Goal: Answer question/provide support: Share knowledge or assist other users

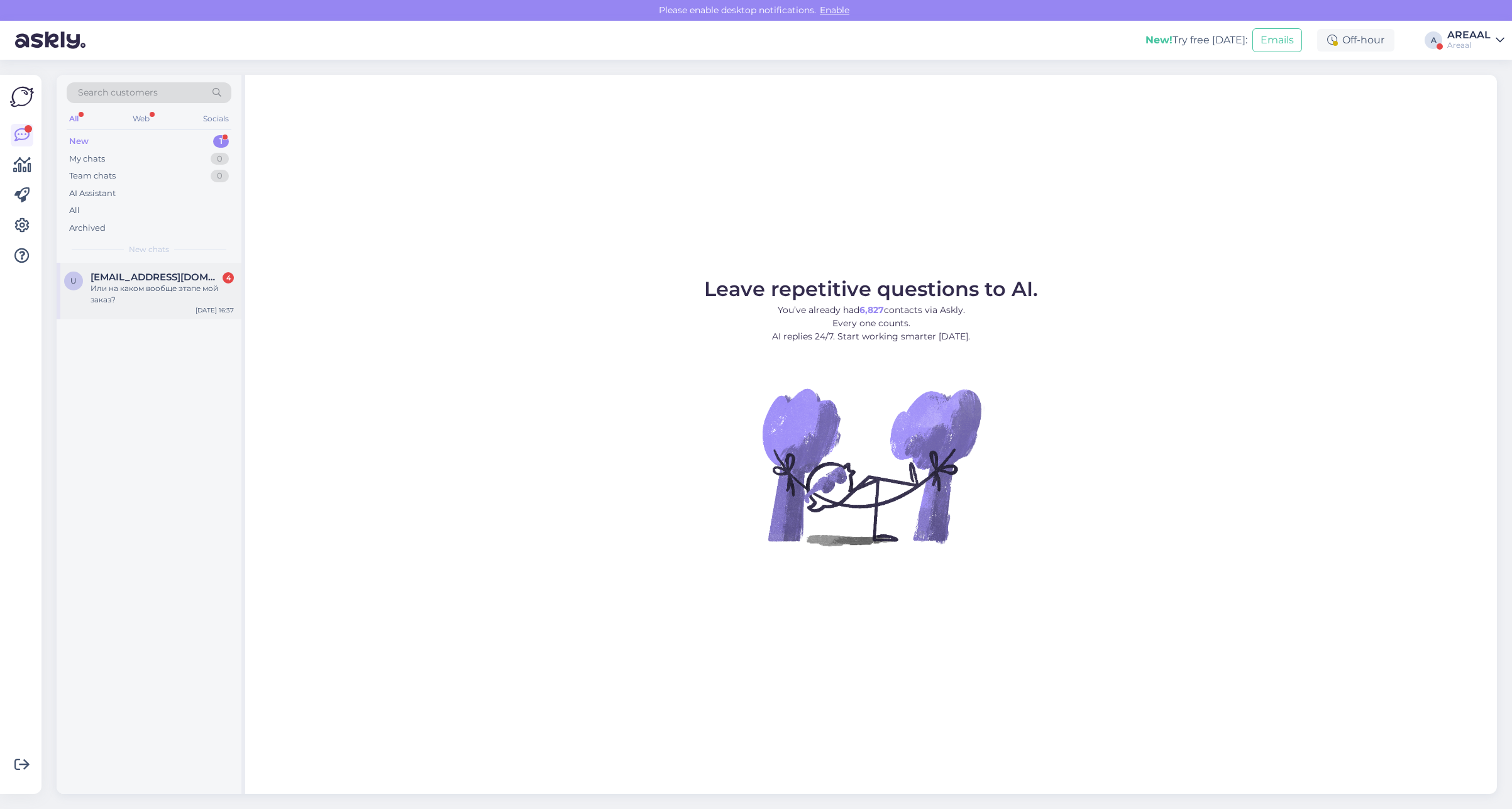
click at [206, 283] on div "Или на каком вообще этапе мой заказ?" at bounding box center [162, 294] width 144 height 22
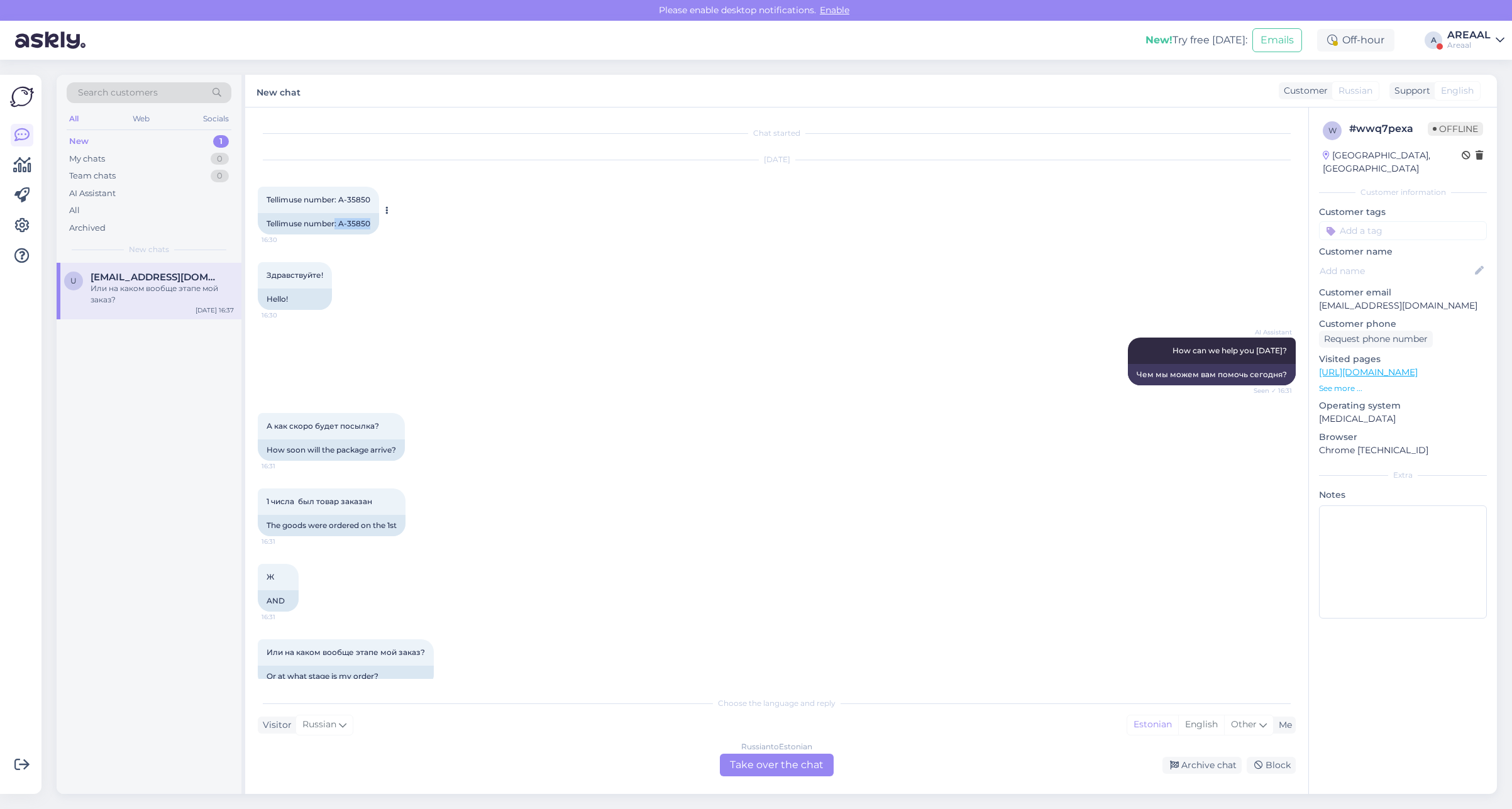
copy div ": A-35850"
copy div "A-35850"
drag, startPoint x: 381, startPoint y: 223, endPoint x: 340, endPoint y: 225, distance: 41.0
click at [340, 225] on div "Tellimuse number: A-35850 16:30 Tellimuse number: A-35850" at bounding box center [318, 211] width 121 height 48
click at [780, 768] on div "Russian to Estonian Take over the chat" at bounding box center [776, 765] width 114 height 22
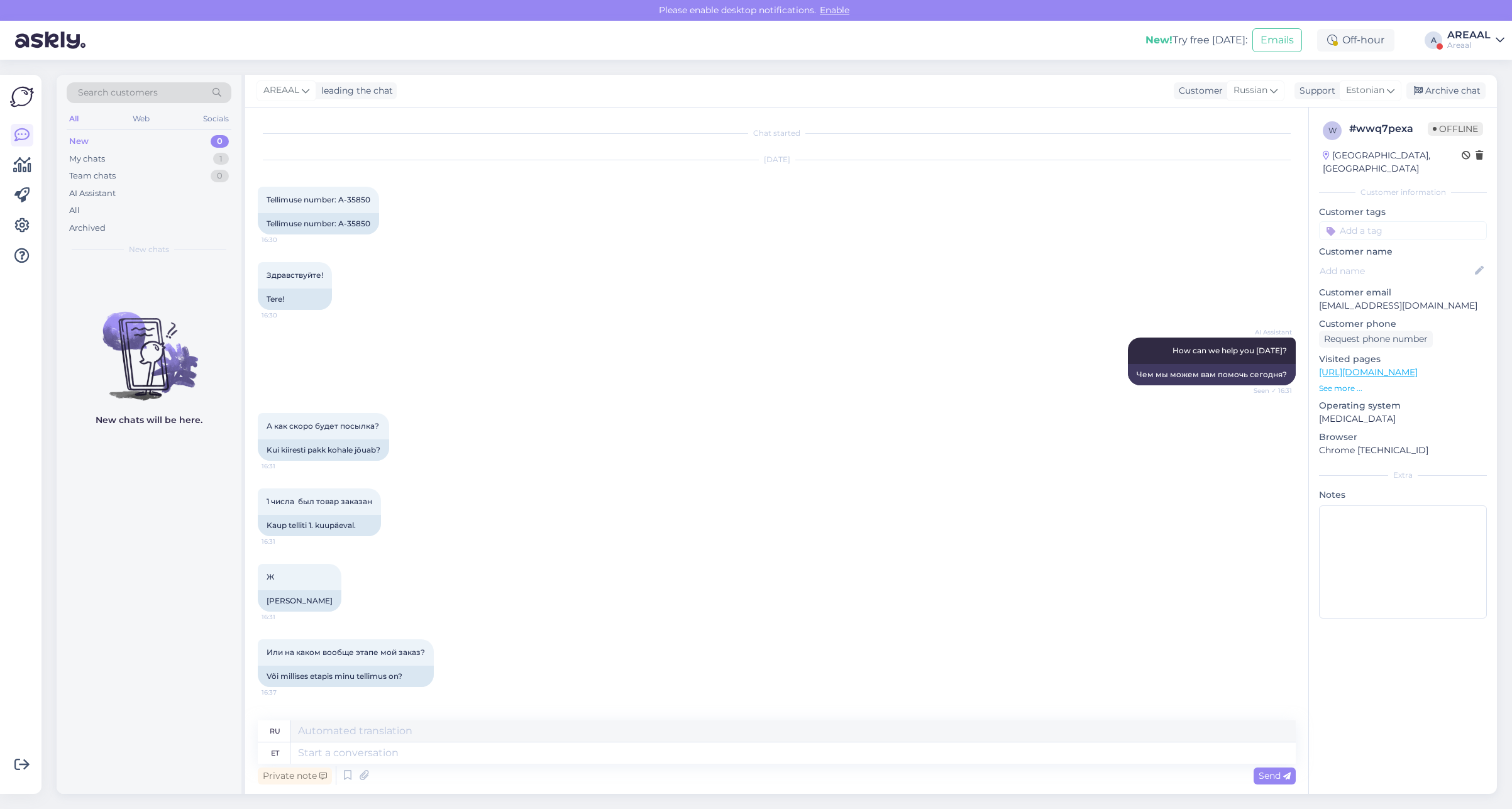
click at [449, 787] on div "Private note Send" at bounding box center [777, 776] width 1038 height 24
drag, startPoint x: 563, startPoint y: 744, endPoint x: 554, endPoint y: 737, distance: 11.4
click at [561, 744] on textarea at bounding box center [793, 752] width 1005 height 21
paste textarea "Товар заказан у поставщика во Франции на наш склад, и мы ожидаем его прибытия. …"
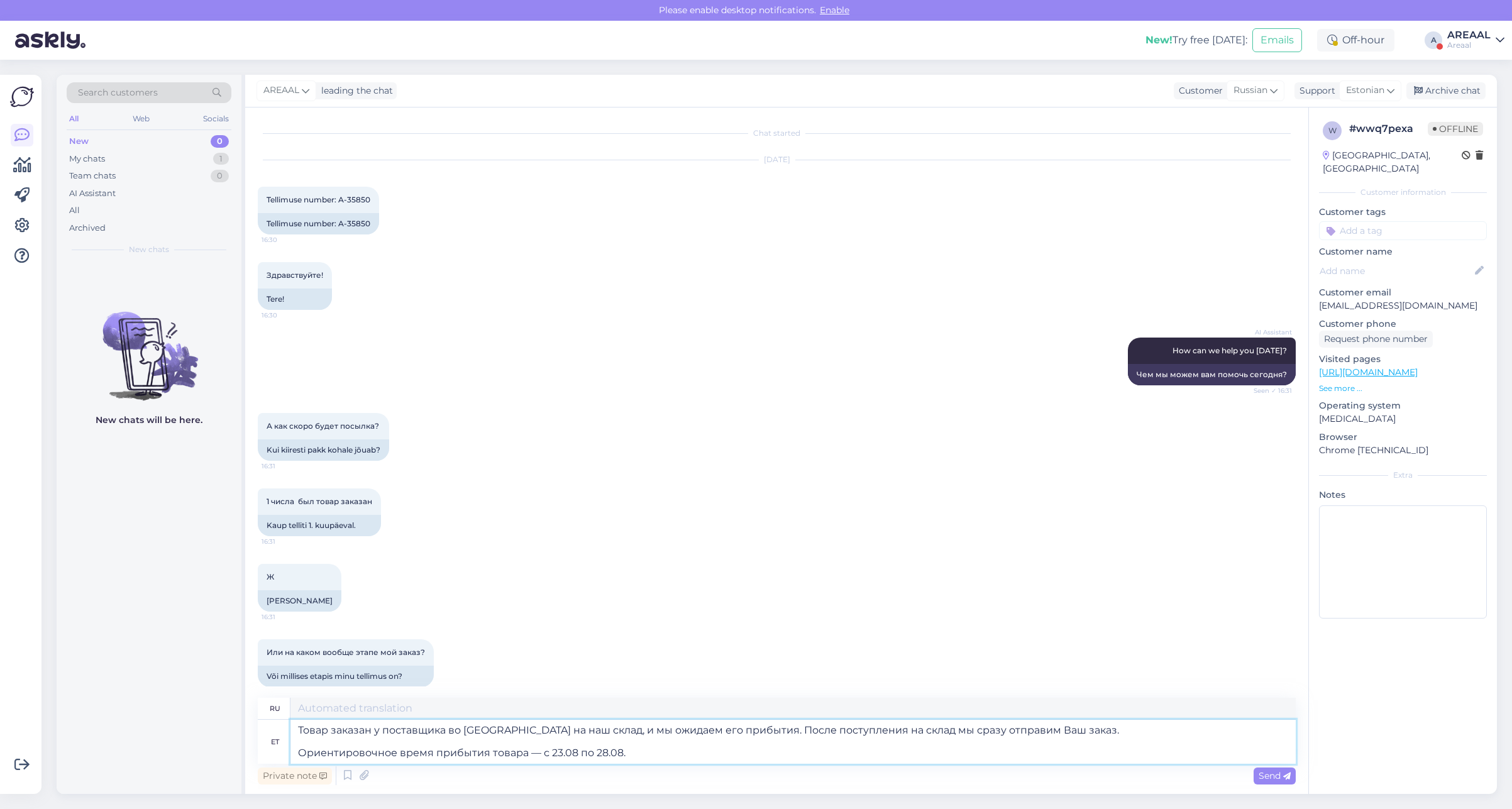
type textarea "Товар заказан у поставщика во Франции на наш склад, и мы ожидаем его прибытия. …"
click at [473, 702] on textarea at bounding box center [793, 708] width 1005 height 21
paste textarea "Товар заказан у поставщика во Франции на наш склад, и мы ожидаем его прибытия. …"
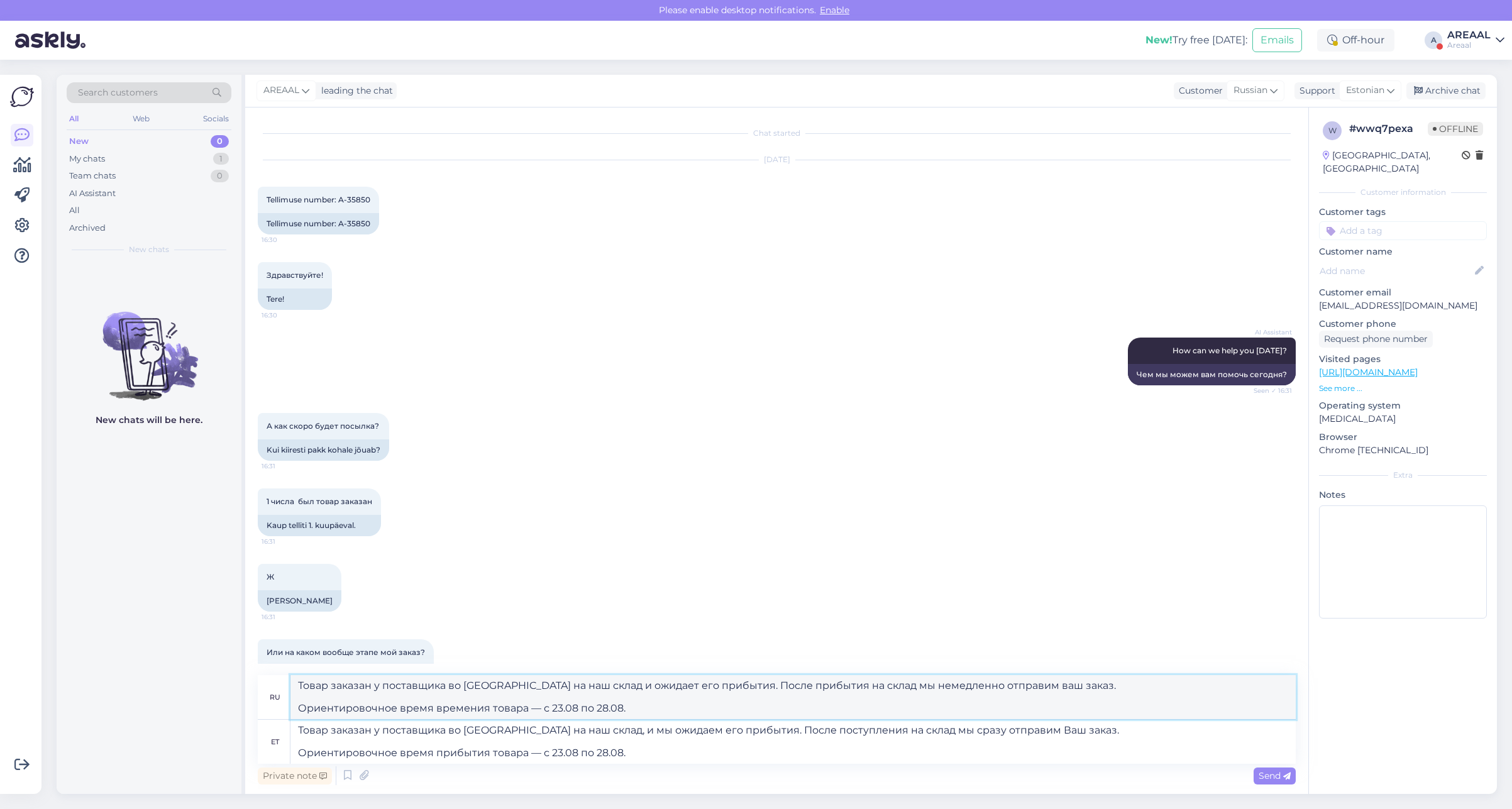
paste textarea ", и мы ожидаем его прибытия. После поступления на склад мы сразу отправим Ваш з…"
type textarea "Товар заказан у поставщика во Франции на наш склад, и мы ожидаем его прибытия. …"
click at [624, 760] on textarea "Товар заказан у поставщика во Франции на наш склад, и мы ожидаем его прибытия. …" at bounding box center [793, 742] width 1005 height 44
paste textarea
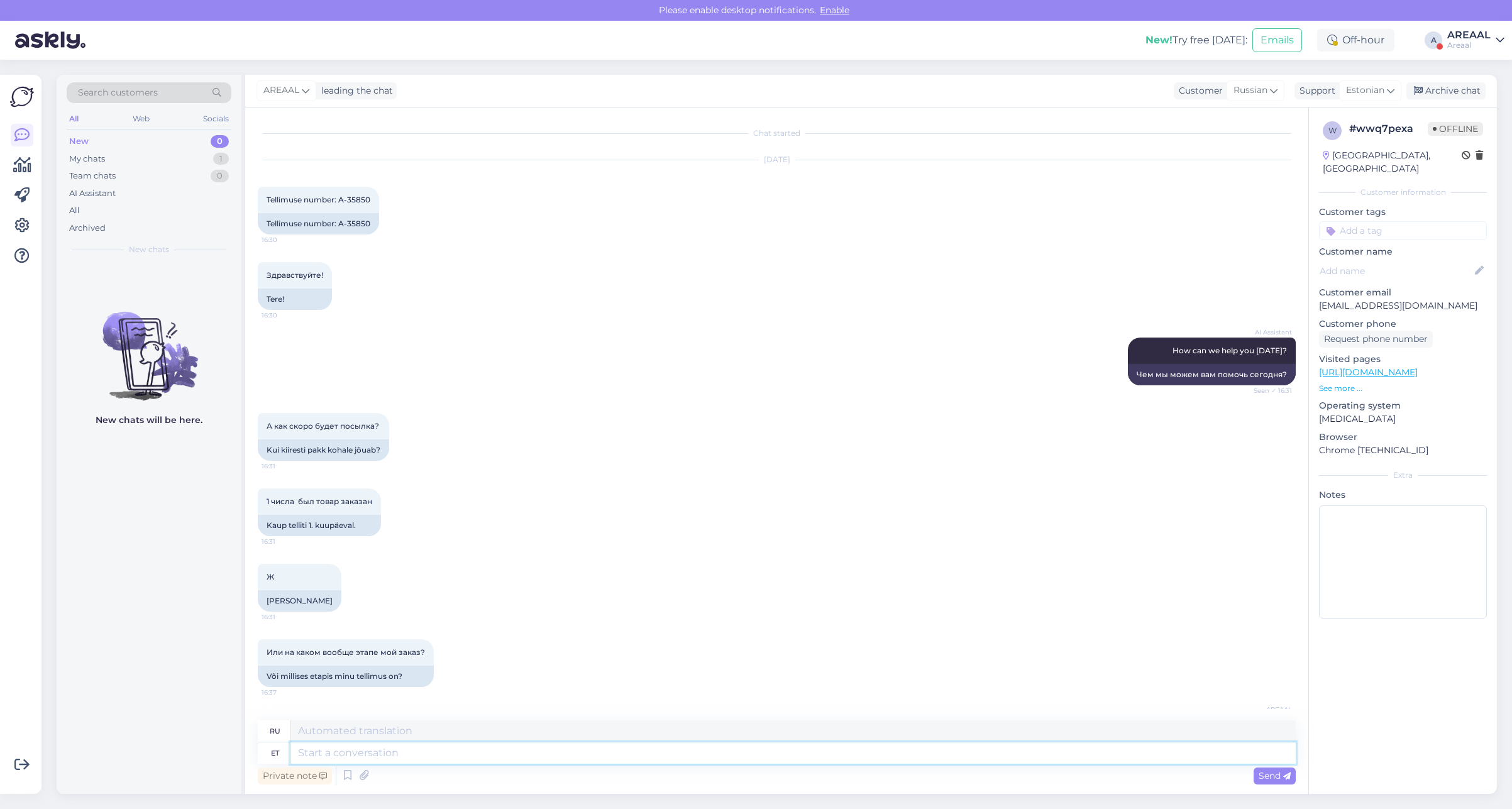
scroll to position [180, 0]
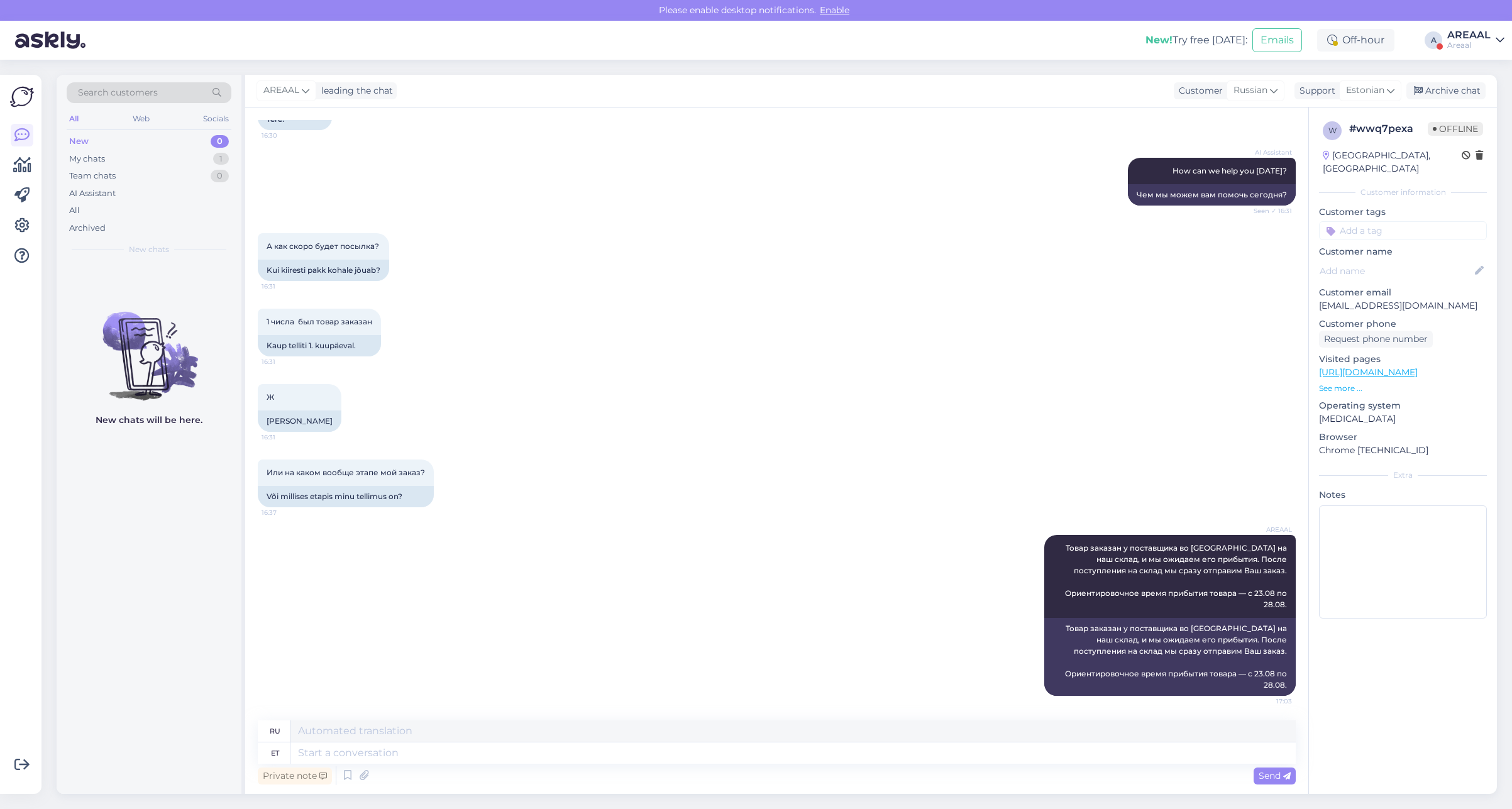
click at [951, 362] on div "1 числа был товар заказан 16:31 Kaup telliti 1. kuupäeval." at bounding box center [777, 333] width 1038 height 75
click at [768, 381] on div "Ж 16:31 JA" at bounding box center [777, 408] width 1038 height 75
click at [1438, 83] on div "Archive chat" at bounding box center [1445, 91] width 79 height 17
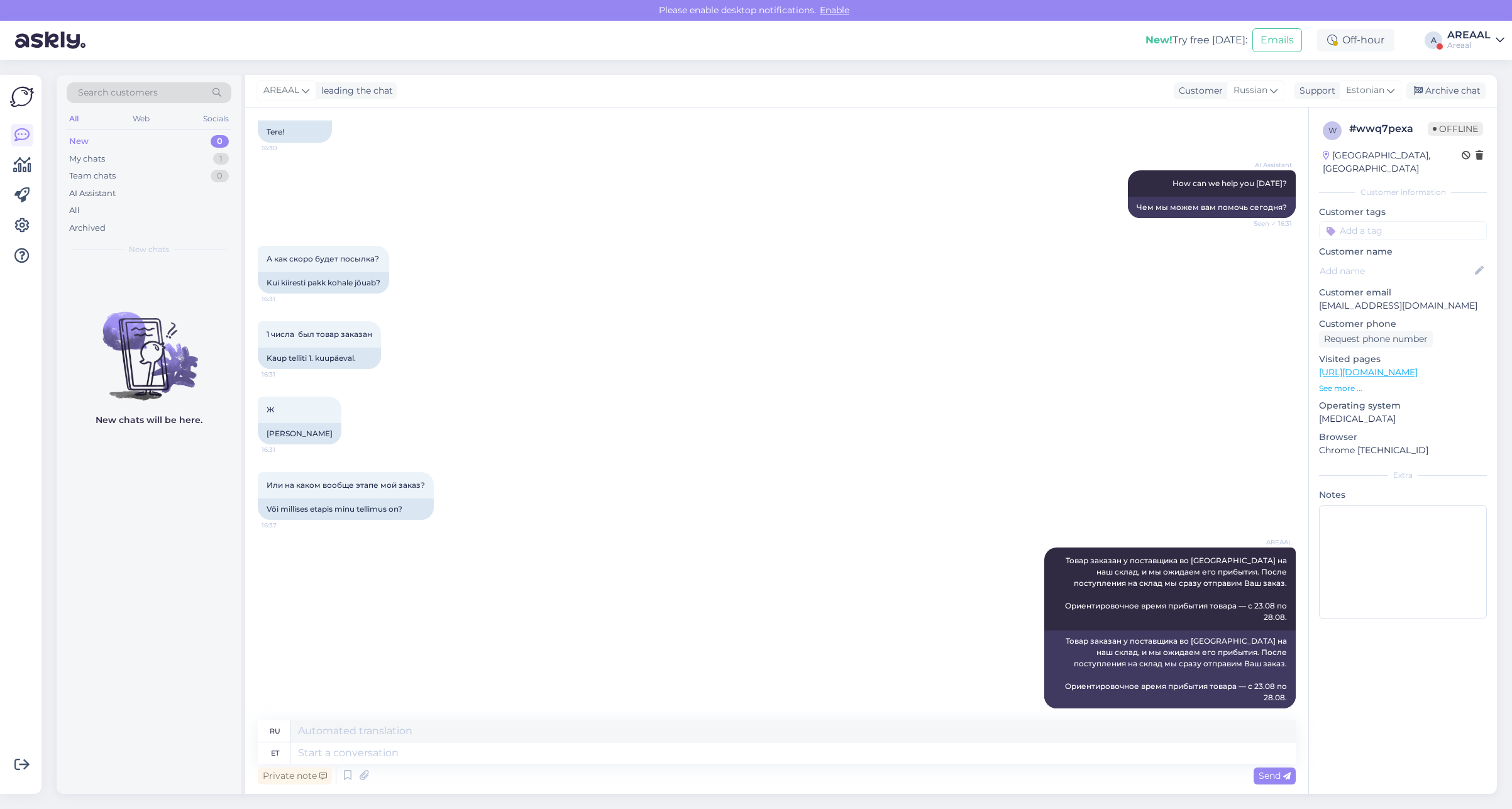
click at [1458, 33] on div "AREAAL" at bounding box center [1469, 36] width 43 height 10
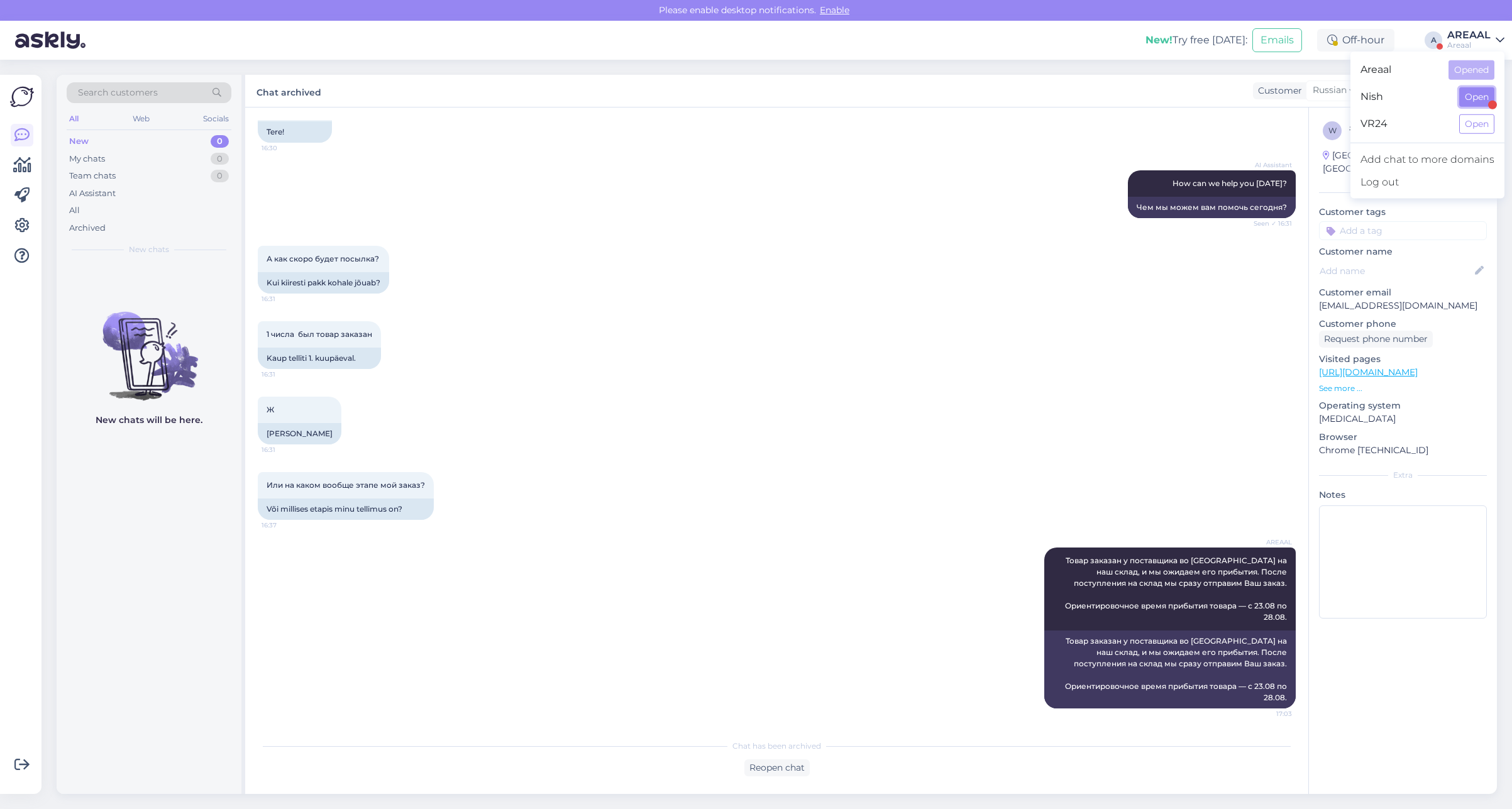
click at [1476, 90] on button "Open" at bounding box center [1476, 97] width 36 height 20
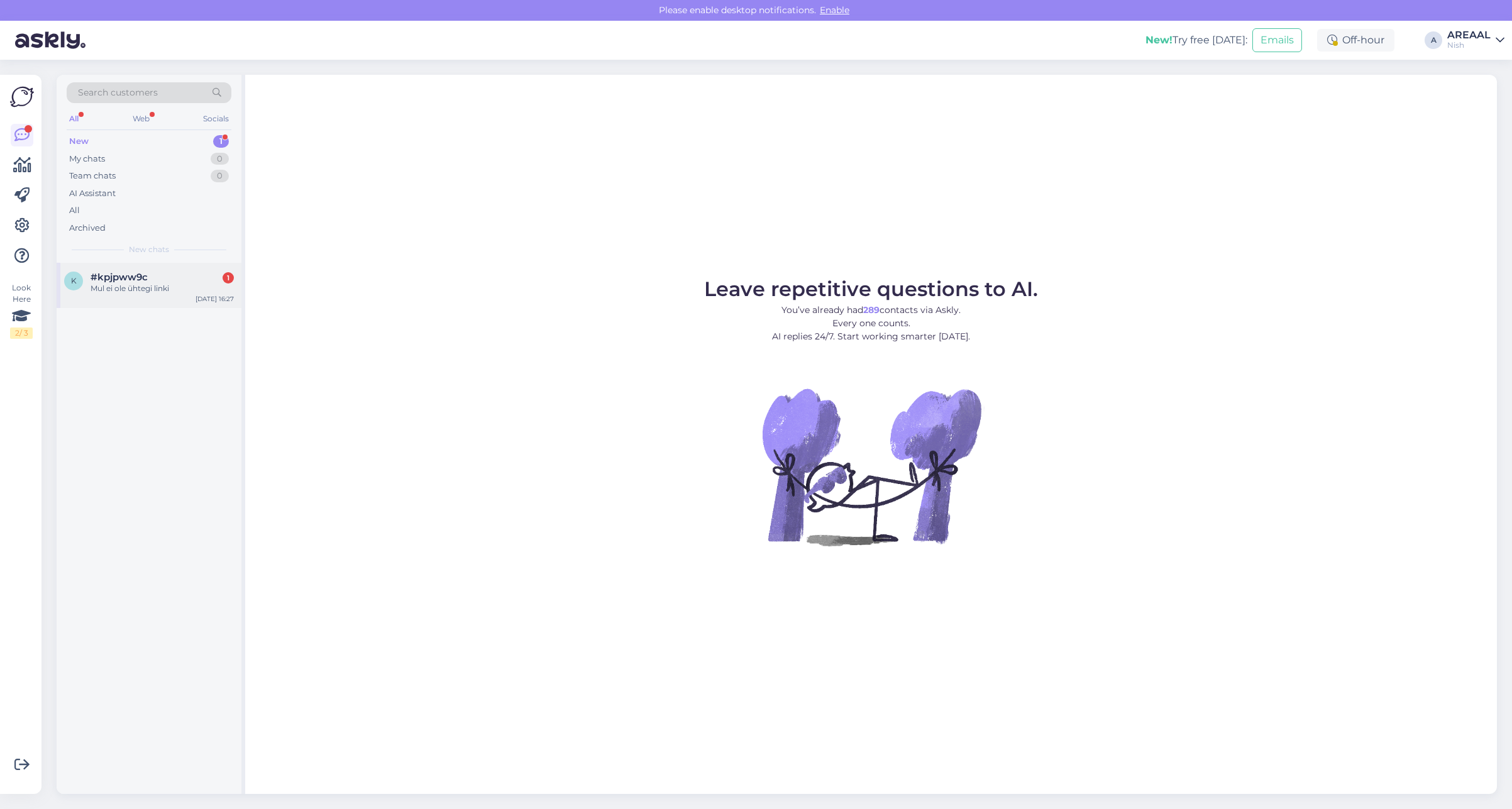
click at [160, 294] on div "Mul ei ole ühtegi linki" at bounding box center [162, 289] width 144 height 12
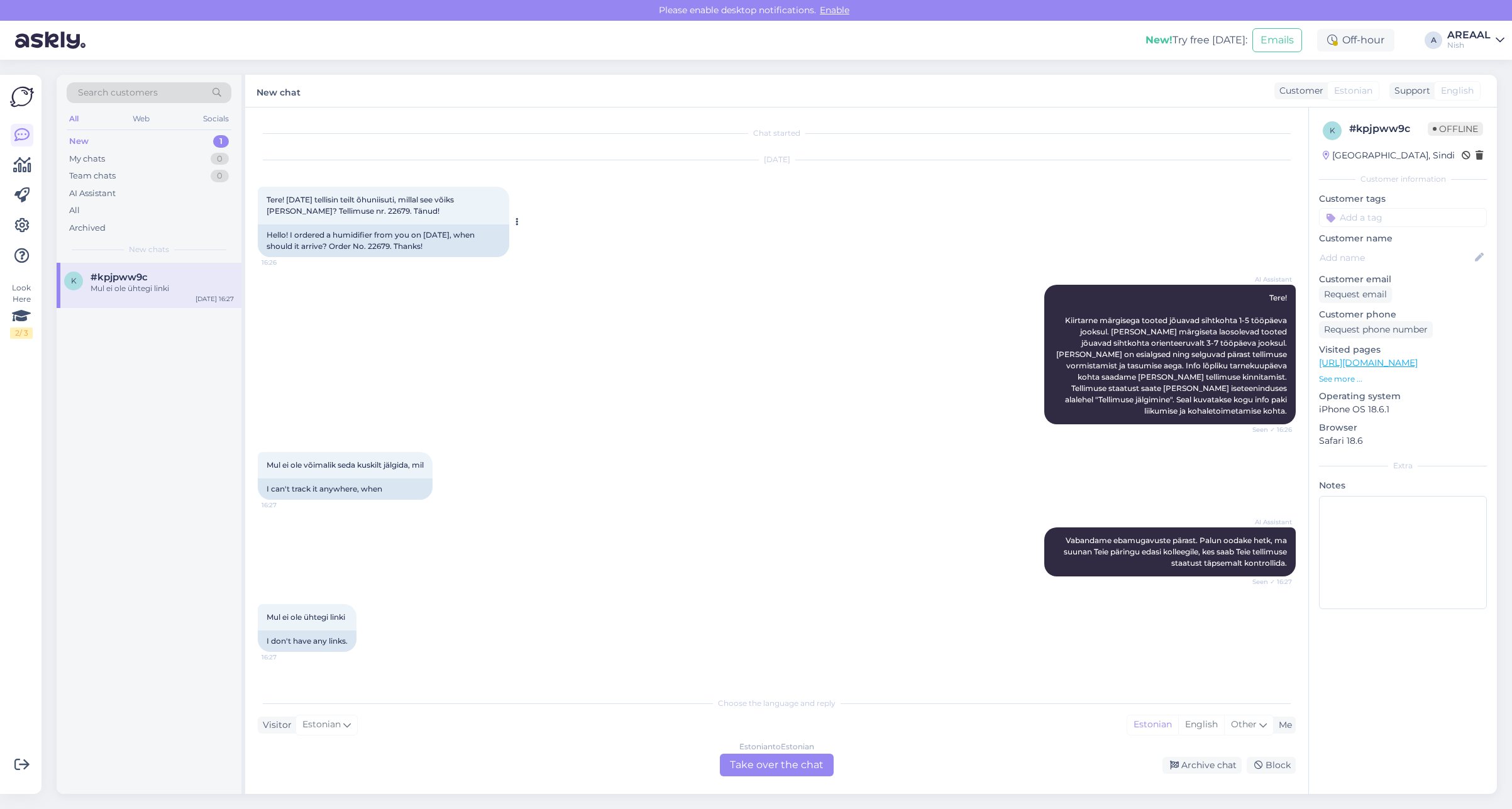
click at [357, 215] on span "Tere! 8. augustil tellisin teilt õhuniisuti, millal see võiks kohale jõuda? Tel…" at bounding box center [361, 205] width 189 height 21
copy span "22679"
click at [775, 768] on div "Estonian to Estonian Take over the chat" at bounding box center [776, 765] width 114 height 22
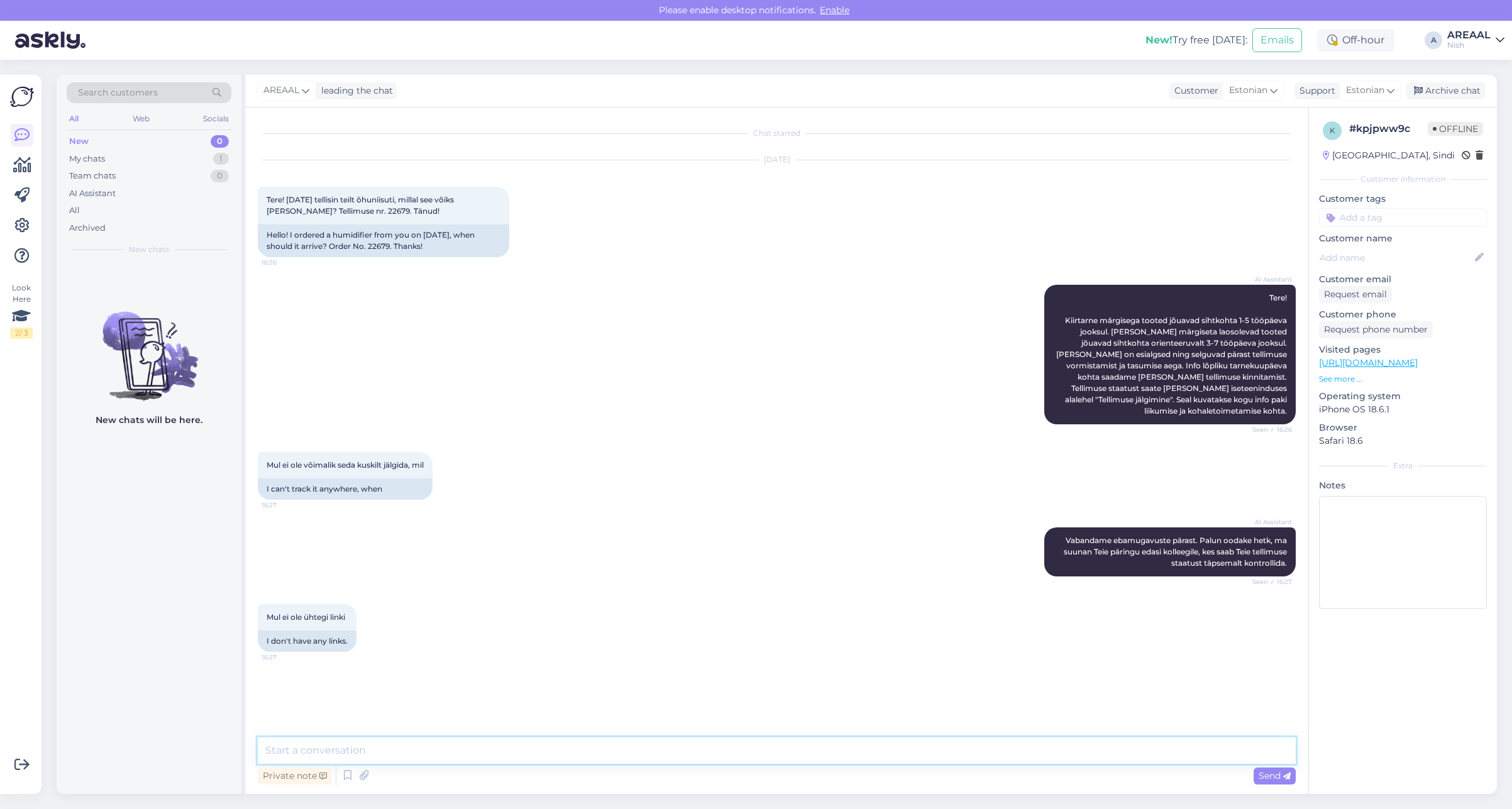
click at [773, 755] on textarea at bounding box center [777, 750] width 1038 height 26
type textarea "Tere! Kui soovite tarneaja infot täpsustada, siis palun saatke kiri info@ohunii…"
click at [1441, 79] on div "AREAAL leading the chat Customer Estonian Support Estonian Archive chat" at bounding box center [871, 91] width 1252 height 33
click at [1447, 90] on div "Archive chat" at bounding box center [1445, 91] width 79 height 17
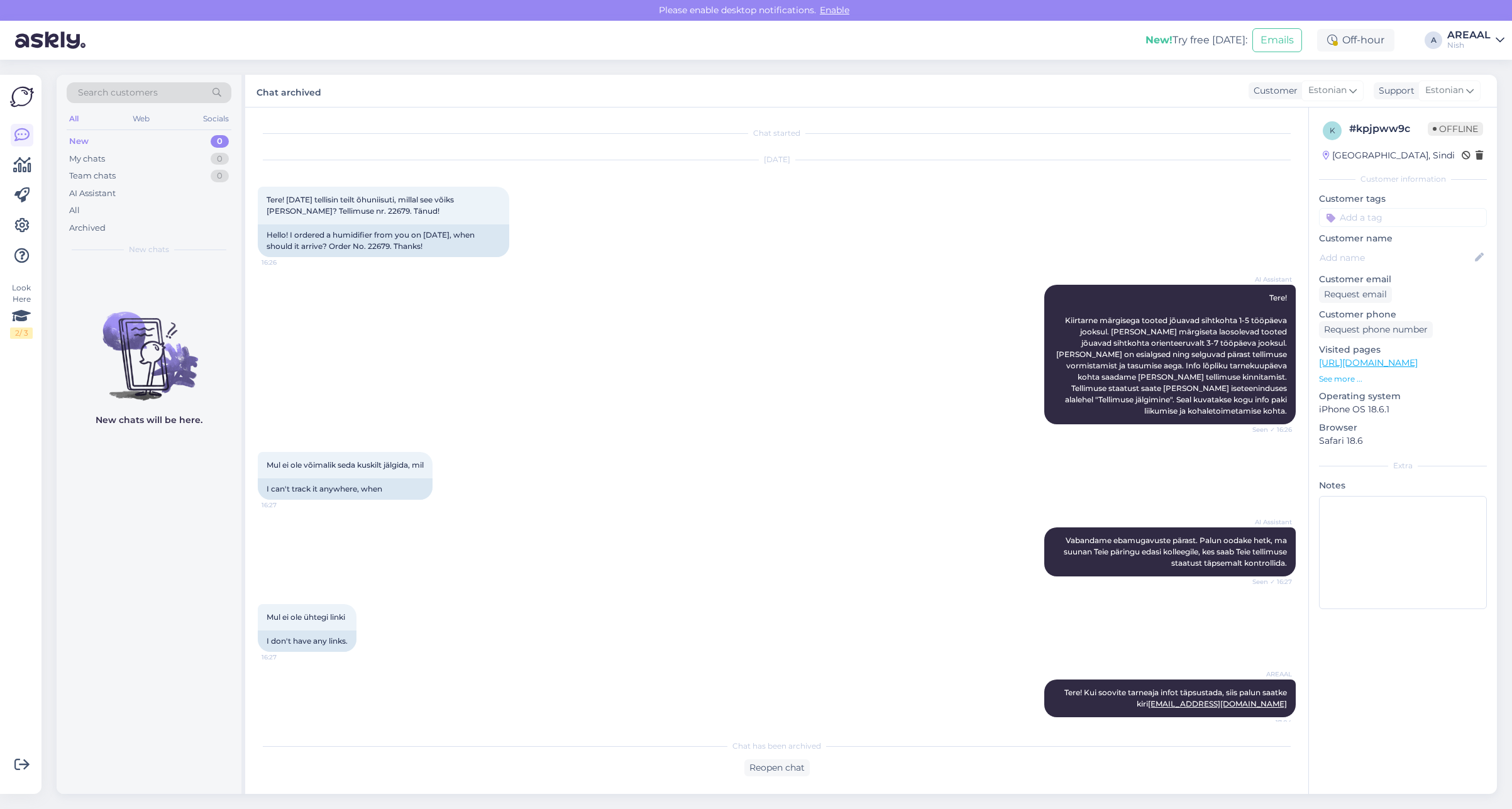
click at [1479, 35] on div "AREAAL" at bounding box center [1469, 36] width 43 height 10
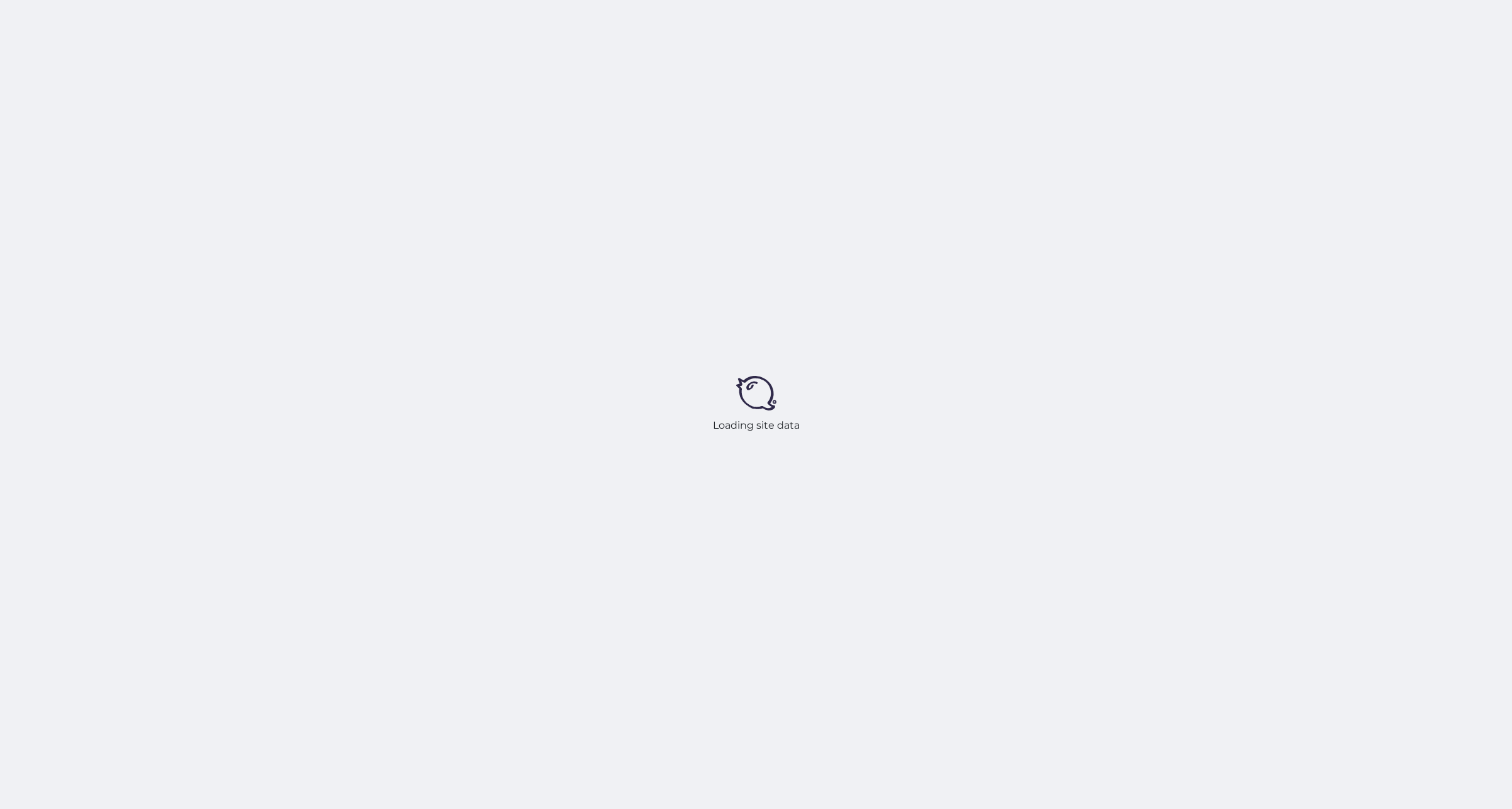
click at [632, 362] on div "Loading site data" at bounding box center [756, 404] width 1512 height 809
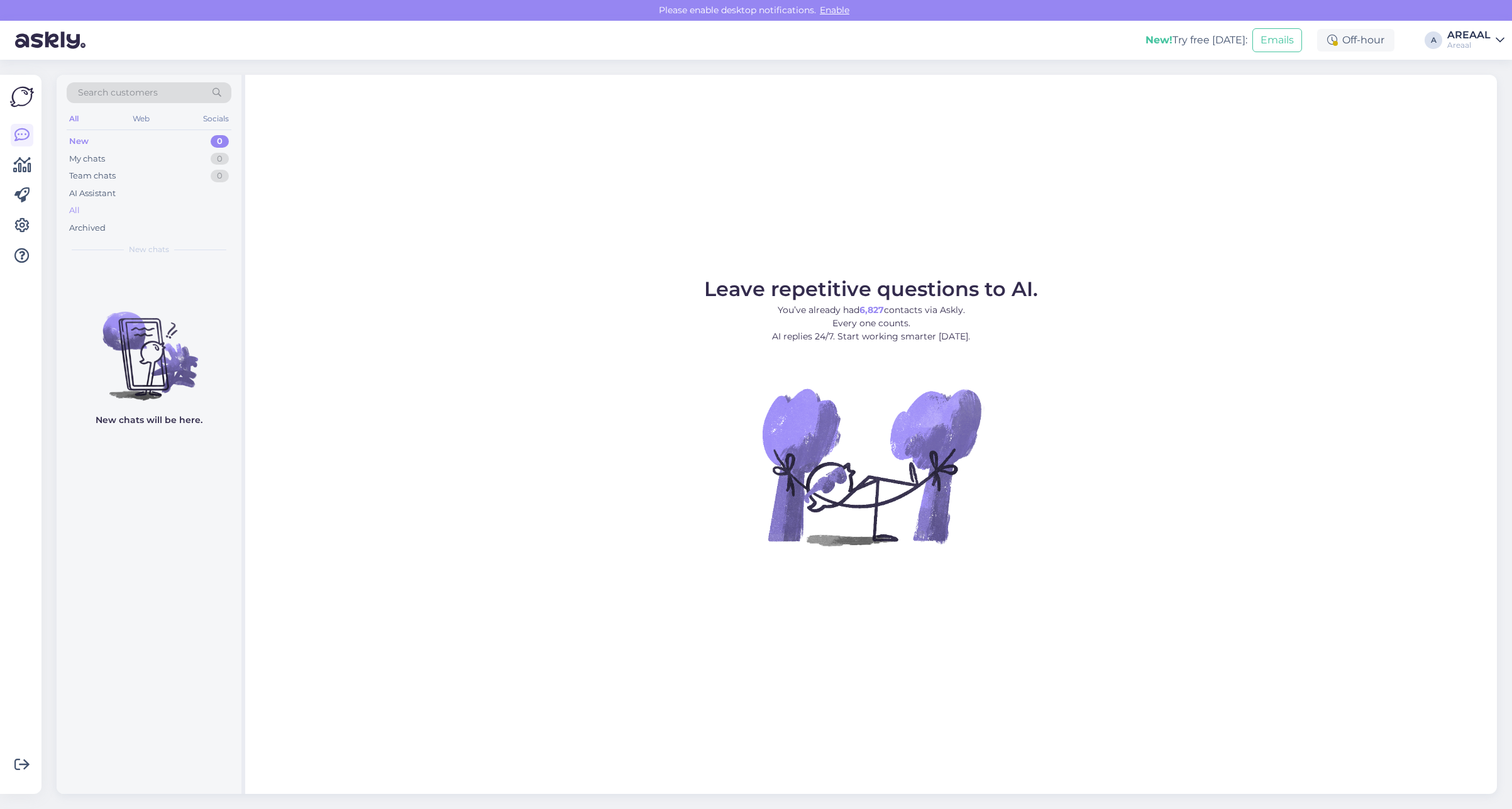
click at [92, 212] on div "All" at bounding box center [149, 210] width 165 height 17
click at [134, 214] on div "All" at bounding box center [149, 210] width 165 height 17
click at [136, 214] on div "All" at bounding box center [149, 210] width 165 height 17
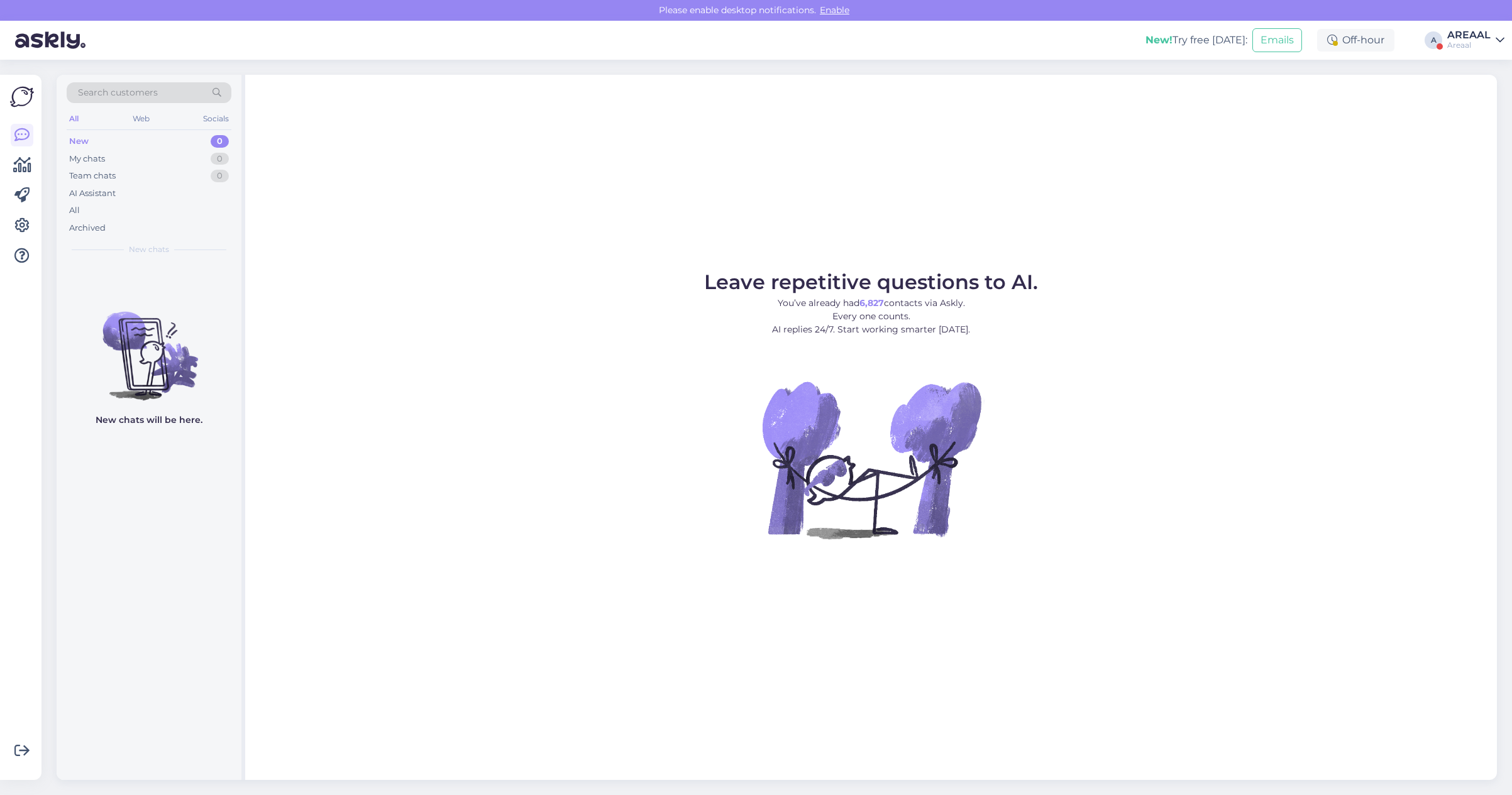
click at [1500, 36] on icon at bounding box center [1500, 41] width 9 height 10
click at [1470, 101] on button "Open" at bounding box center [1476, 97] width 36 height 20
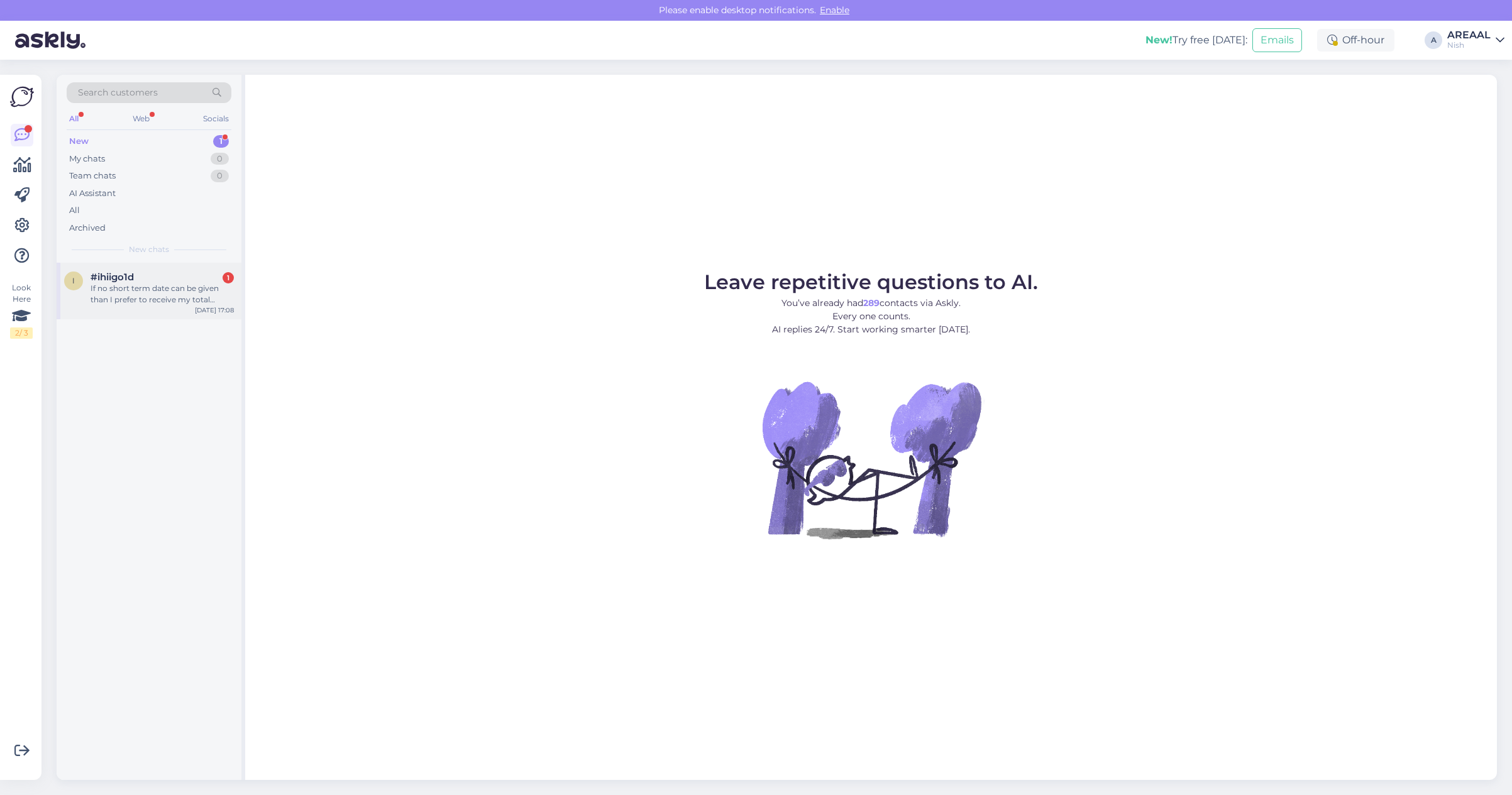
click at [165, 272] on div "#ihiigo1d 1" at bounding box center [162, 278] width 144 height 12
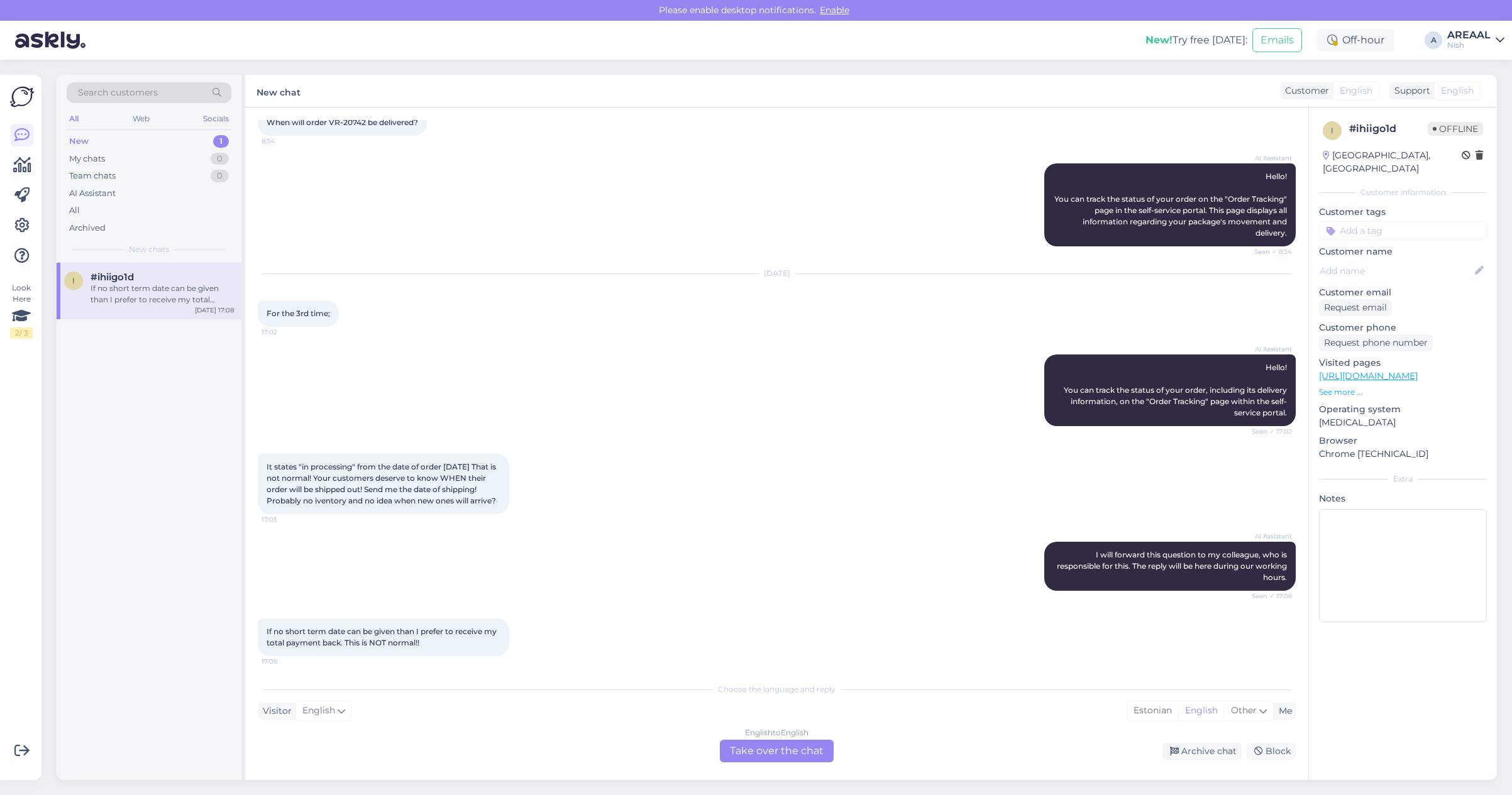
scroll to position [82, 0]
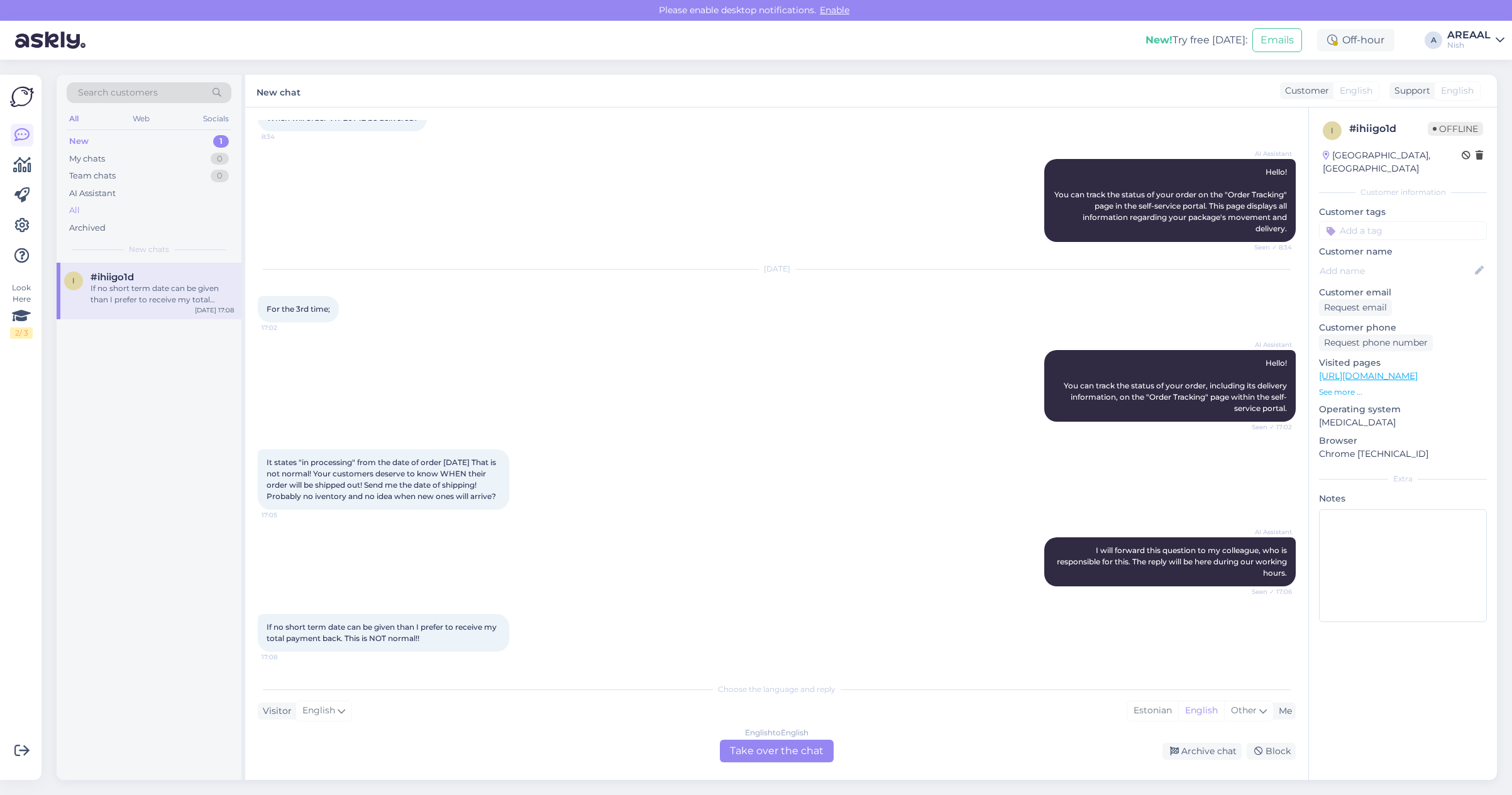
click at [128, 215] on div "All" at bounding box center [149, 210] width 165 height 17
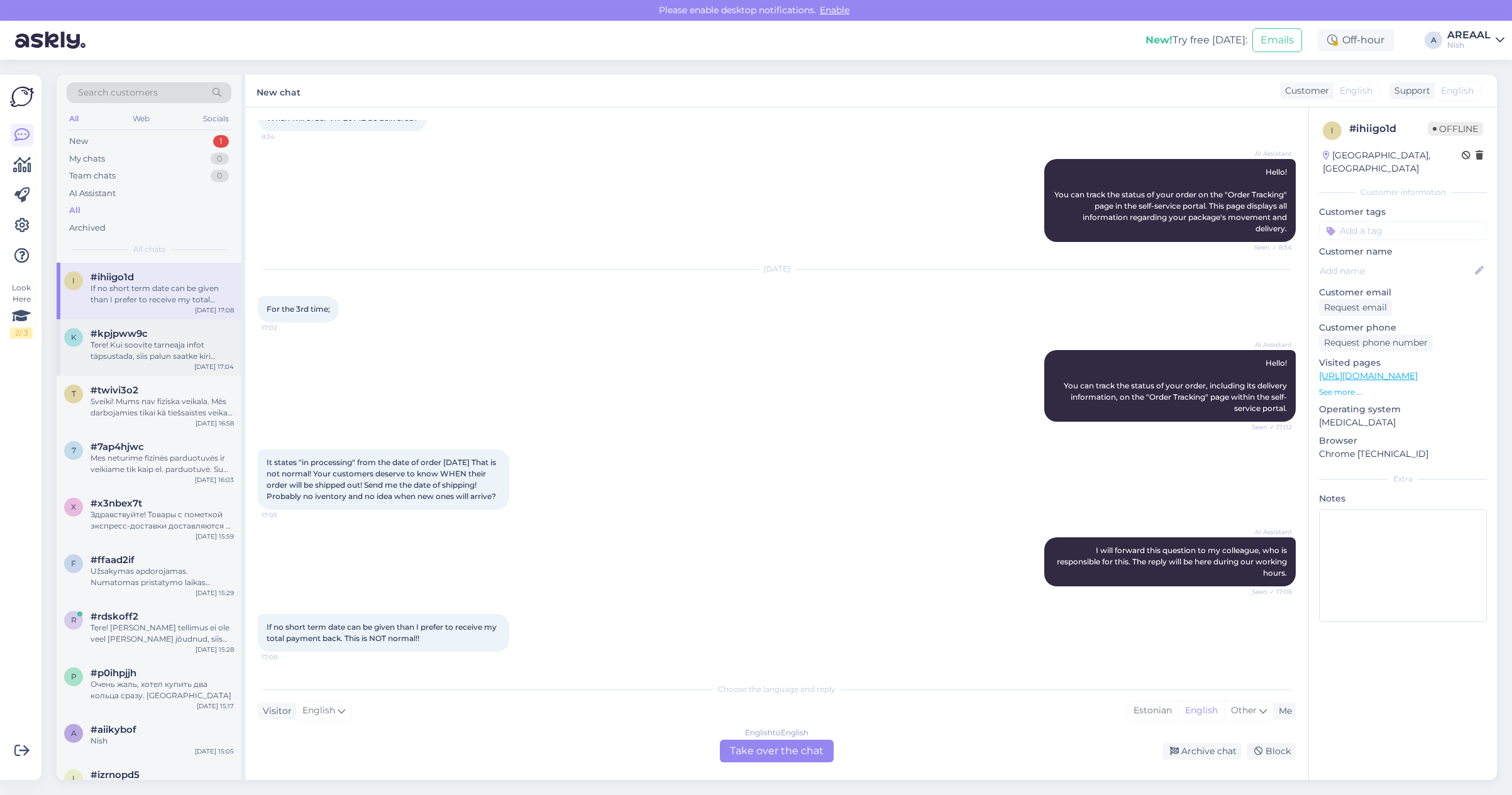
click at [149, 369] on div "k #kpjpww9c Tere! Kui soovite tarneaja infot täpsustada, siis palun saatke kiri…" at bounding box center [149, 348] width 185 height 57
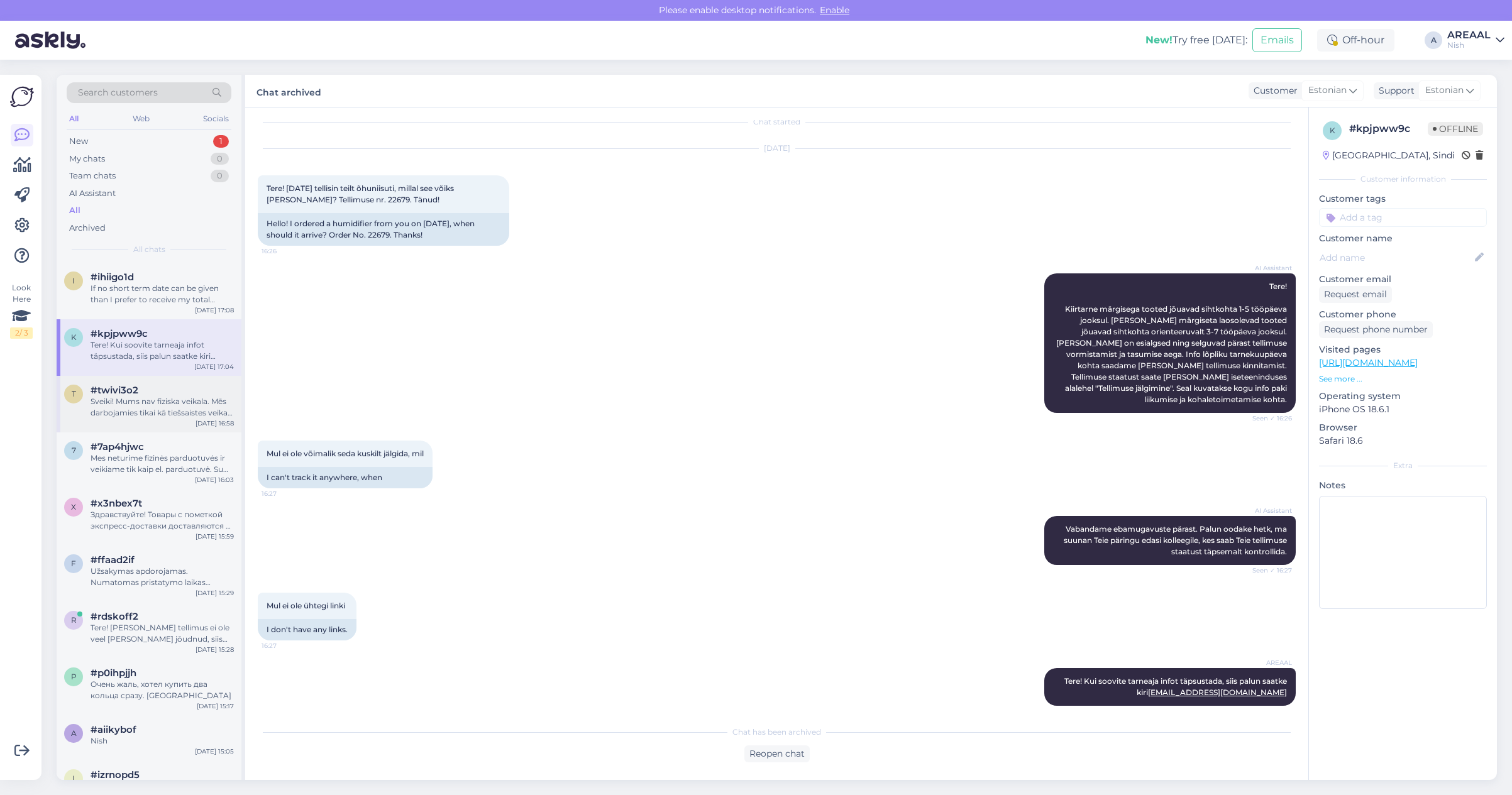
click at [158, 409] on div "Sveiki! Mums nav fiziska veikala. Mēs darbojamies tikai kā tiešsaistes veikals …" at bounding box center [162, 407] width 144 height 22
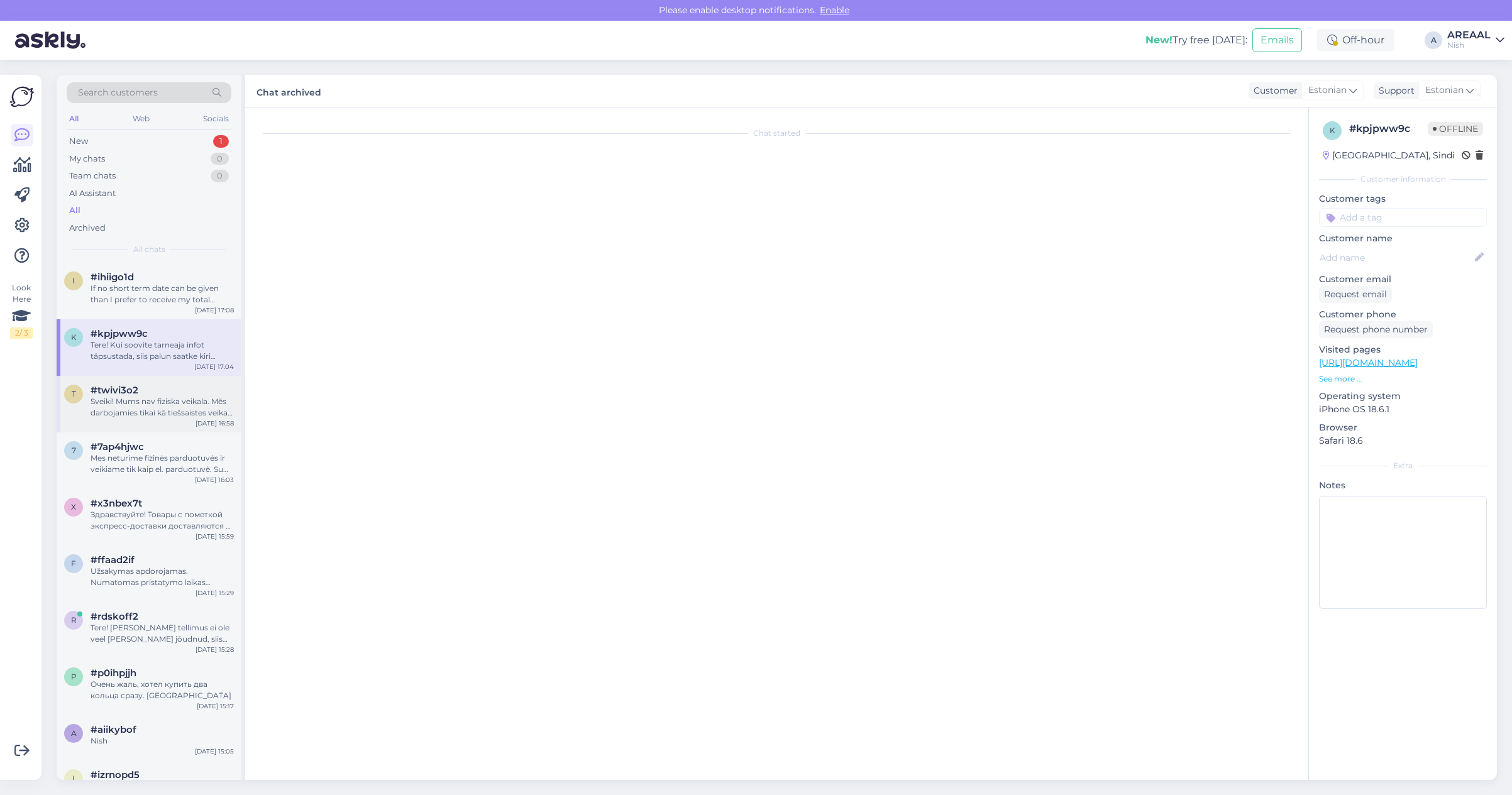
scroll to position [0, 0]
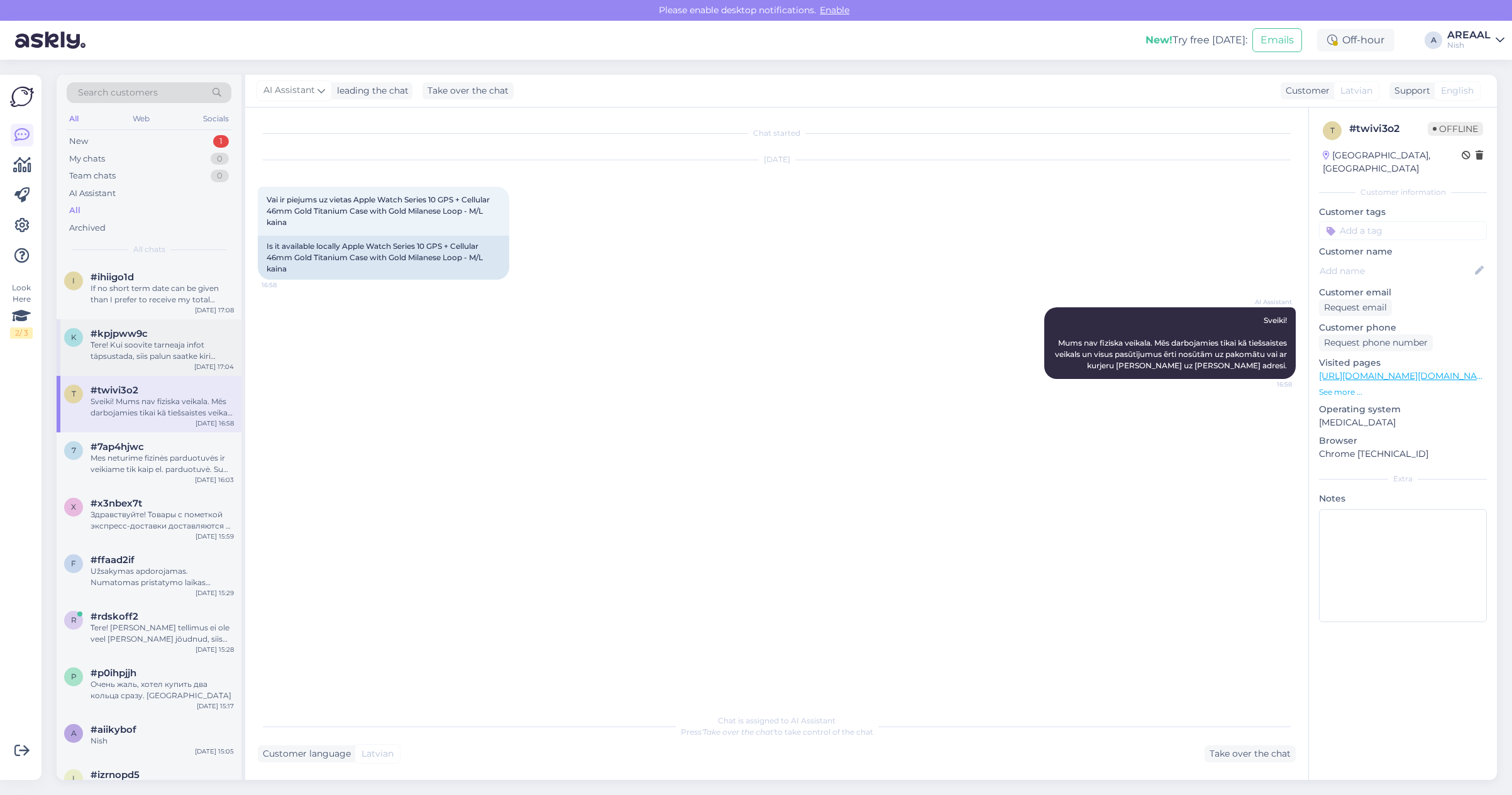
click at [155, 358] on div "Tere! Kui soovite tarneaja infot täpsustada, siis palun saatke kiri info@ohunii…" at bounding box center [162, 350] width 144 height 22
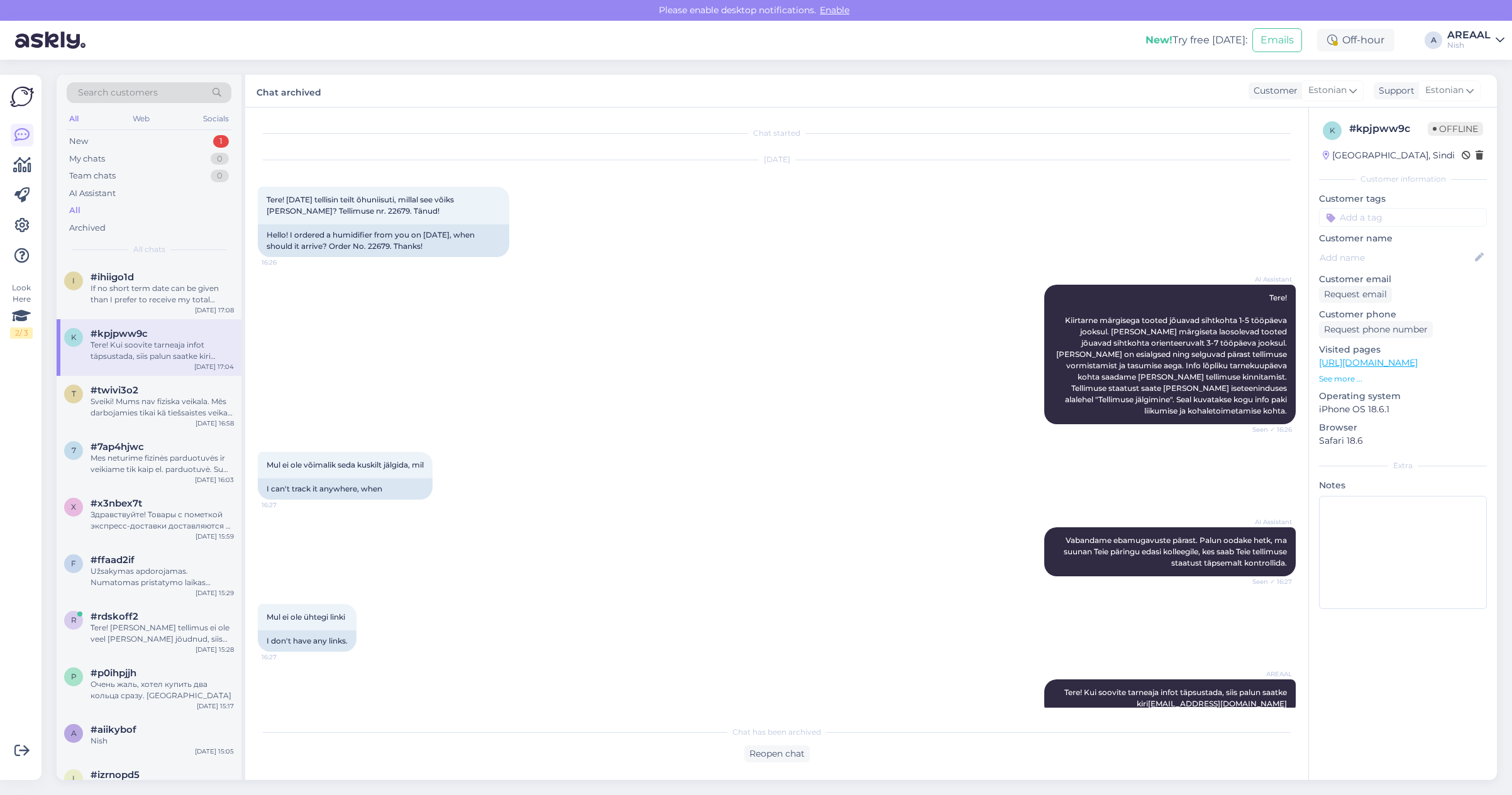
scroll to position [12, 0]
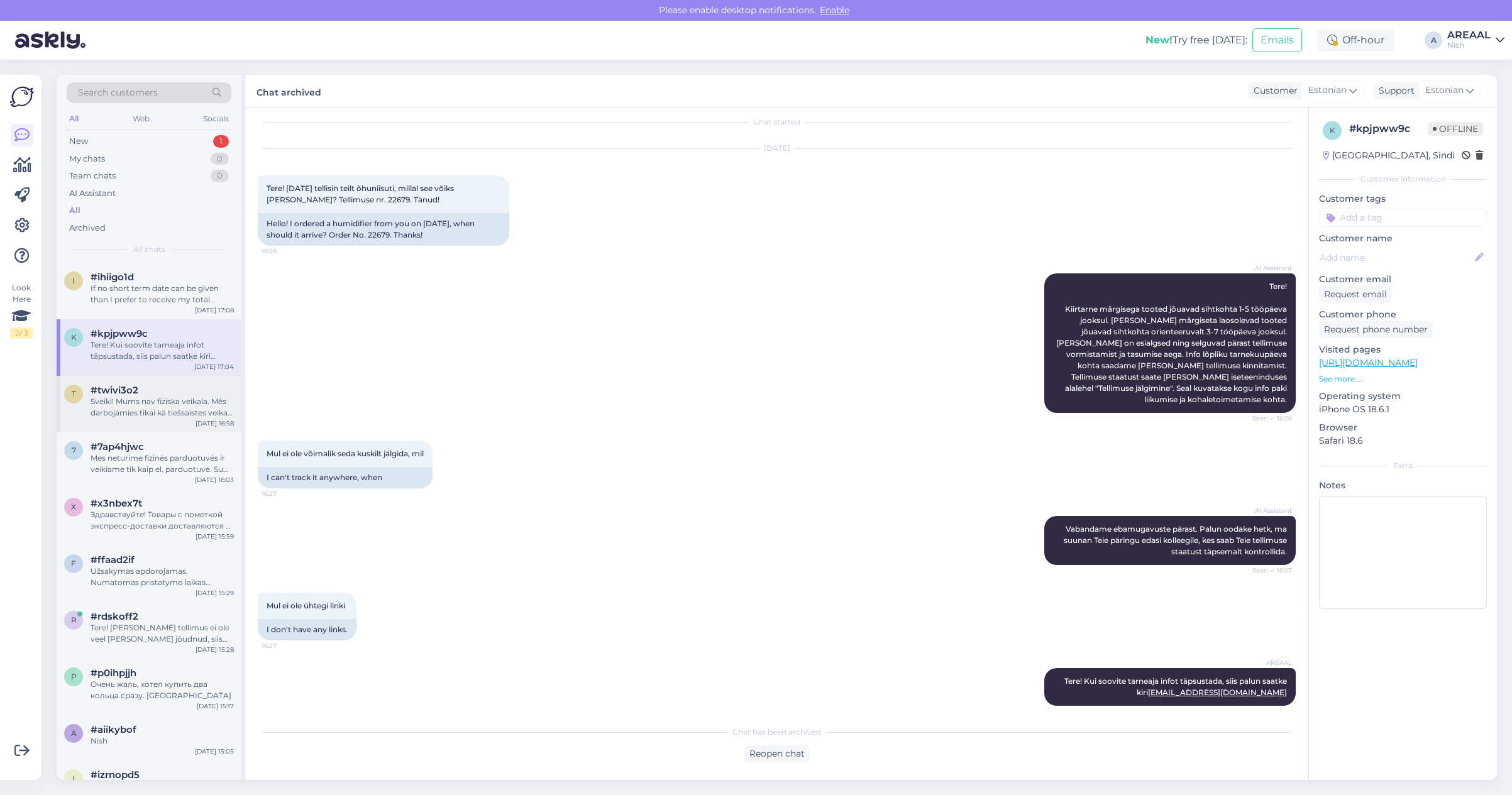
click at [174, 414] on div "Sveiki! Mums nav fiziska veikala. Mēs darbojamies tikai kā tiešsaistes veikals …" at bounding box center [162, 407] width 144 height 22
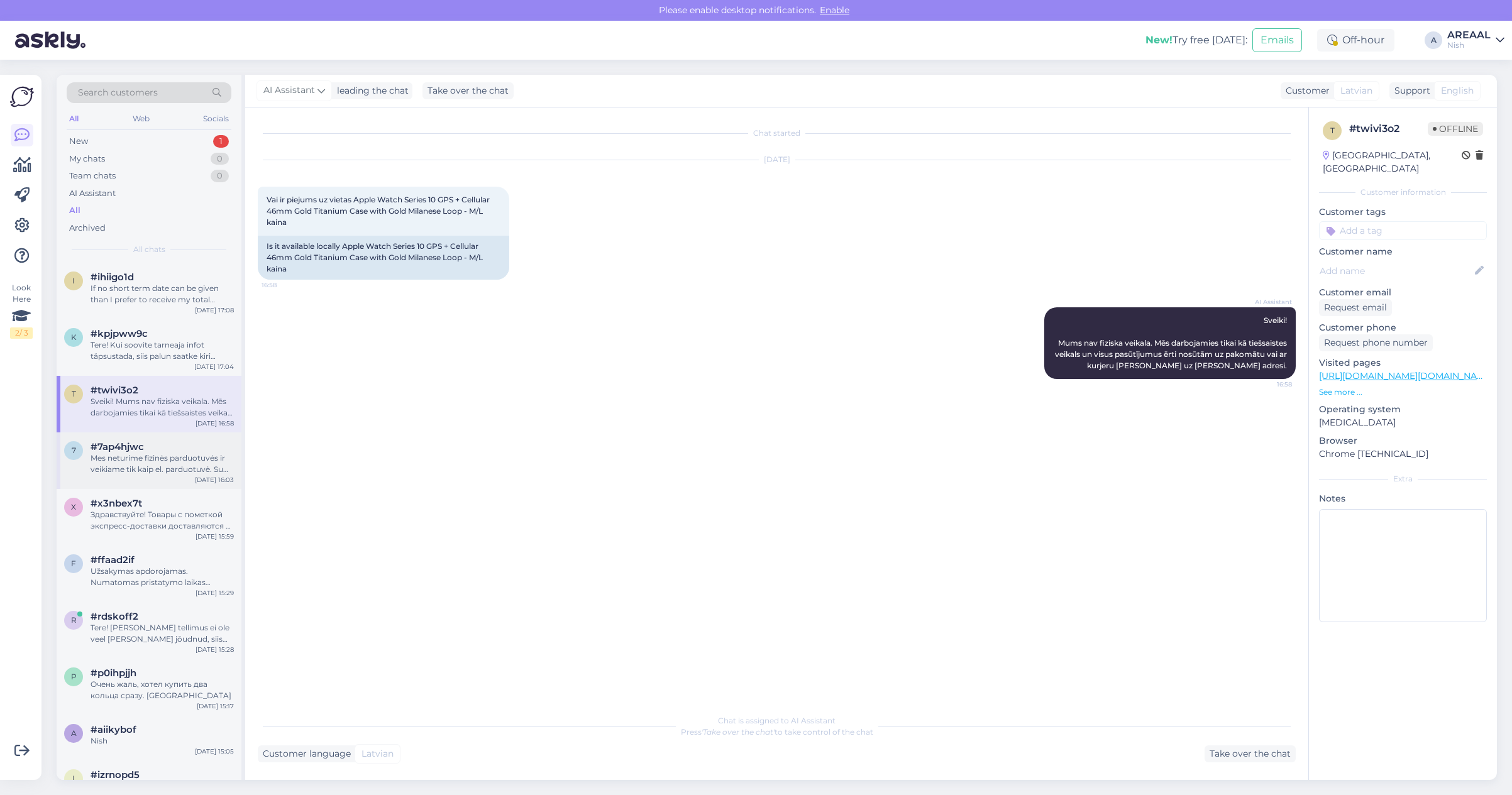
click at [157, 454] on div "Mes neturime fizinės parduotuvės ir veikiame tik kaip el. parduotuvė. Su klient…" at bounding box center [162, 463] width 144 height 22
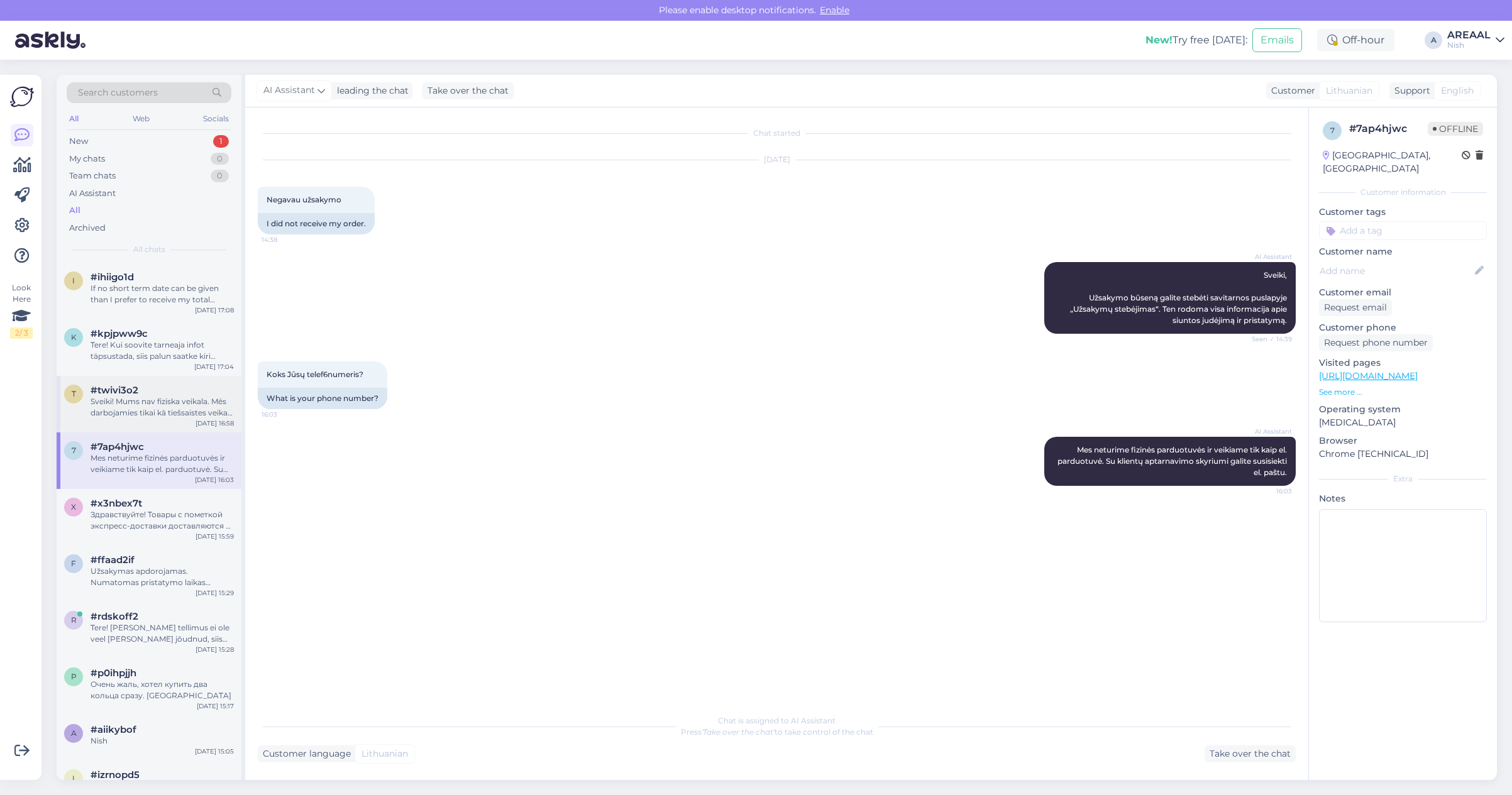
click at [168, 403] on div "Sveiki! Mums nav fiziska veikala. Mēs darbojamies tikai kā tiešsaistes veikals …" at bounding box center [162, 407] width 144 height 22
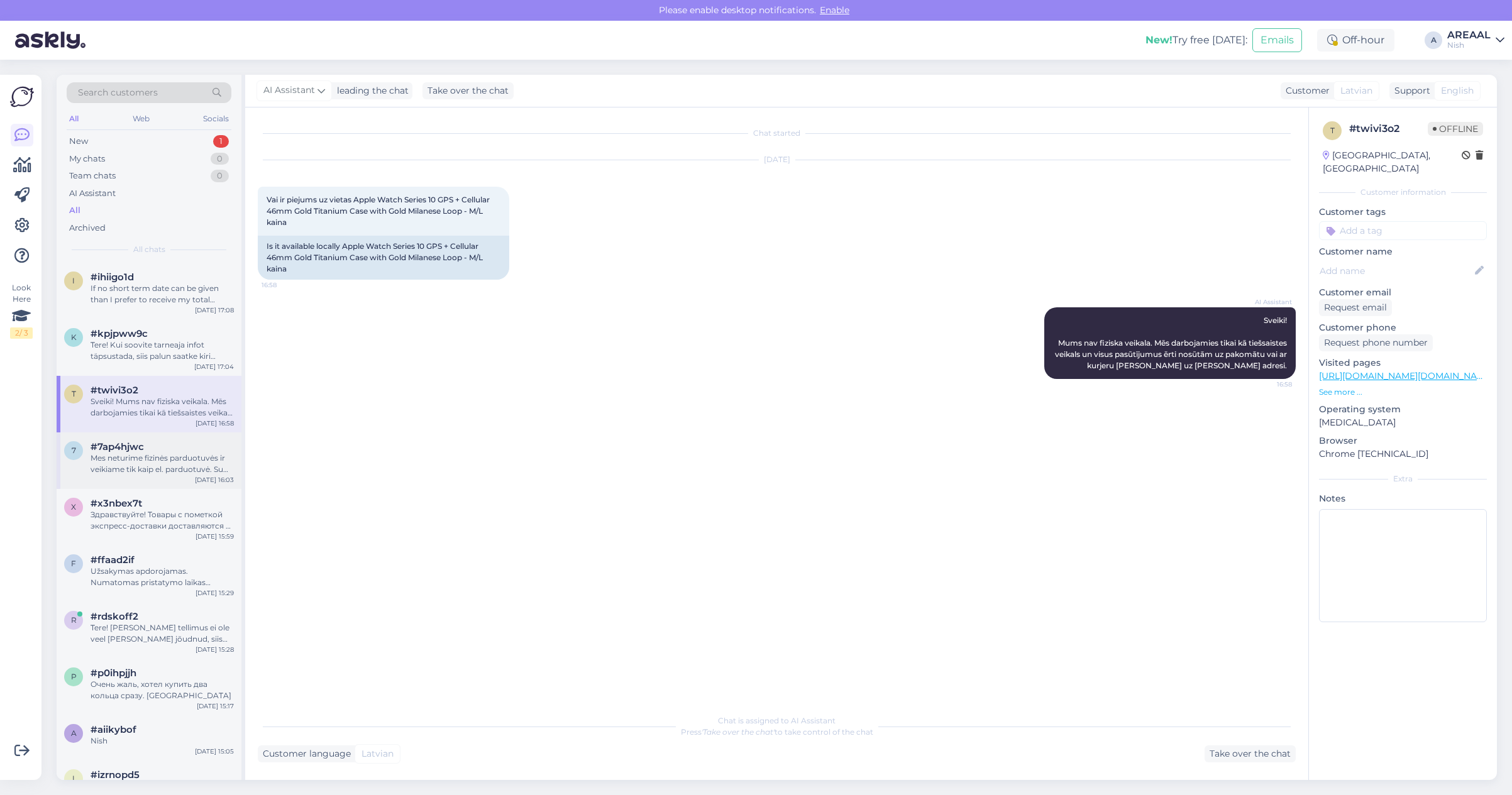
click at [159, 451] on div "#7ap4hjwc" at bounding box center [162, 447] width 144 height 12
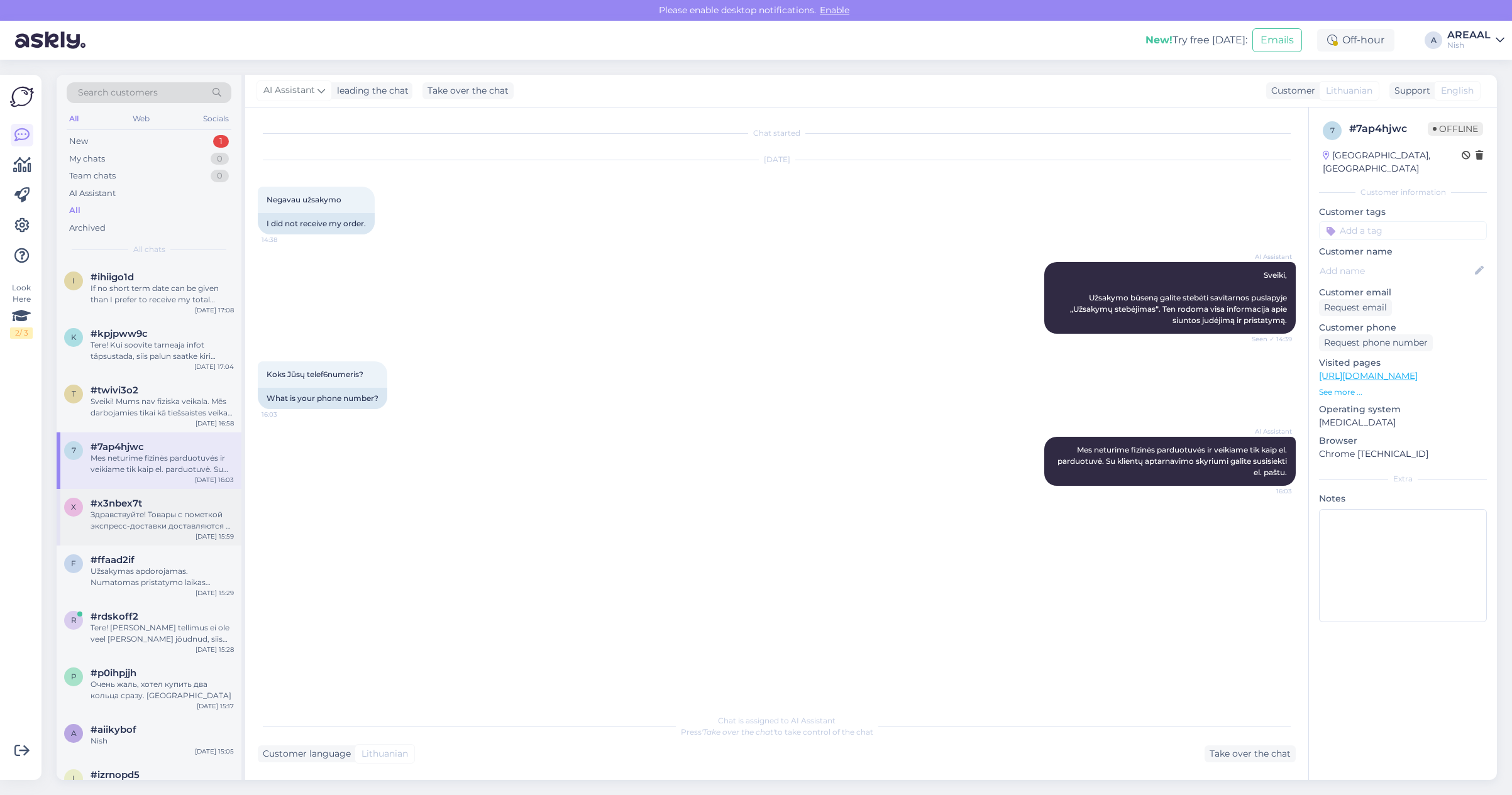
click at [170, 498] on div "#x3nbex7t" at bounding box center [162, 504] width 144 height 12
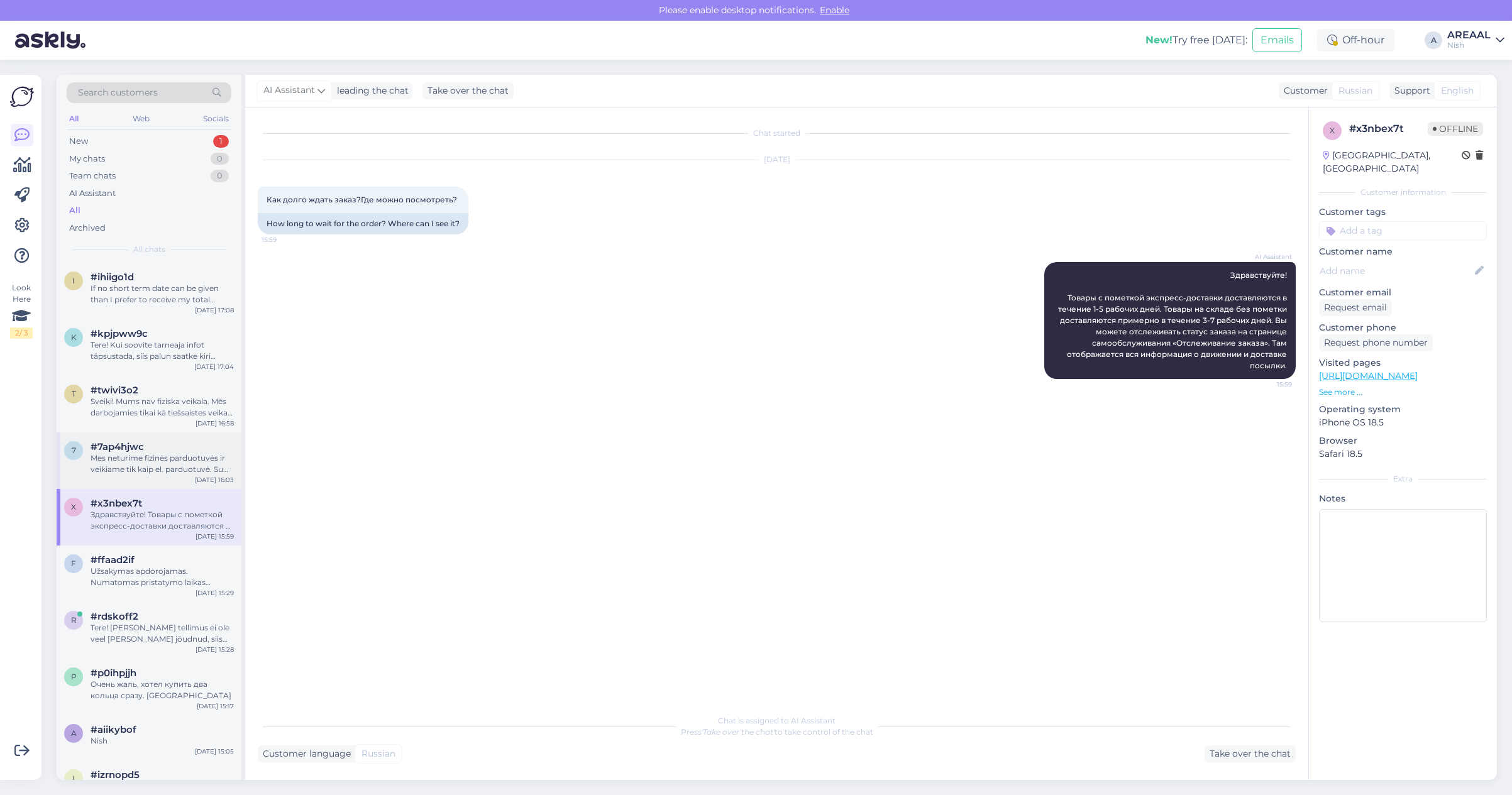
click at [183, 457] on div "Mes neturime fizinės parduotuvės ir veikiame tik kaip el. parduotuvė. Su klient…" at bounding box center [162, 463] width 144 height 22
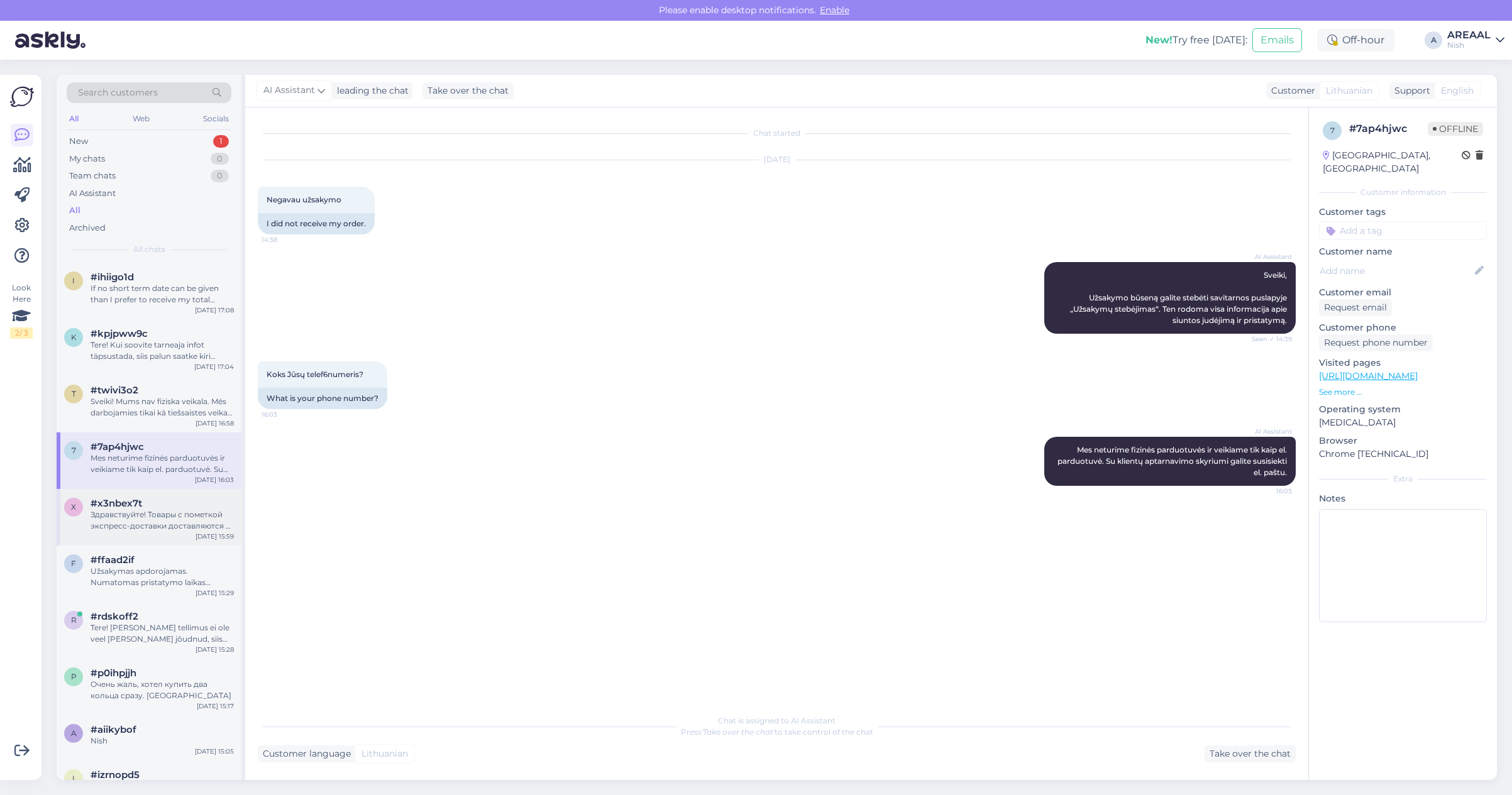
click at [170, 509] on div "Здравствуйте! Товары с пометкой экспресс-доставки доставляются в течение 1-5 ра…" at bounding box center [162, 520] width 144 height 22
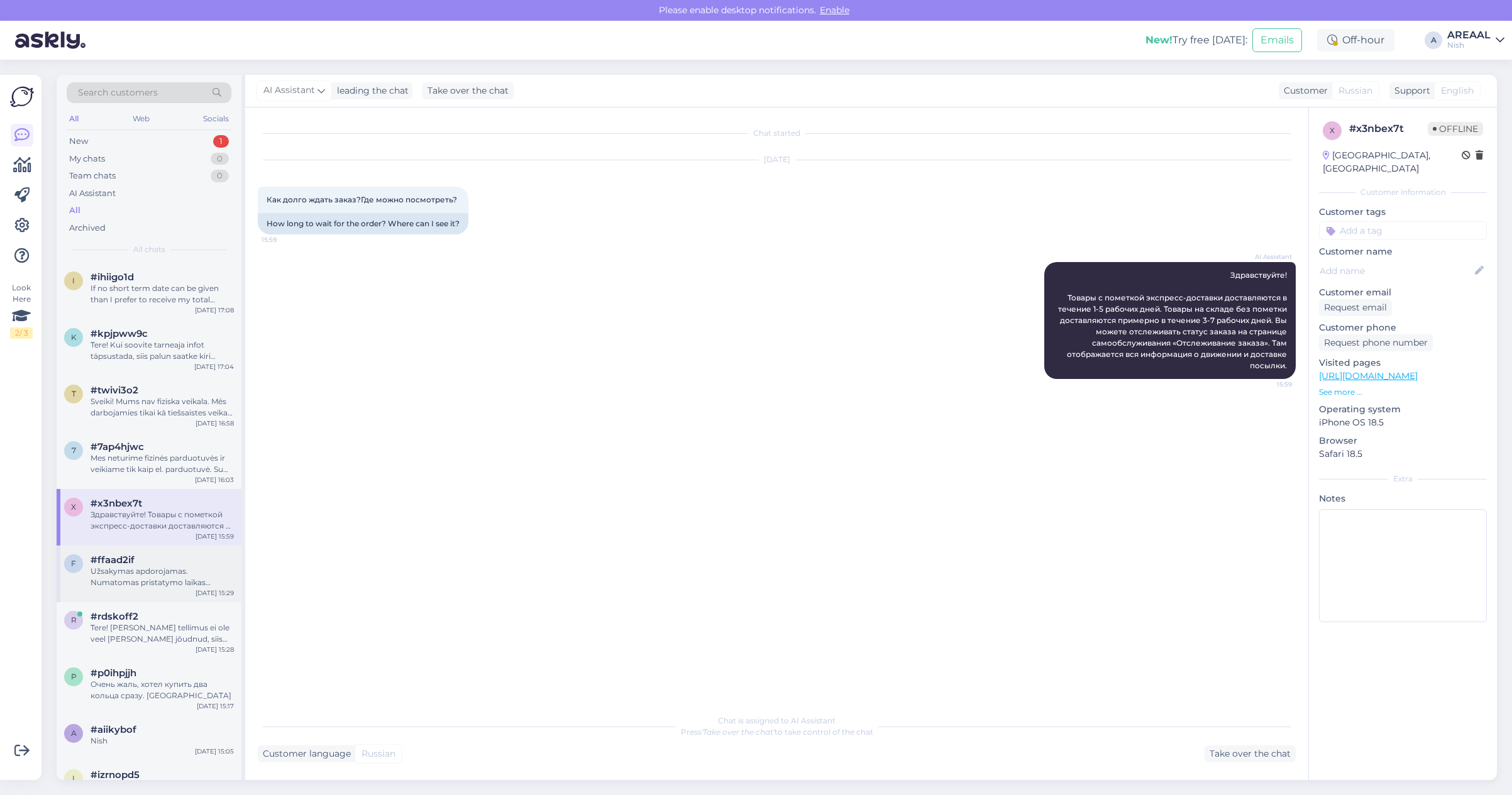
click at [170, 566] on div "Užsakymas apdorojamas. Numatomas pristatymo laikas rugpjūčio 22–28 d." at bounding box center [162, 577] width 144 height 22
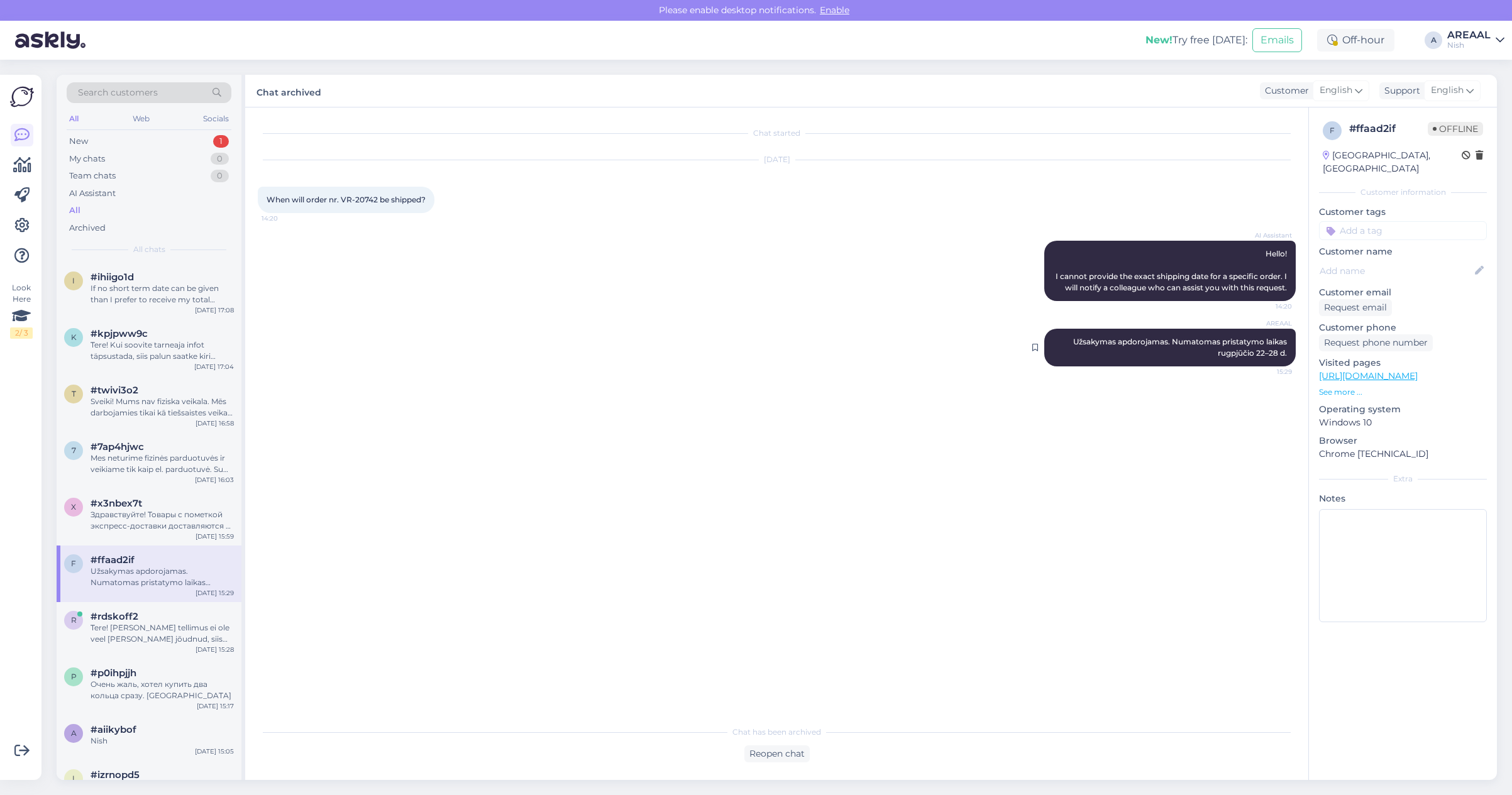
click at [1152, 341] on span "Užsakymas apdorojamas. Numatomas pristatymo laikas rugpjūčio 22–28 d." at bounding box center [1181, 347] width 215 height 21
copy div "Užsakymas apdorojamas. Numatomas pristatymo laikas rugpjūčio 22–28 d. 15:29"
click at [425, 284] on div "AI Assistant Hello! I cannot provide the exact shipping date for a specific ord…" at bounding box center [777, 270] width 1038 height 88
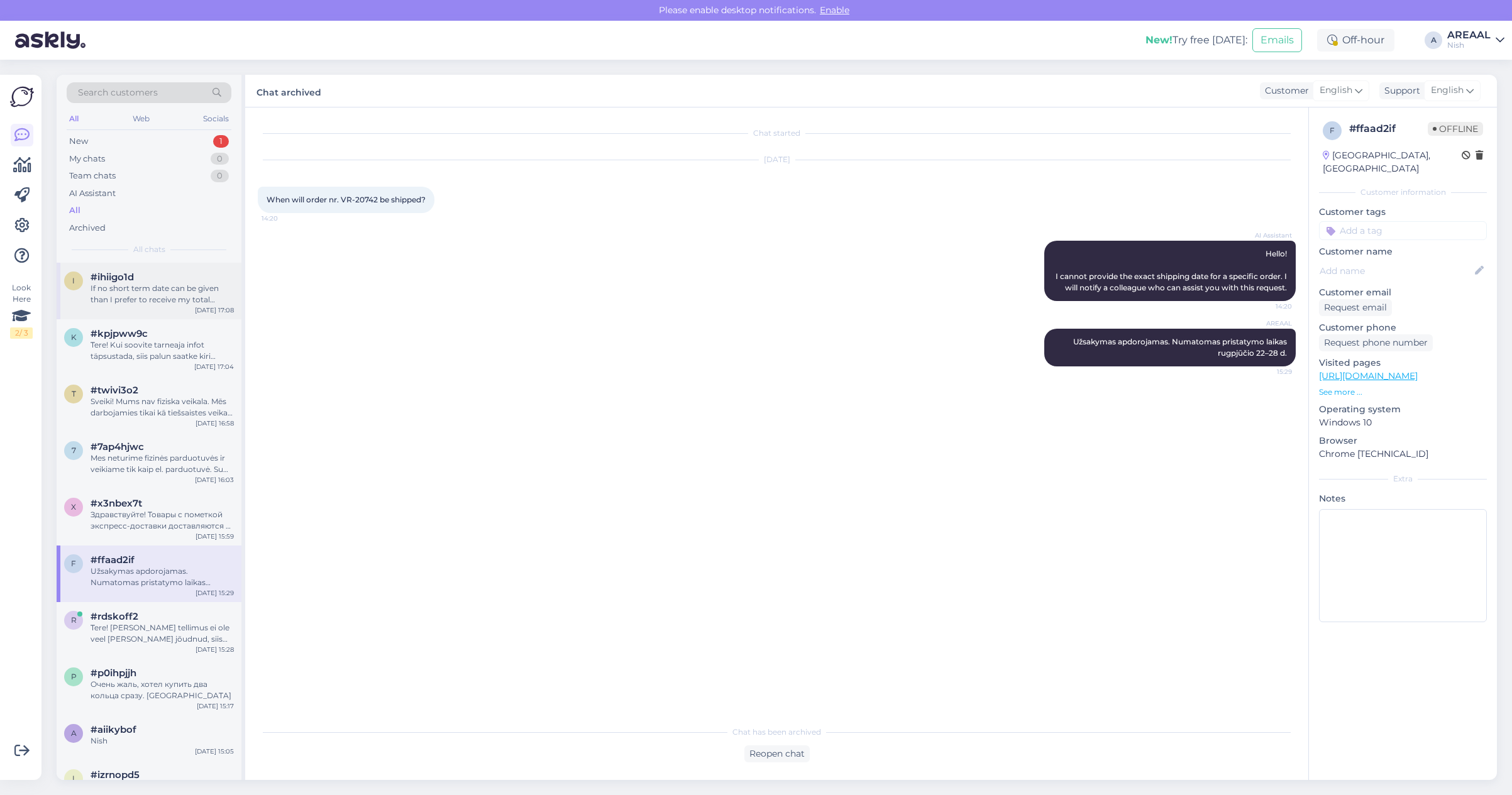
click at [149, 287] on div "If no short term date can be given than I prefer to receive my total payment ba…" at bounding box center [162, 294] width 144 height 22
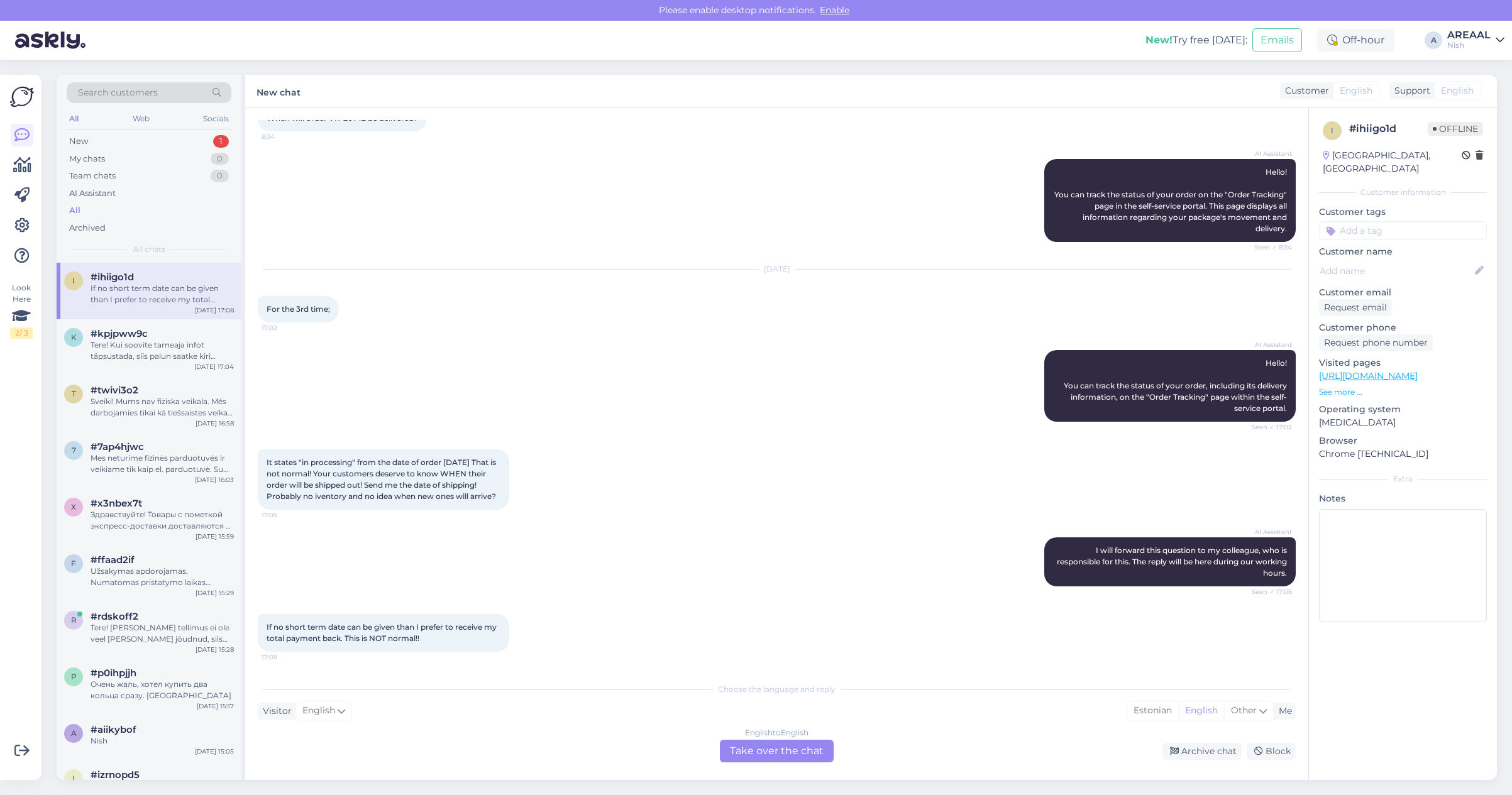
click at [769, 736] on div "English to English" at bounding box center [777, 733] width 64 height 12
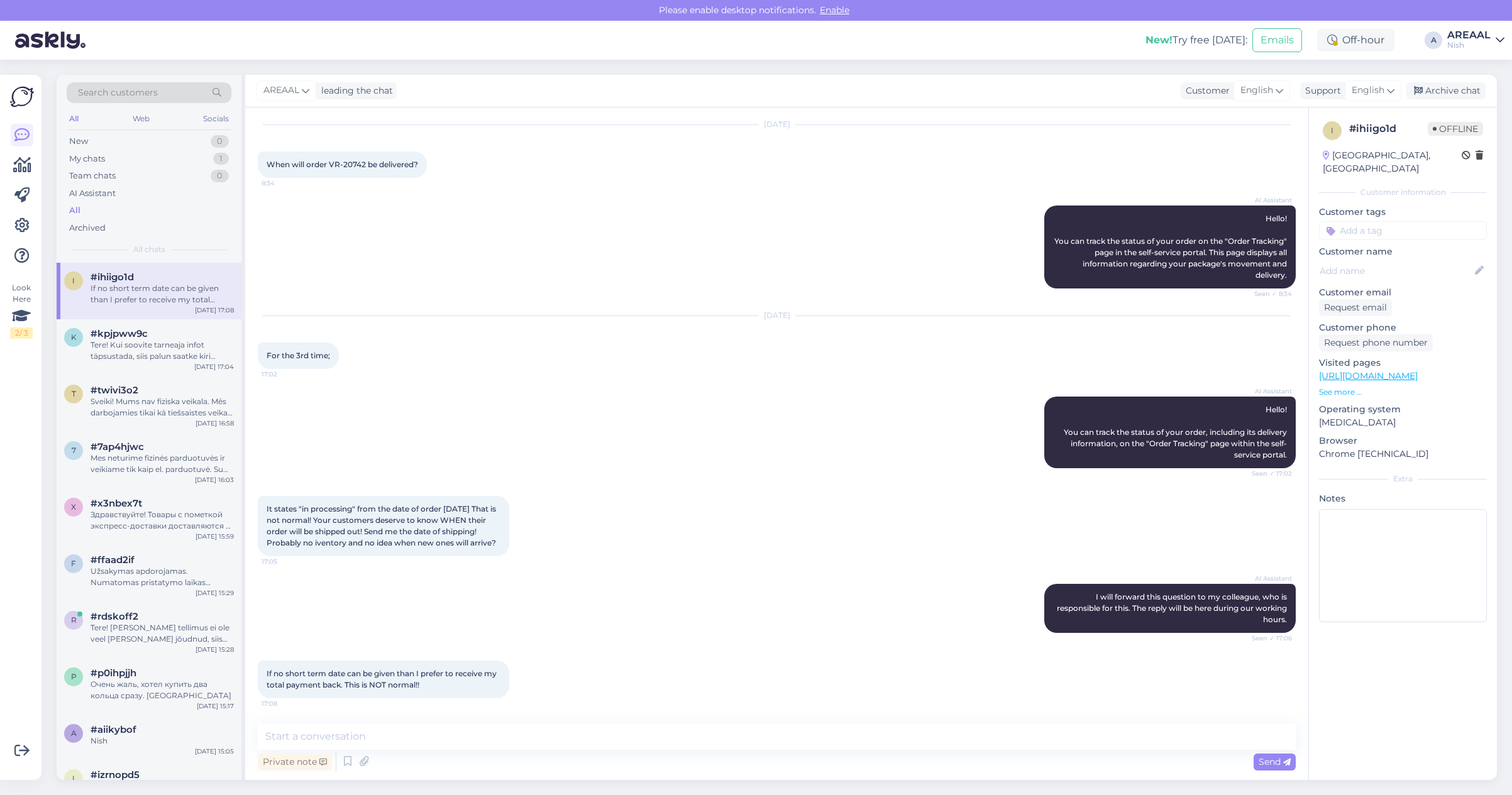
scroll to position [35, 0]
click at [770, 737] on textarea at bounding box center [777, 736] width 1038 height 26
type textarea "Y"
paste textarea "Užsakymas apdorojamas. Numatomas pristatymo laikas rugpjūčio 22–28 d."
type textarea "We answered in the previous chat following: Užsakymas apdorojamas. Numatomas pr…"
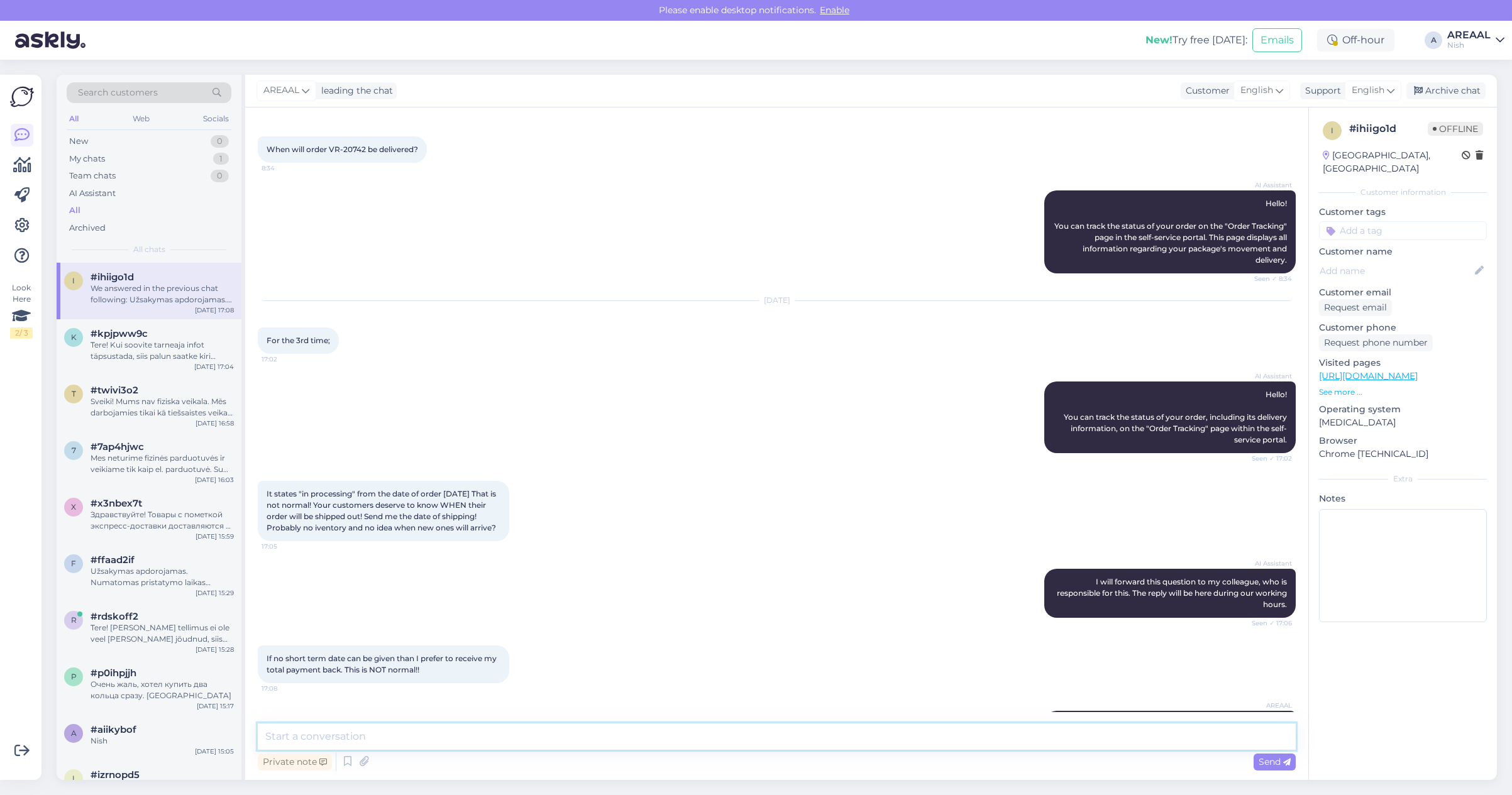
scroll to position [112, 0]
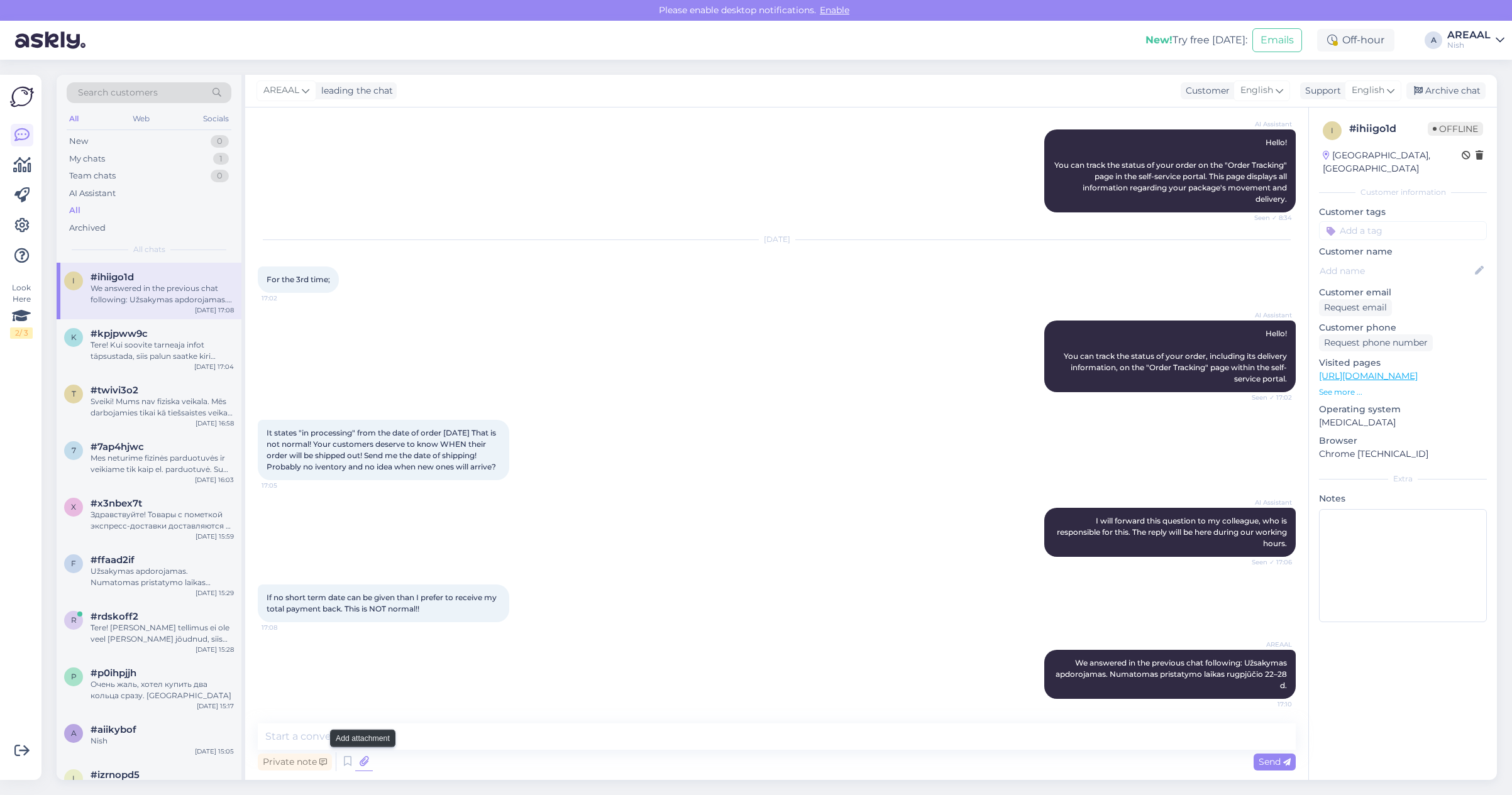
click at [367, 760] on icon at bounding box center [364, 762] width 17 height 19
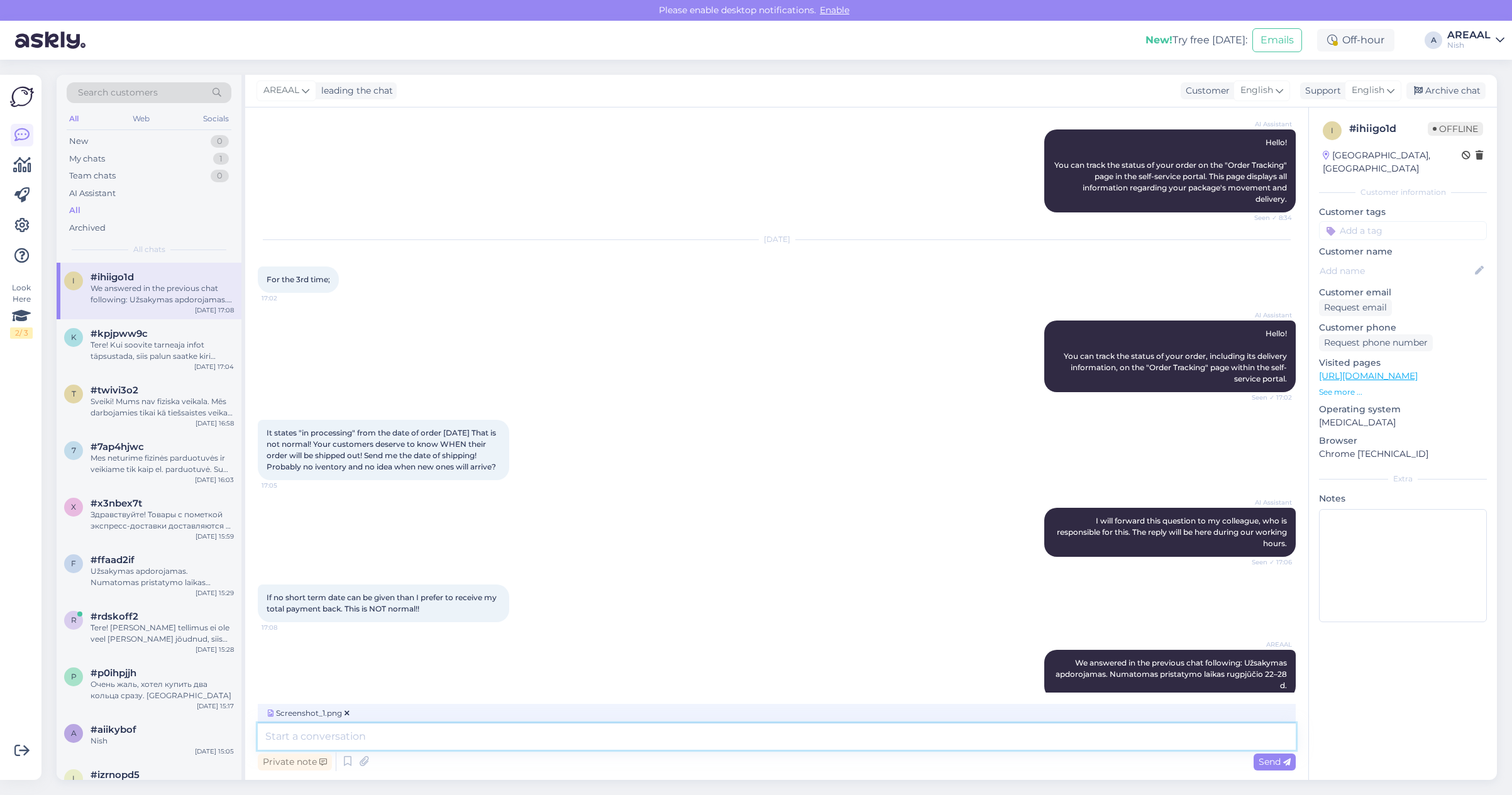
click at [500, 731] on textarea at bounding box center [777, 736] width 1038 height 26
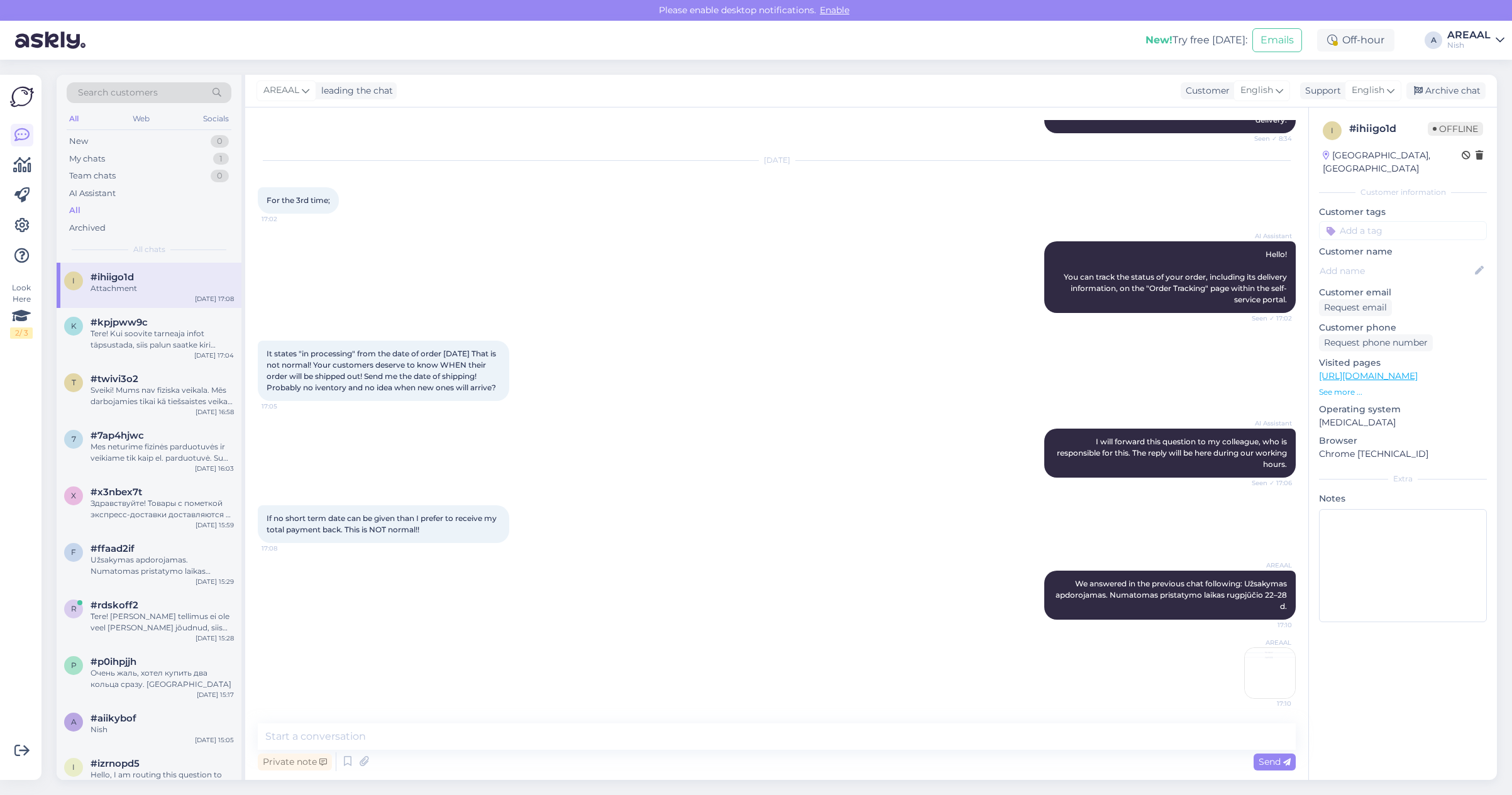
click at [752, 500] on div "If no short term date can be given than I prefer to receive my total payment ba…" at bounding box center [777, 524] width 1038 height 65
click at [1245, 691] on img at bounding box center [1269, 673] width 50 height 50
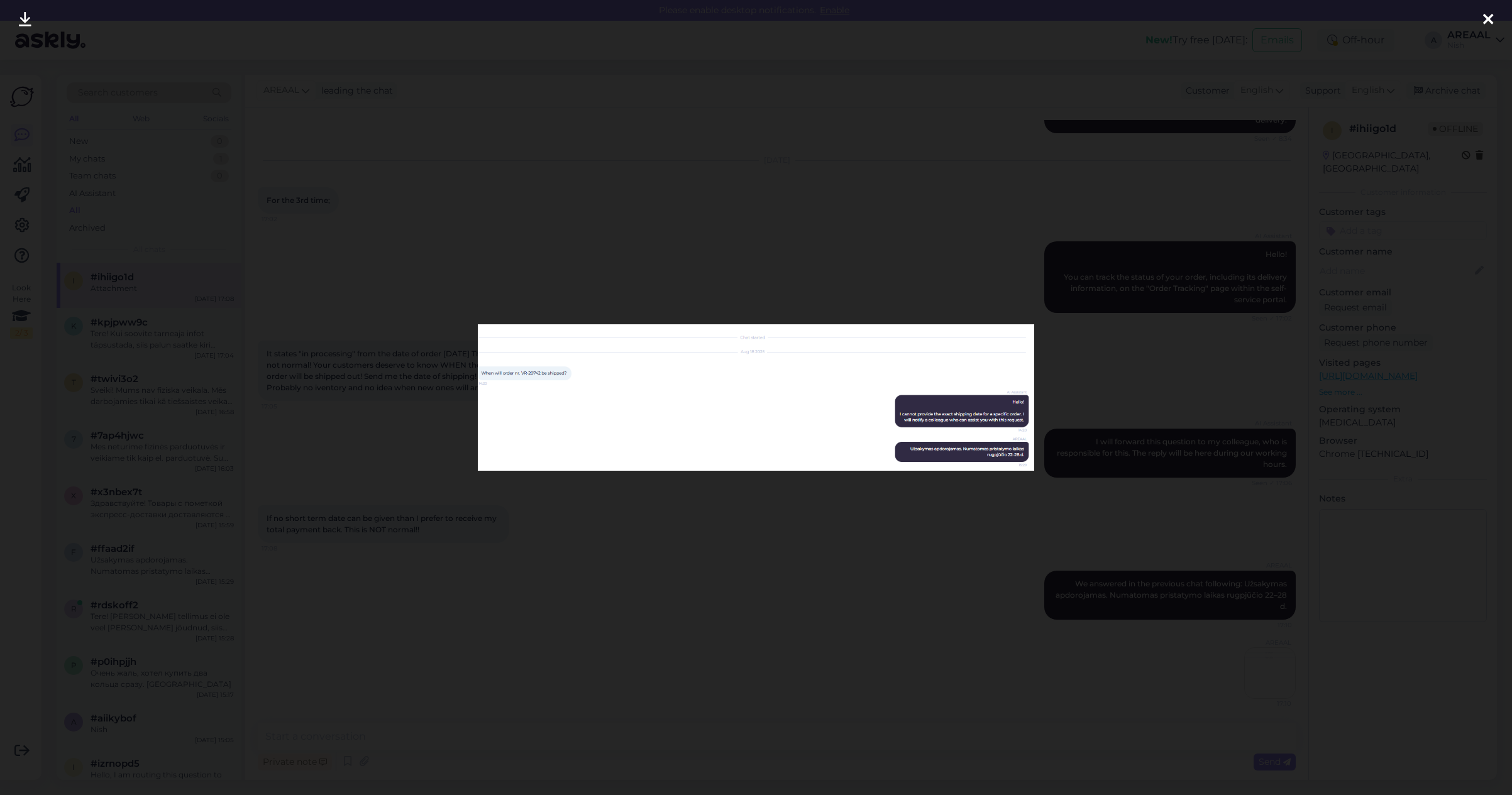
click at [783, 654] on div at bounding box center [756, 397] width 1512 height 795
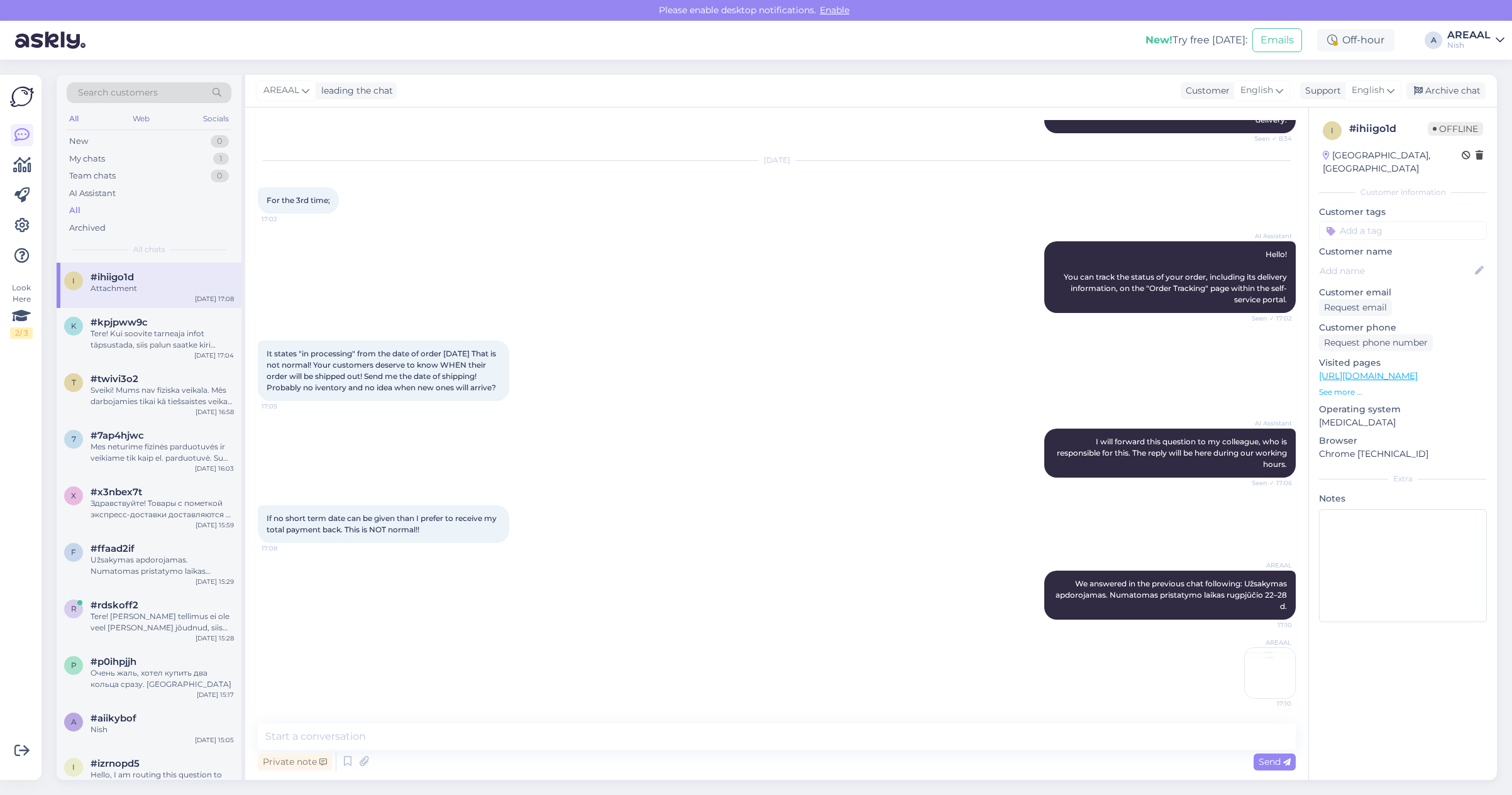
click at [443, 301] on div "AI Assistant Hello! You can track the status of your order, including its deliv…" at bounding box center [777, 277] width 1038 height 99
click at [539, 420] on div "AI Assistant I will forward this question to my colleague, who is responsible f…" at bounding box center [777, 453] width 1038 height 77
click at [699, 317] on div "AI Assistant Hello! You can track the status of your order, including its deliv…" at bounding box center [777, 277] width 1038 height 99
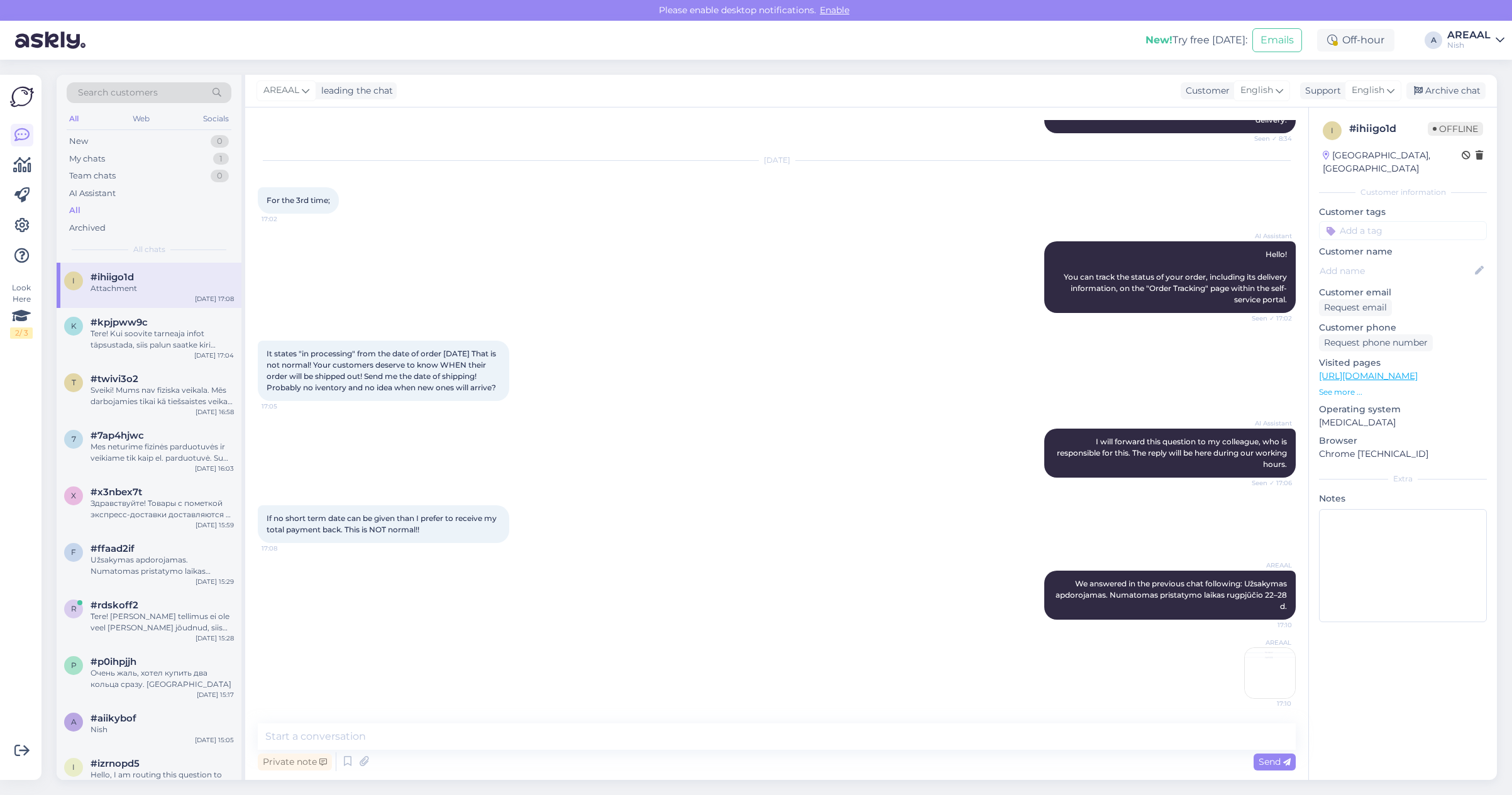
click at [668, 257] on div "AI Assistant Hello! You can track the status of your order, including its deliv…" at bounding box center [777, 277] width 1038 height 99
click at [1453, 86] on div "Archive chat" at bounding box center [1445, 91] width 79 height 17
click at [601, 247] on div "AI Assistant Hello! You can track the status of your order, including its deliv…" at bounding box center [777, 277] width 1038 height 99
drag, startPoint x: 1471, startPoint y: 36, endPoint x: 1478, endPoint y: 49, distance: 14.8
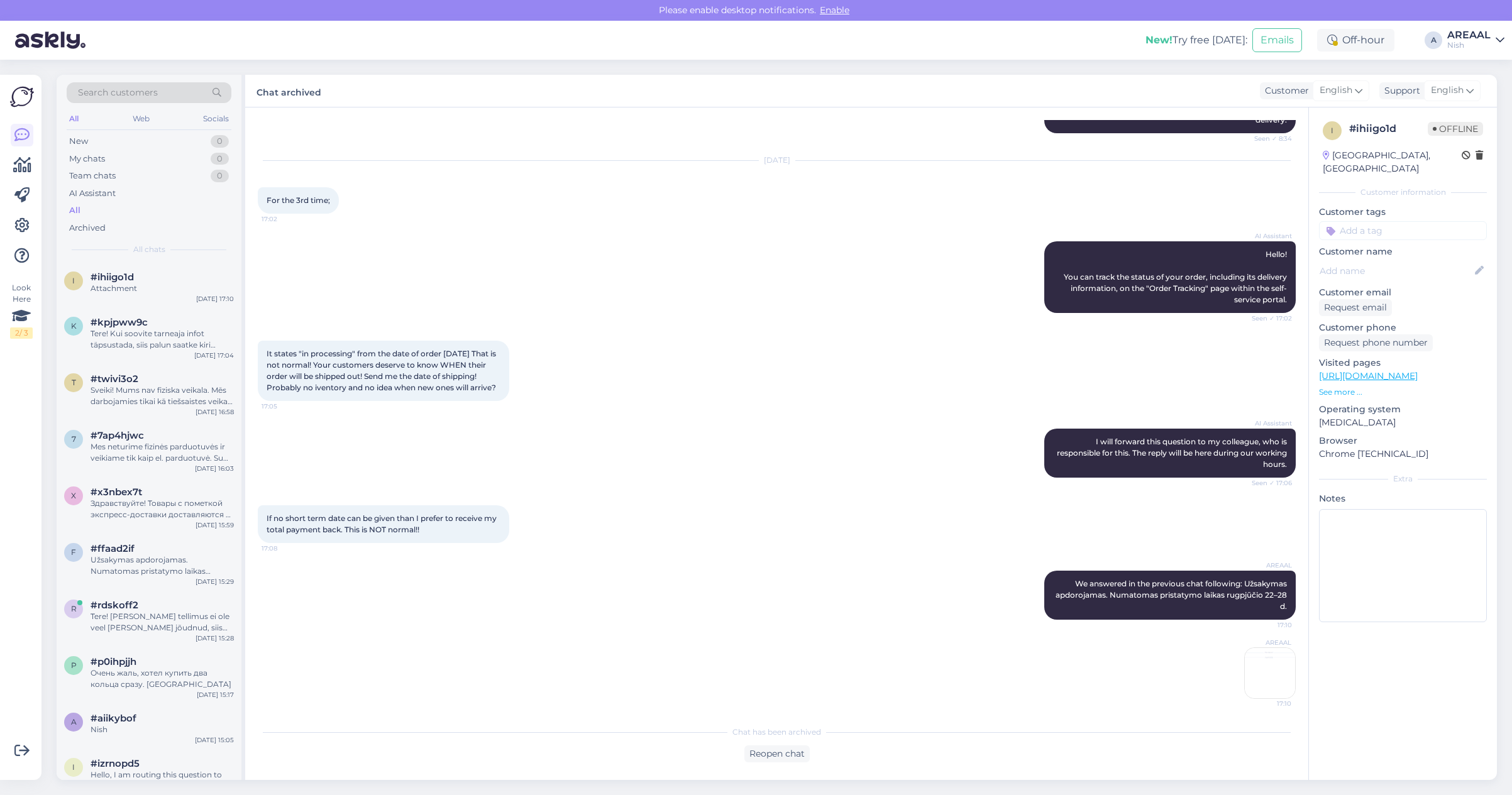
click at [1471, 36] on div "AREAAL" at bounding box center [1469, 36] width 43 height 10
click at [1482, 73] on button "Open" at bounding box center [1476, 70] width 36 height 20
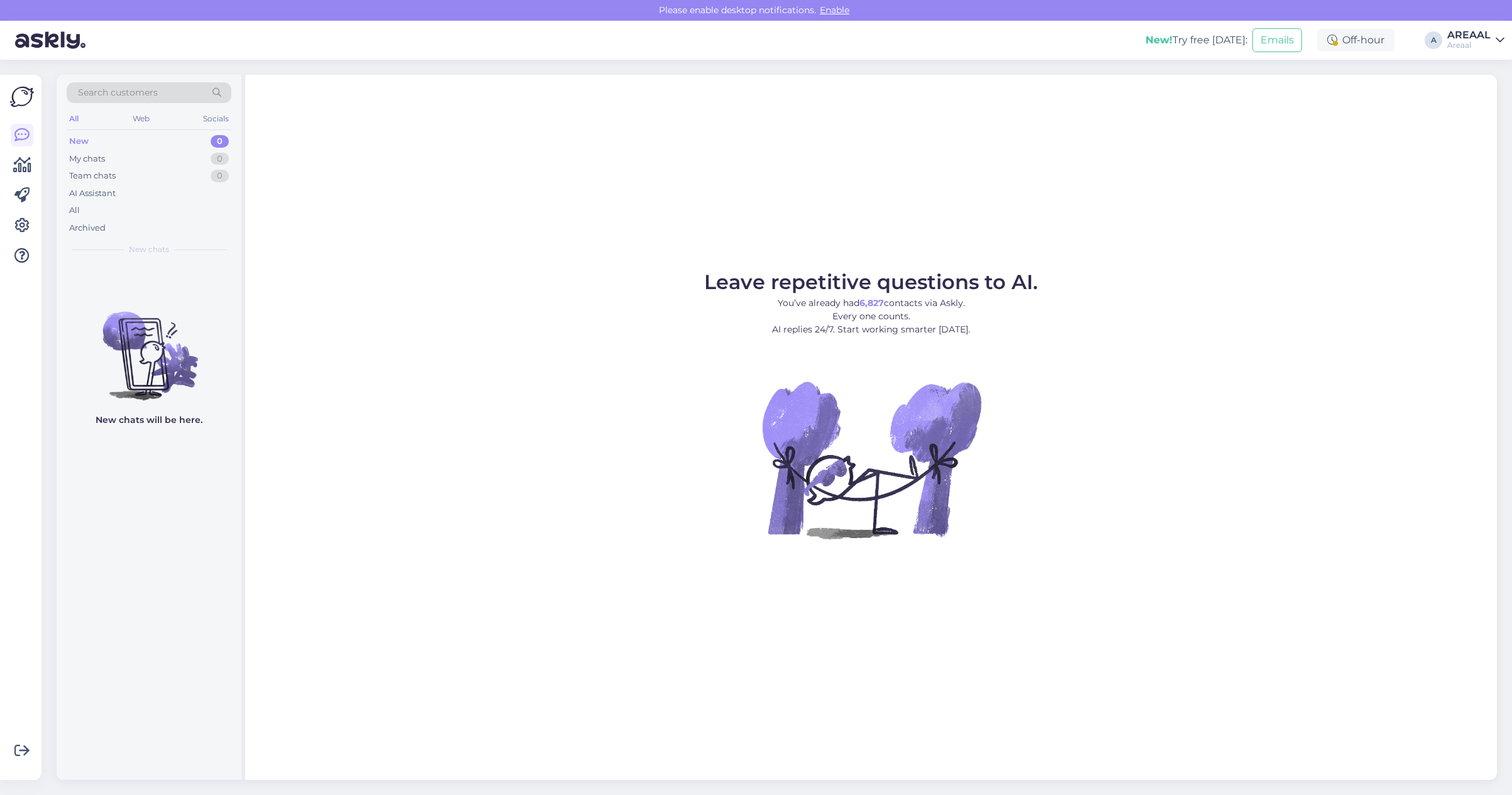
click at [929, 167] on div "Leave repetitive questions to AI. You’ve already had 6,827 contacts via Askly. …" at bounding box center [871, 427] width 1252 height 705
click at [101, 206] on div "All" at bounding box center [149, 210] width 165 height 17
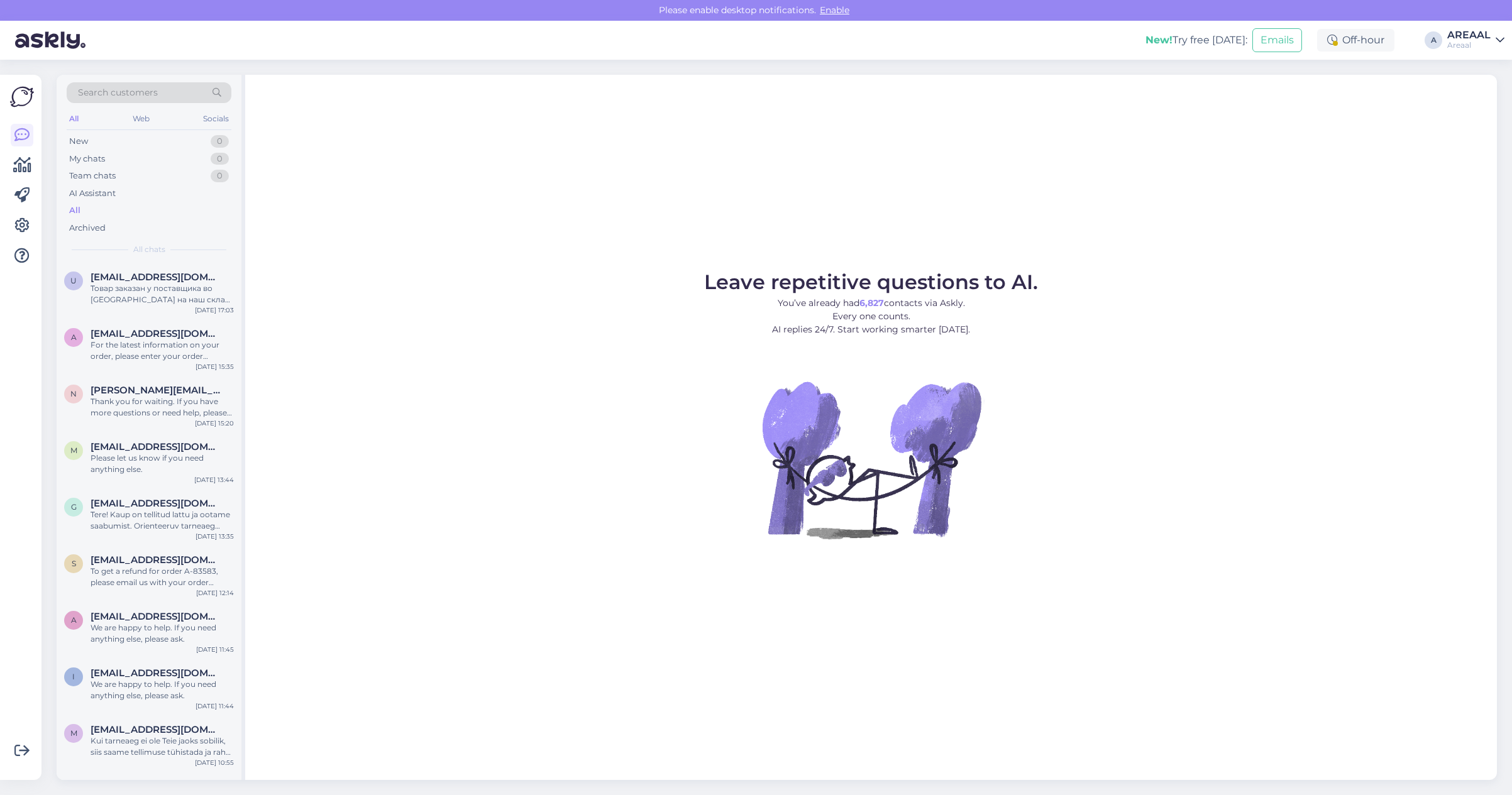
click at [614, 320] on figure "Leave repetitive questions to AI. You’ve already had 6,827 contacts via Askly. …" at bounding box center [871, 423] width 1229 height 301
click at [184, 309] on div "u uvarov.fjodor@mail.ru Товар заказан у поставщика во Франции на наш склад, и м…" at bounding box center [149, 291] width 185 height 57
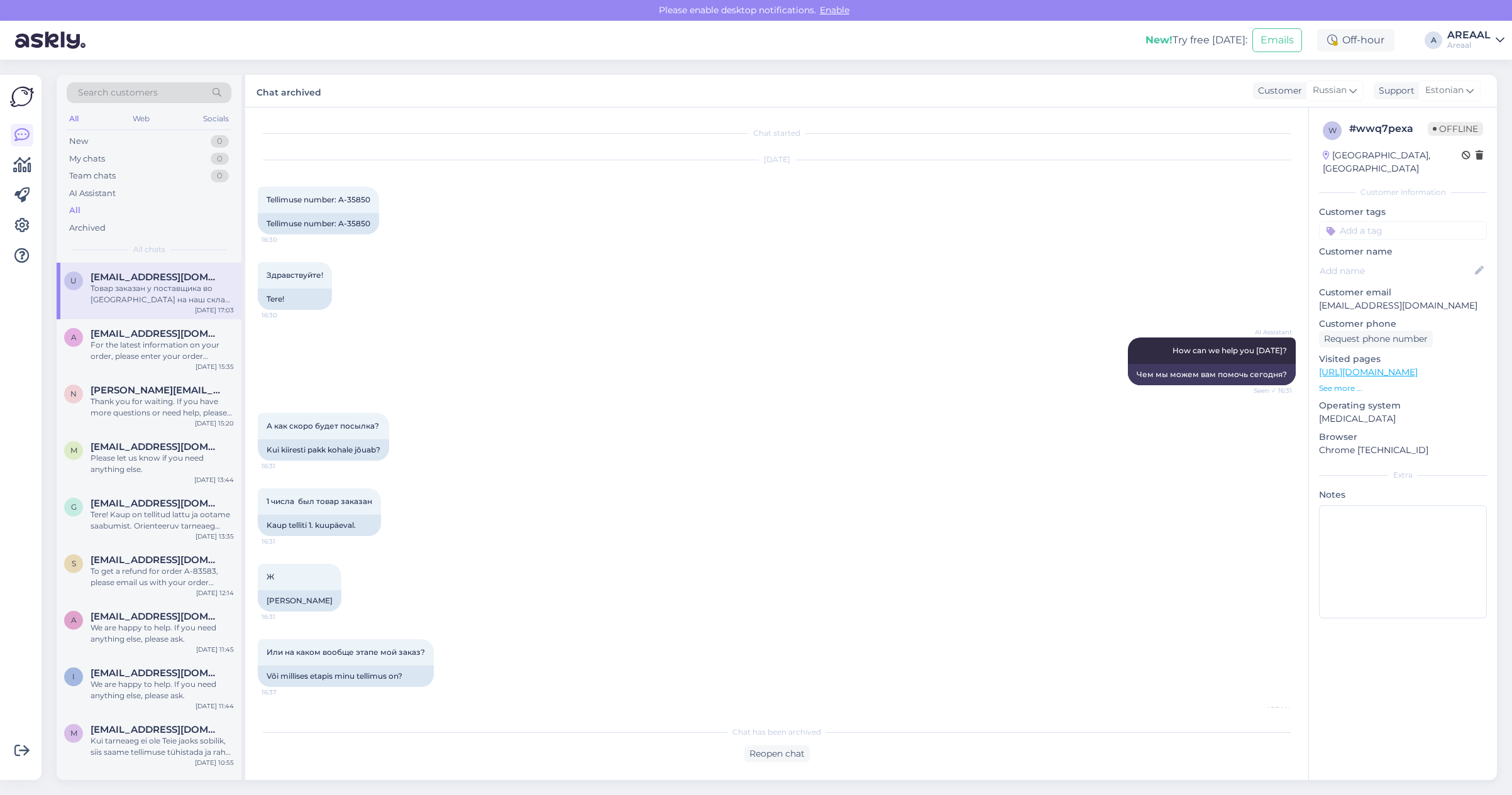
scroll to position [181, 0]
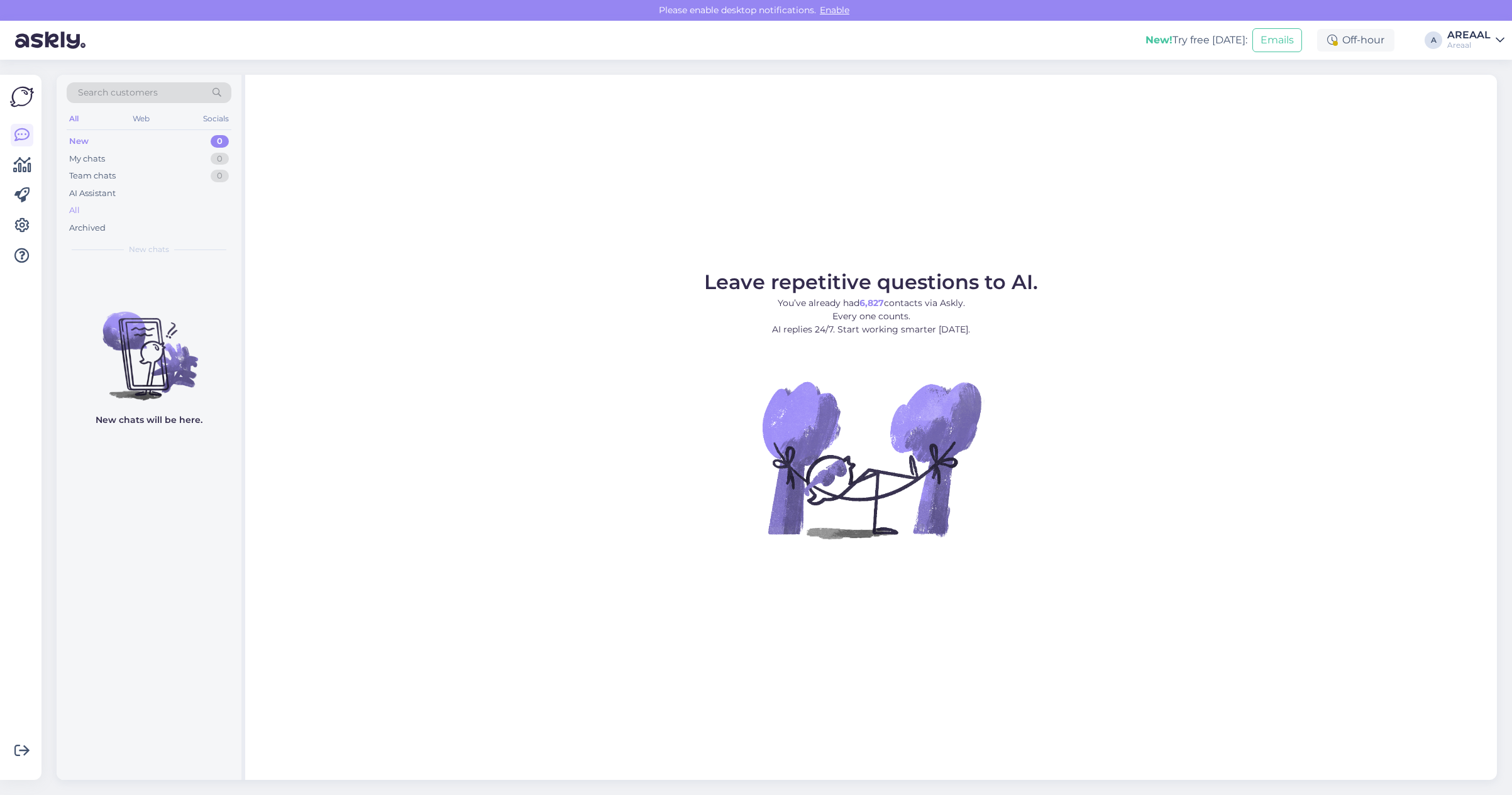
click at [111, 207] on div "All" at bounding box center [149, 210] width 165 height 17
click at [151, 206] on div "All" at bounding box center [149, 210] width 165 height 17
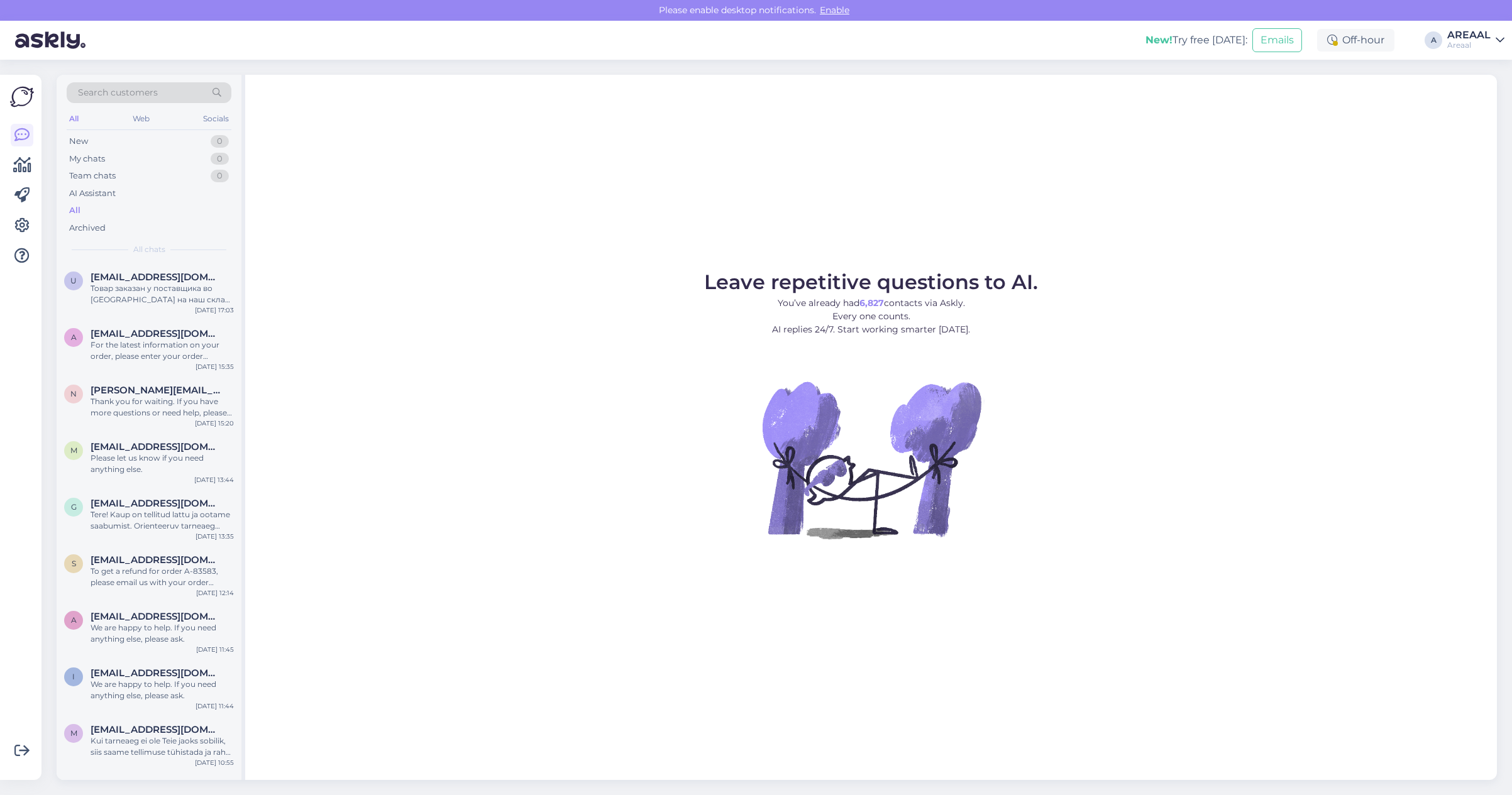
click at [1481, 33] on div "AREAAL" at bounding box center [1469, 36] width 43 height 10
click at [1463, 85] on div "Nish Open" at bounding box center [1427, 96] width 154 height 27
click at [1477, 104] on button "Open" at bounding box center [1476, 97] width 36 height 20
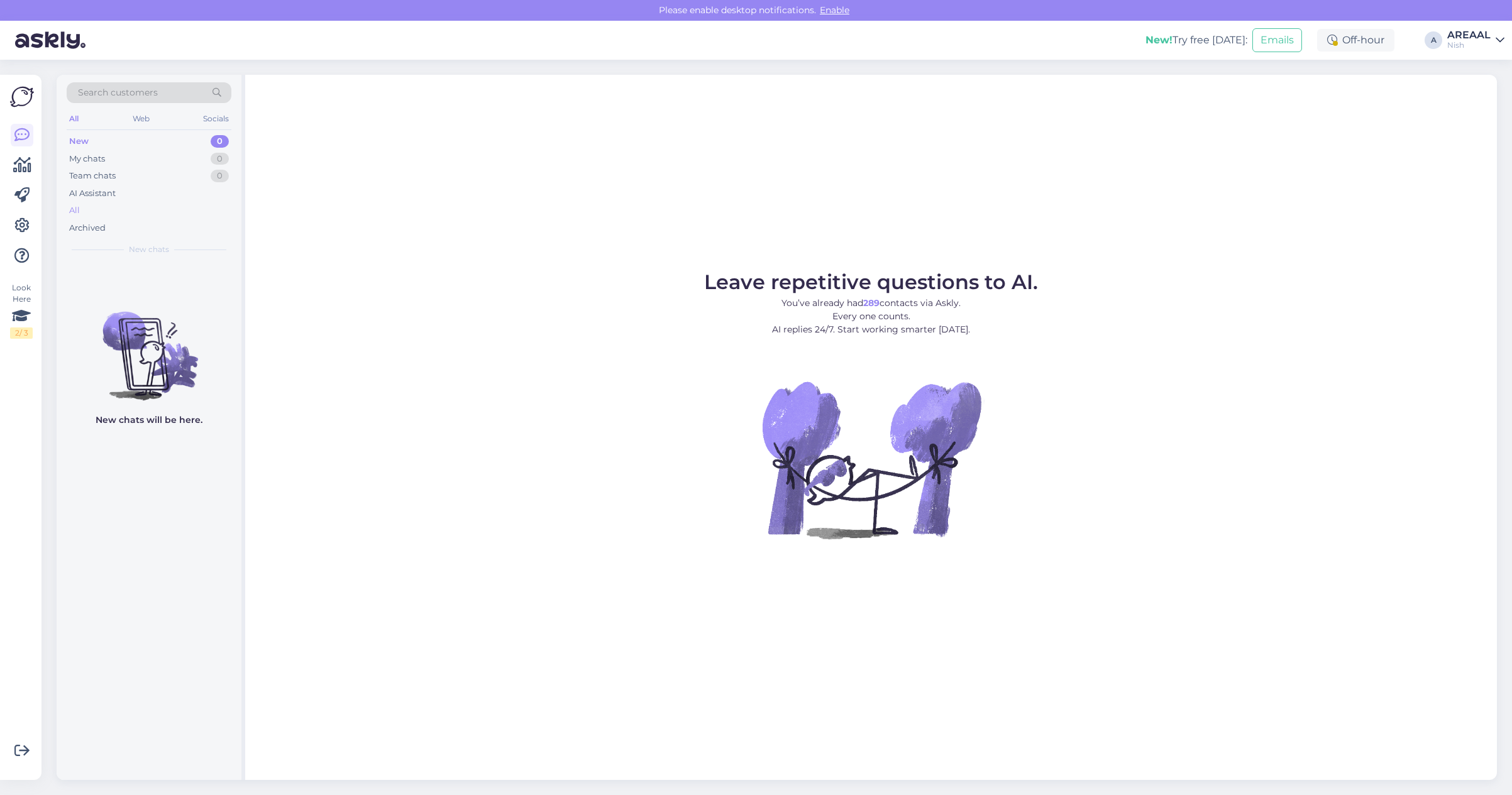
click at [165, 212] on div "All" at bounding box center [149, 210] width 165 height 17
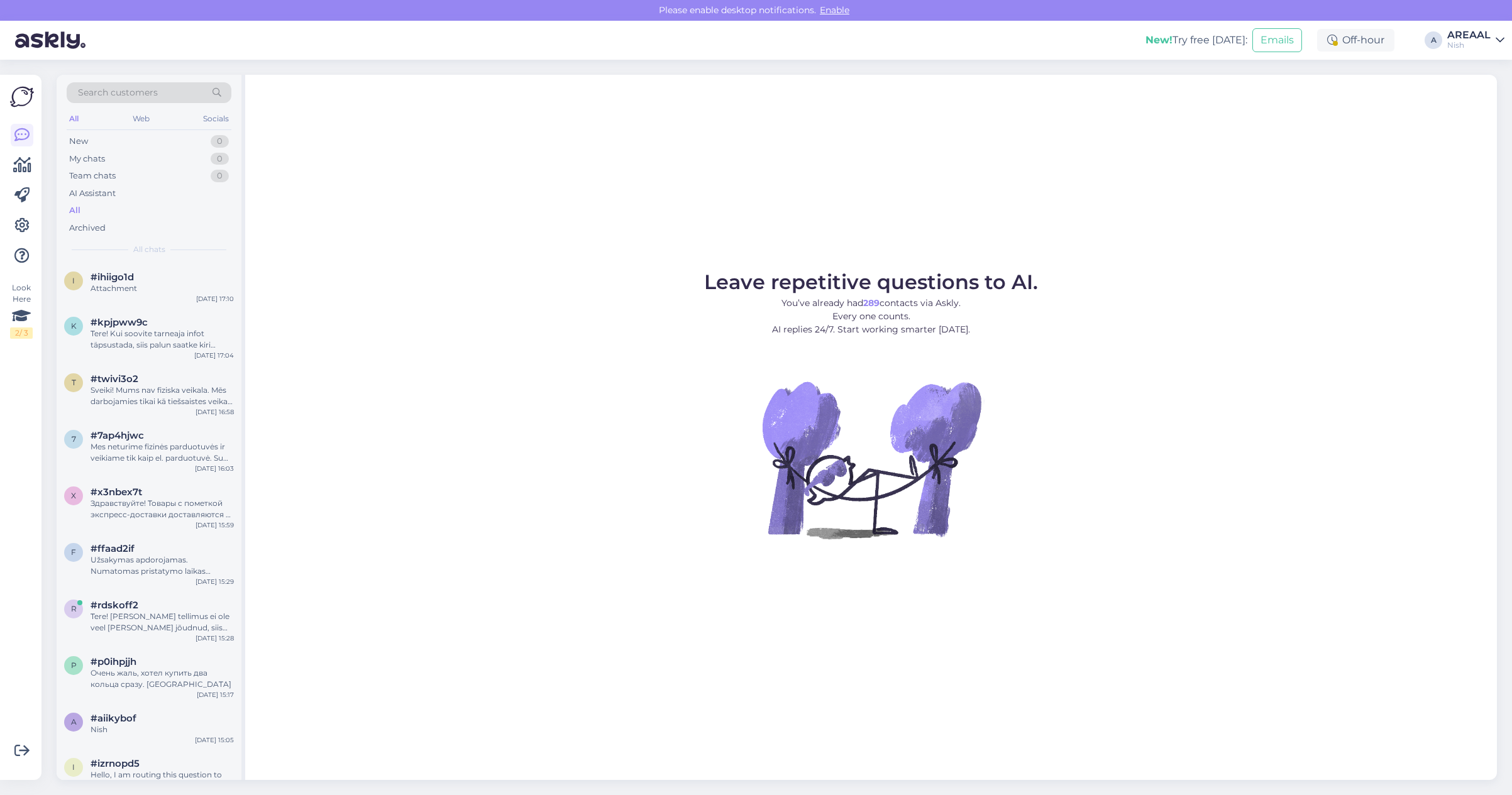
click at [1450, 43] on div "Nish" at bounding box center [1469, 46] width 43 height 10
click at [1482, 70] on button "Open" at bounding box center [1476, 70] width 36 height 20
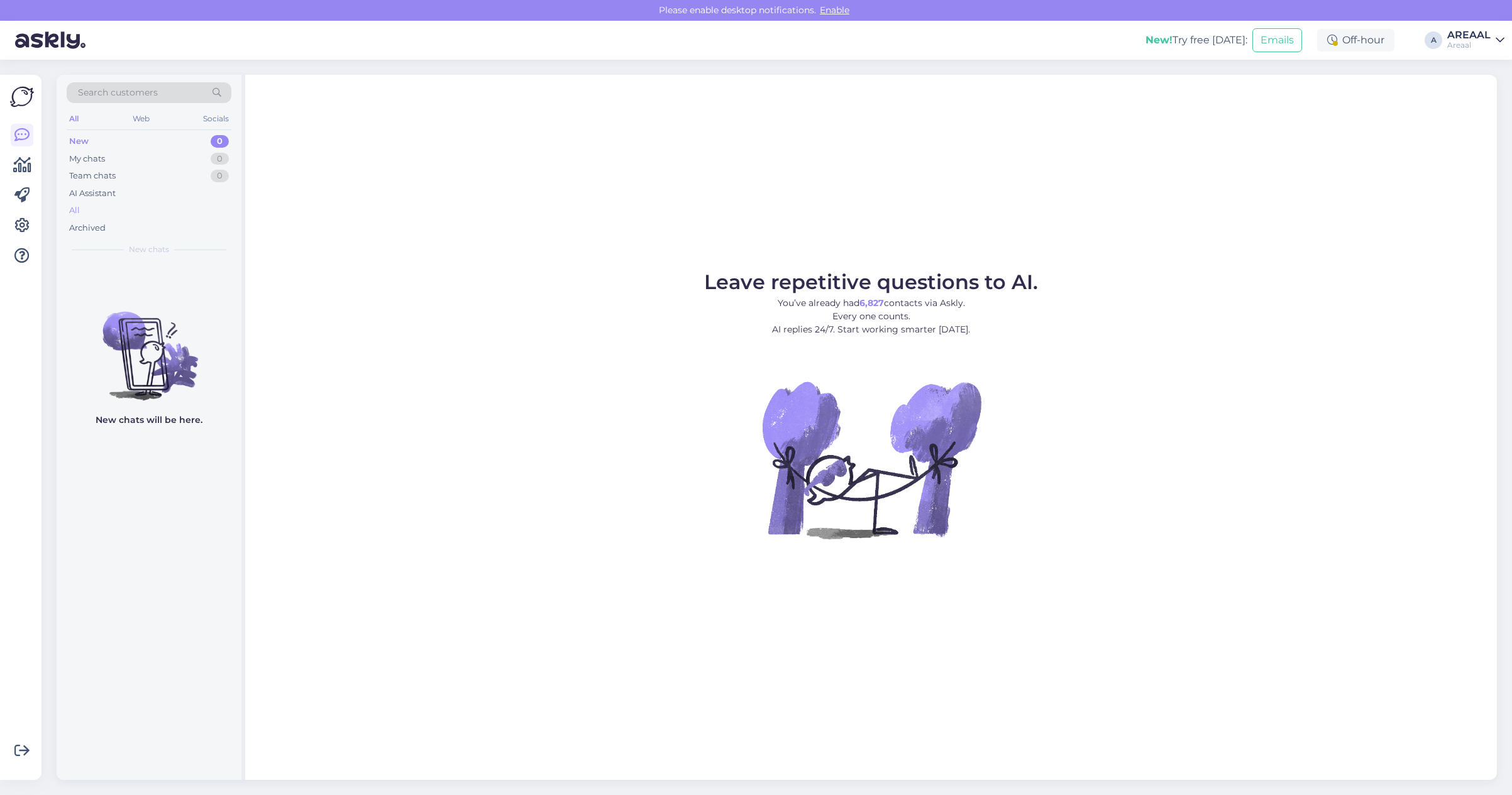
click at [99, 204] on div "All" at bounding box center [149, 210] width 165 height 17
drag, startPoint x: 1249, startPoint y: 412, endPoint x: 1069, endPoint y: 368, distance: 185.3
click at [1244, 410] on figure "Leave repetitive questions to AI. You’ve already had 6,827 contacts via Askly. …" at bounding box center [871, 423] width 1229 height 301
click at [190, 186] on div "AI Assistant" at bounding box center [149, 193] width 165 height 17
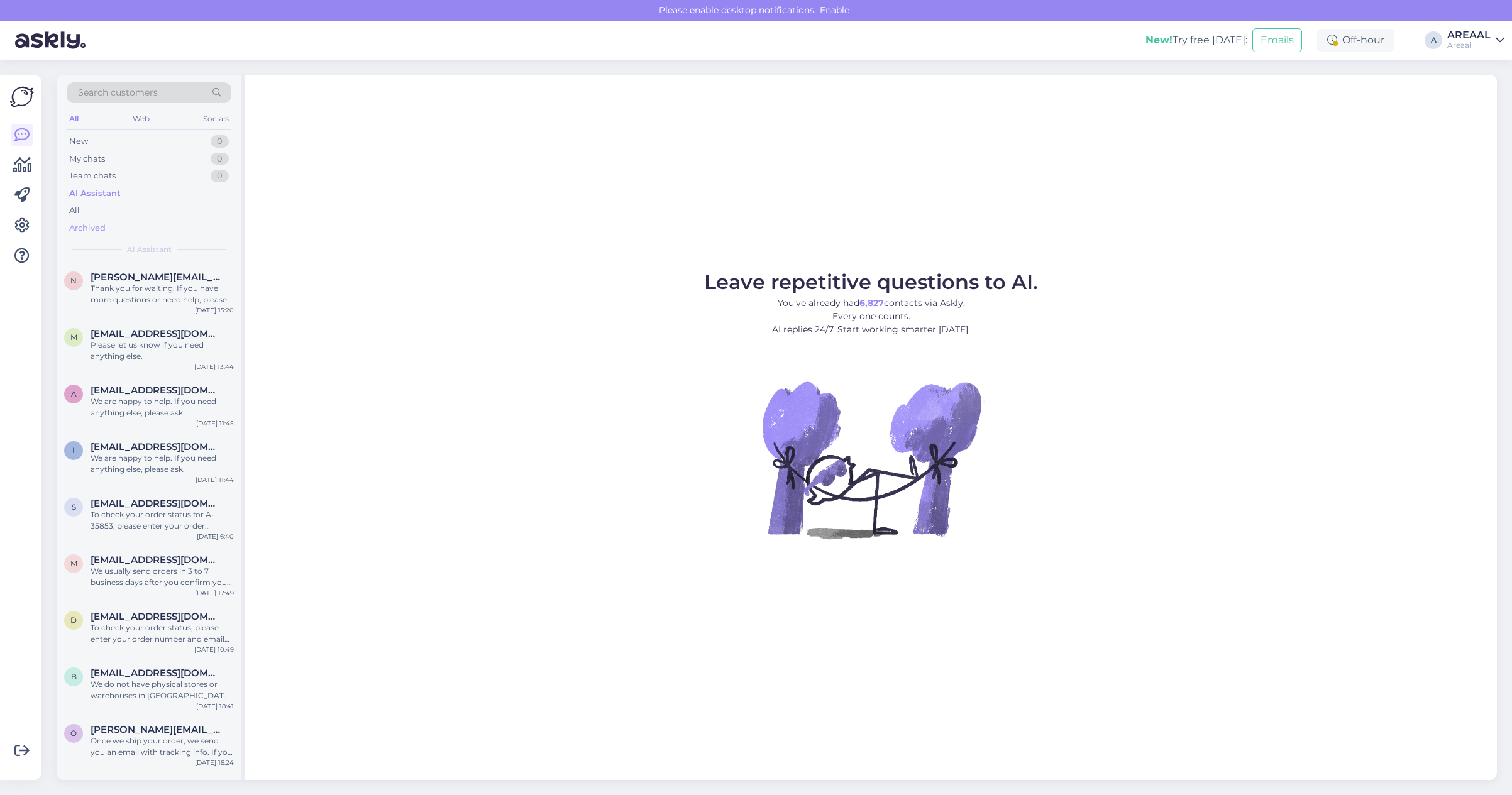
click at [178, 220] on div "Archived" at bounding box center [149, 228] width 165 height 17
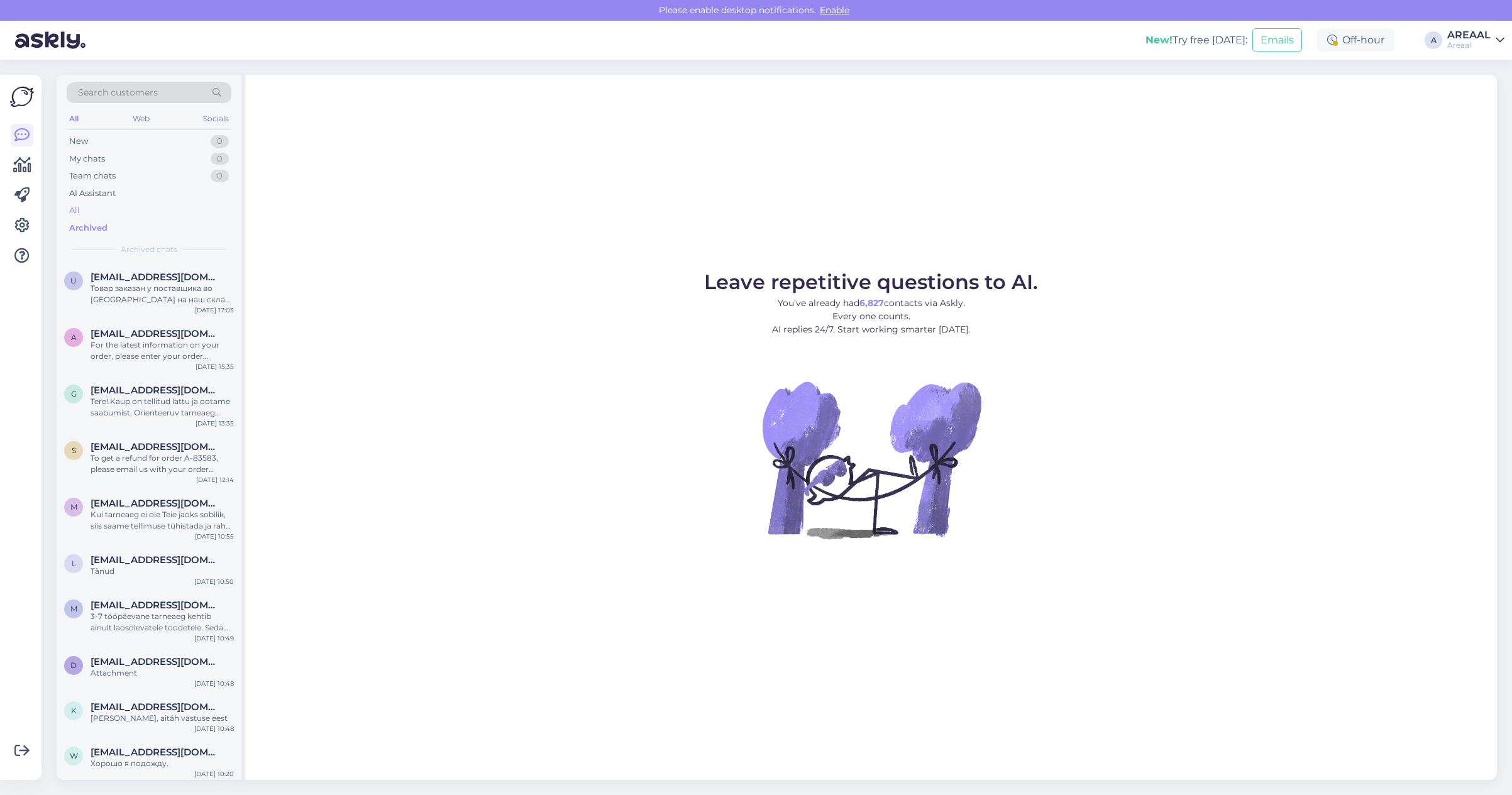
click at [176, 215] on div "All" at bounding box center [149, 210] width 165 height 17
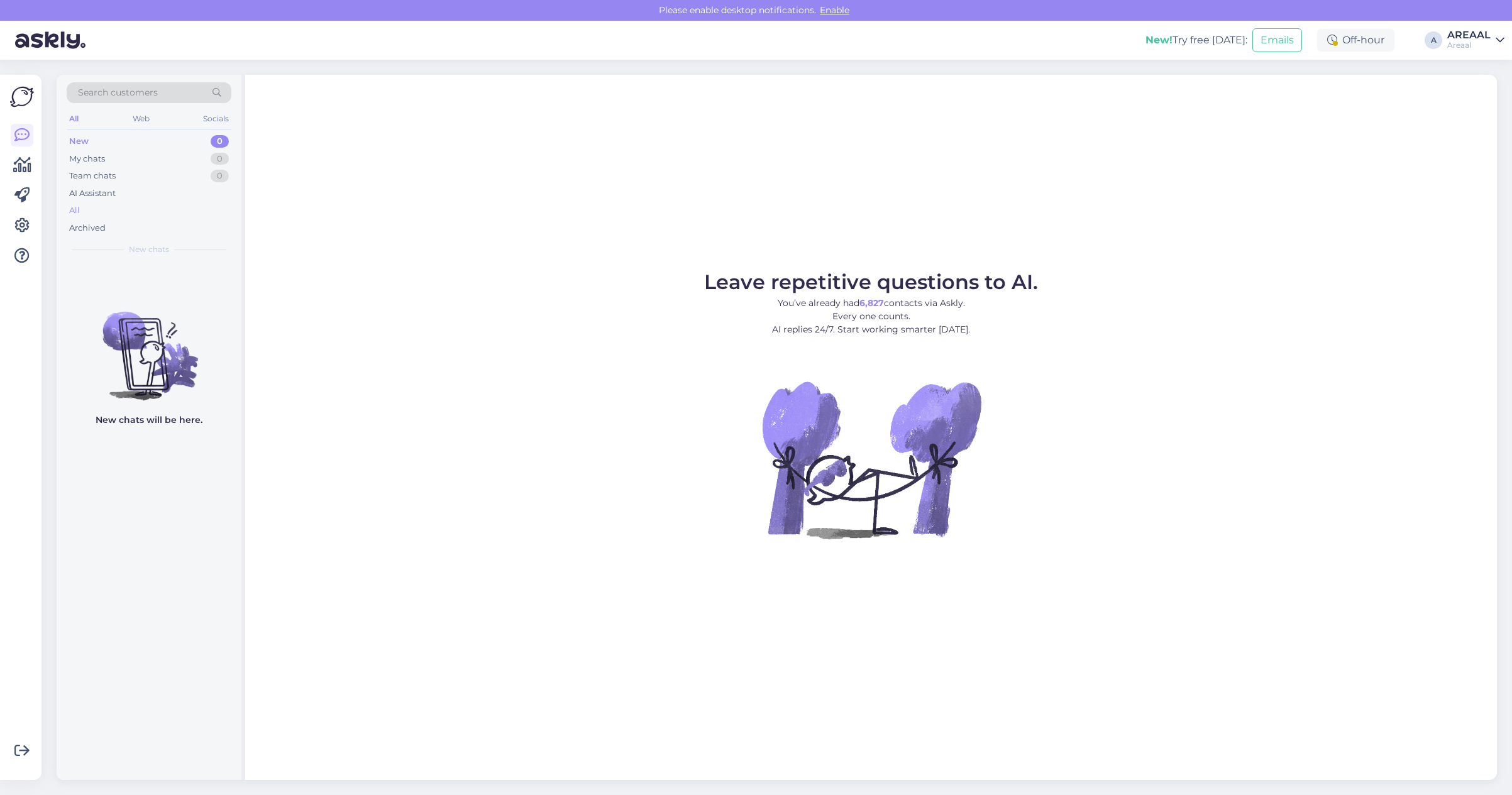
click at [113, 212] on div "All" at bounding box center [149, 210] width 165 height 17
click at [172, 214] on div "All" at bounding box center [149, 210] width 165 height 17
click at [159, 208] on div "All" at bounding box center [149, 210] width 165 height 17
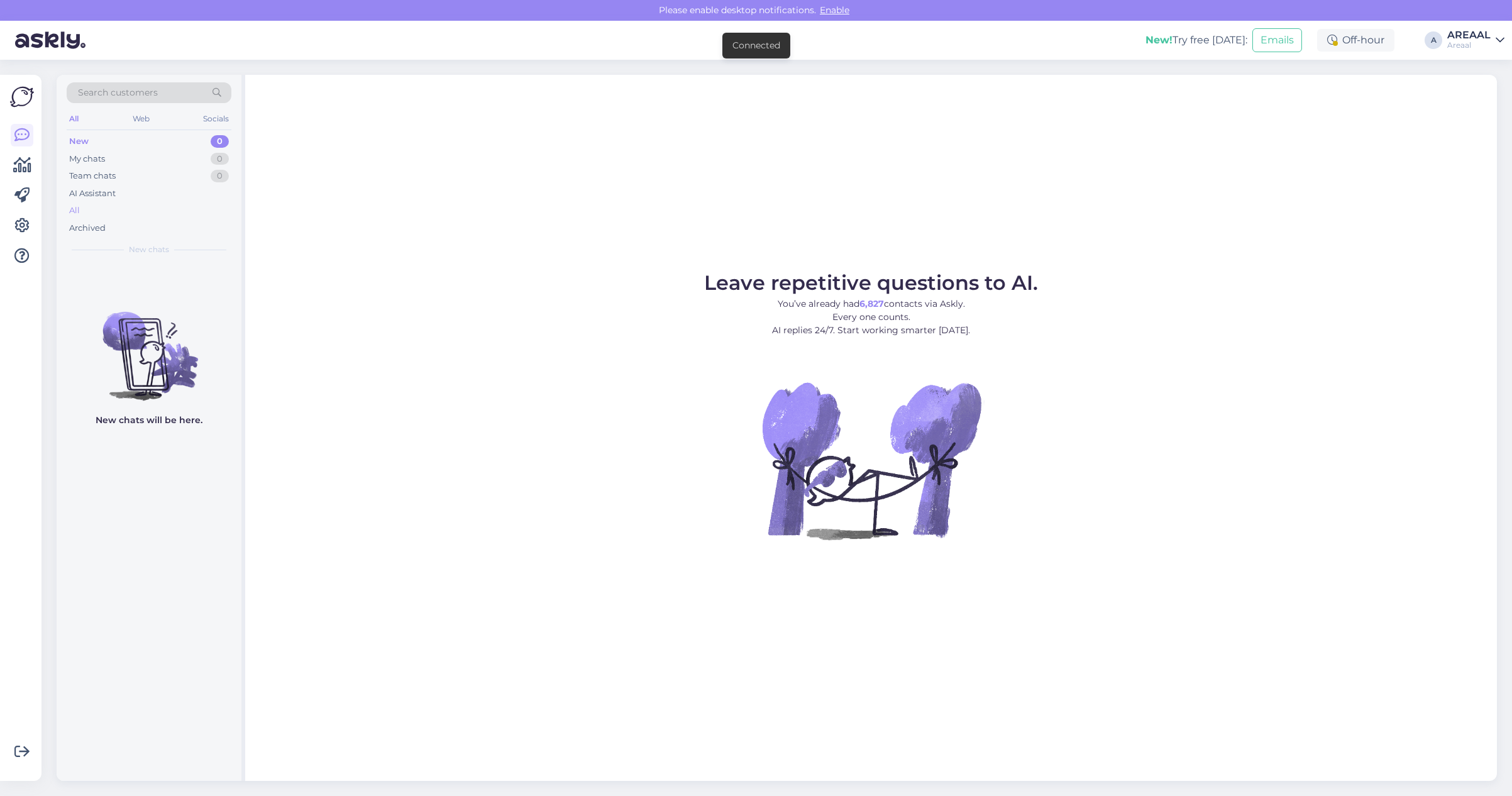
click at [195, 202] on div "All" at bounding box center [149, 210] width 165 height 17
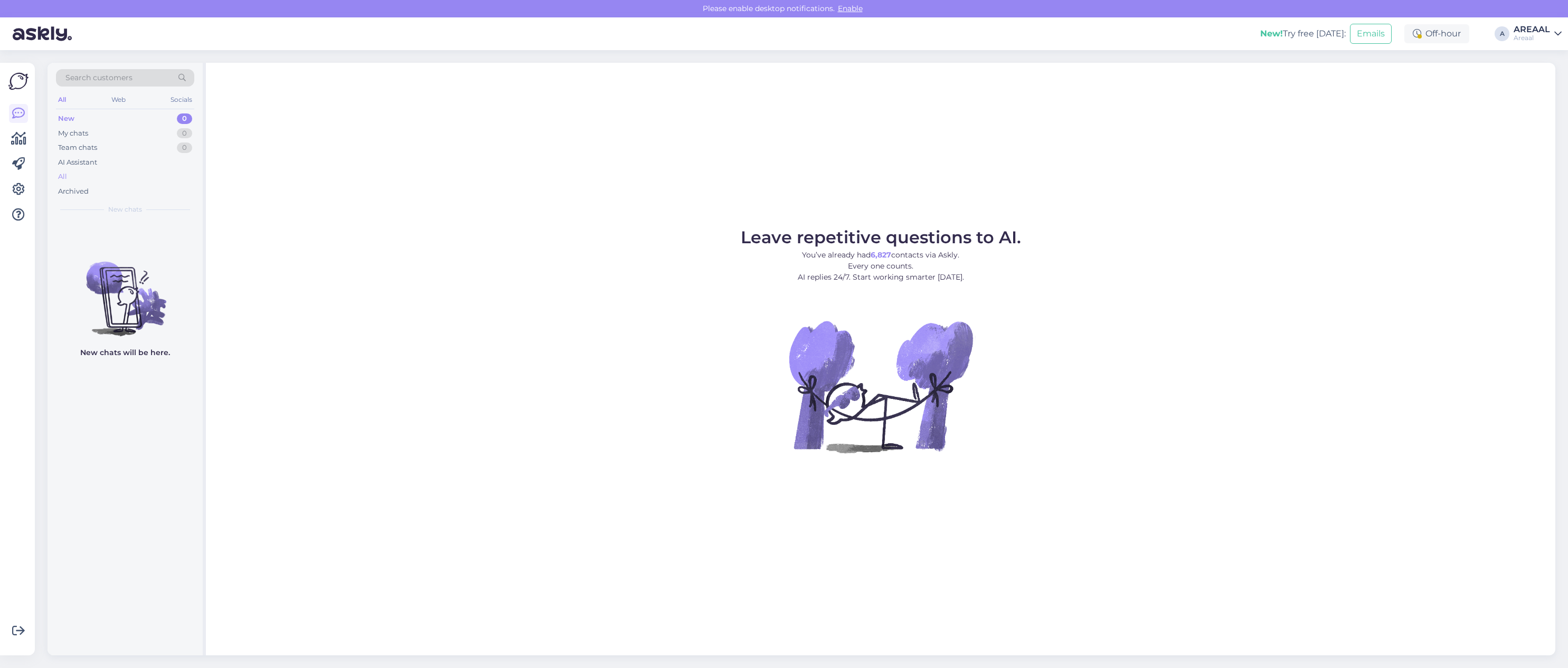
click at [164, 176] on div "All" at bounding box center [125, 176] width 138 height 15
click at [178, 177] on div "All" at bounding box center [125, 176] width 138 height 15
click at [183, 177] on div "All" at bounding box center [125, 176] width 138 height 15
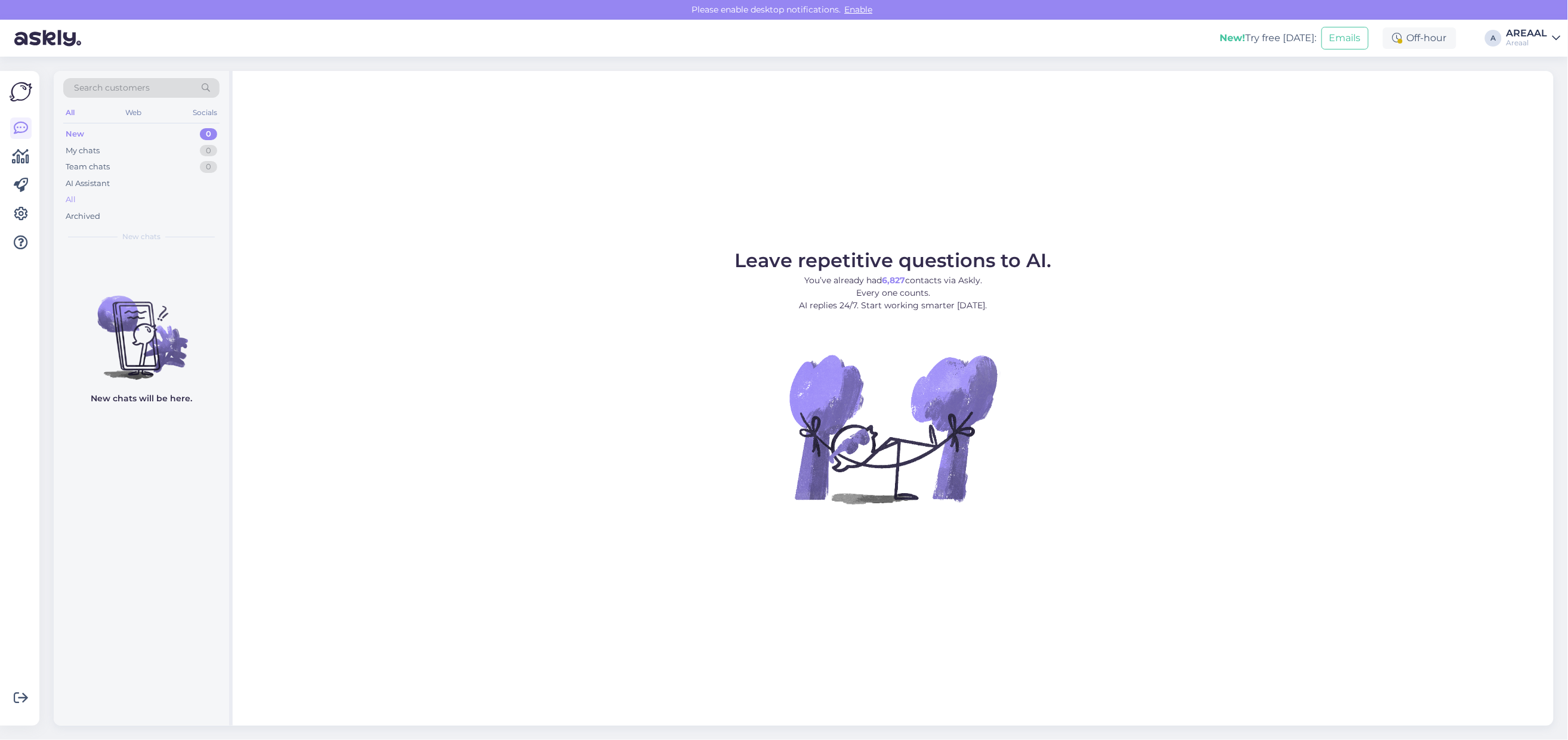
click at [182, 200] on div "All" at bounding box center [141, 199] width 156 height 17
click at [168, 197] on div "All" at bounding box center [141, 199] width 156 height 17
